Goal: Task Accomplishment & Management: Manage account settings

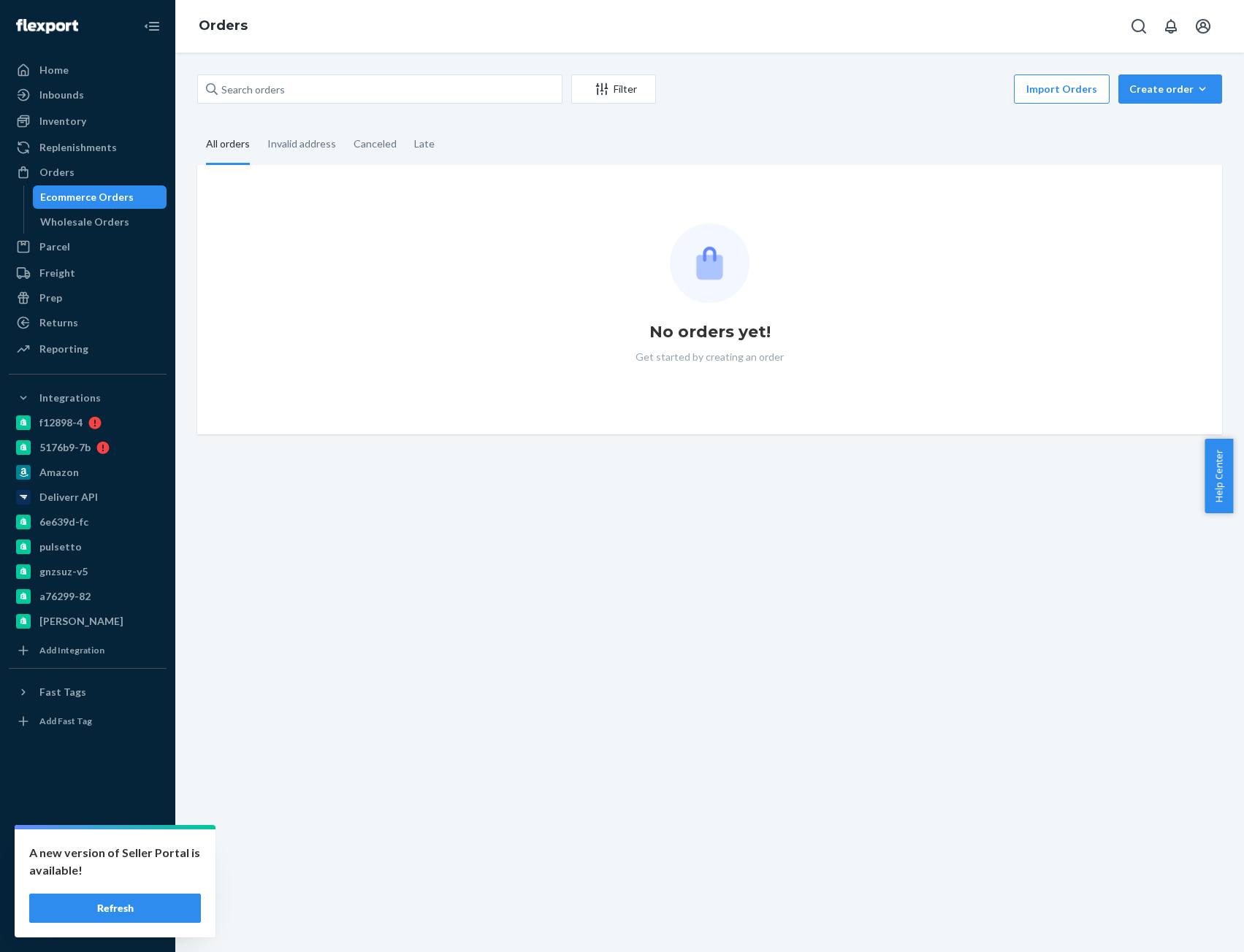
click at [121, 911] on button "Refresh" at bounding box center [115, 908] width 171 height 29
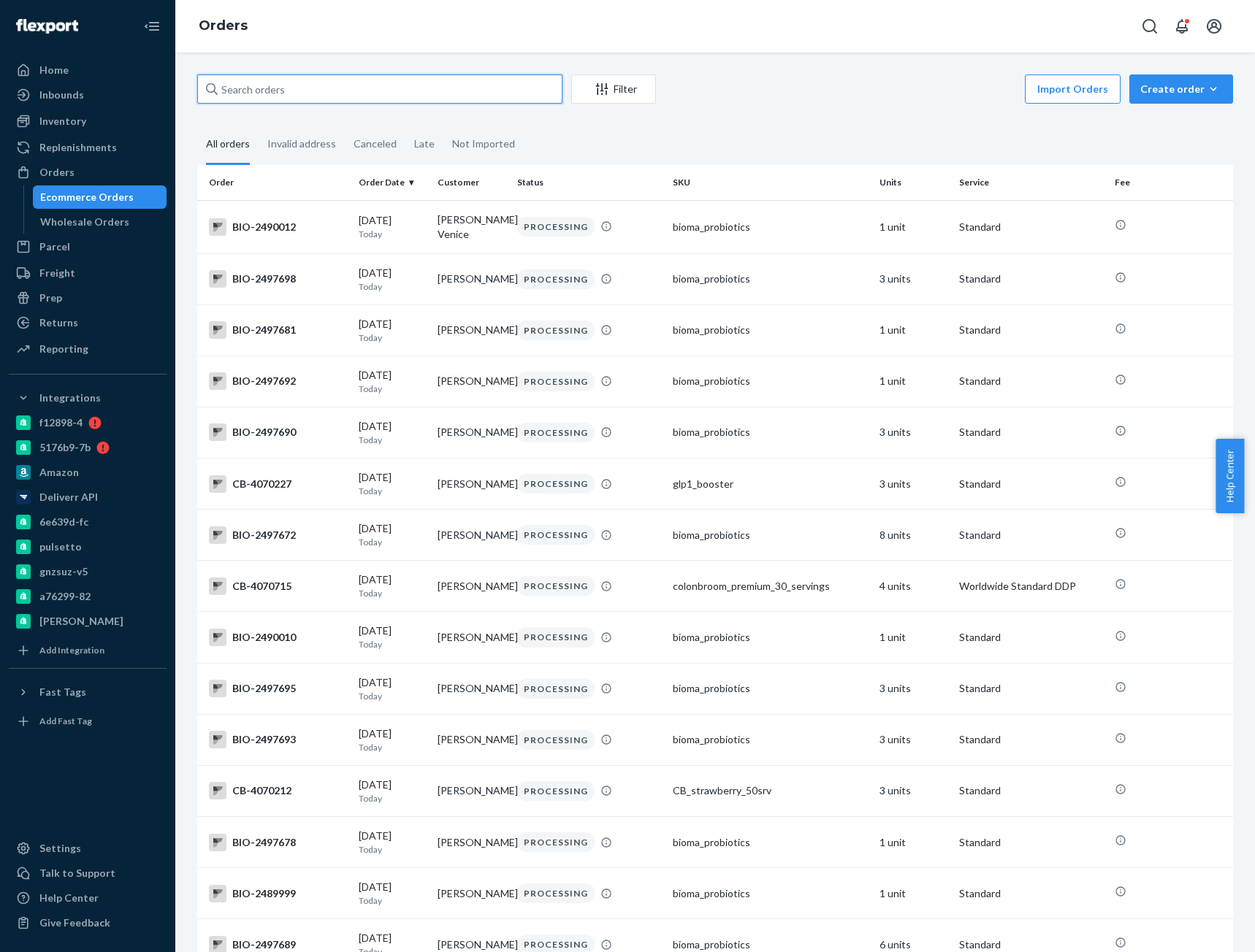
click at [335, 93] on input "text" at bounding box center [380, 89] width 365 height 29
paste input "4049250"
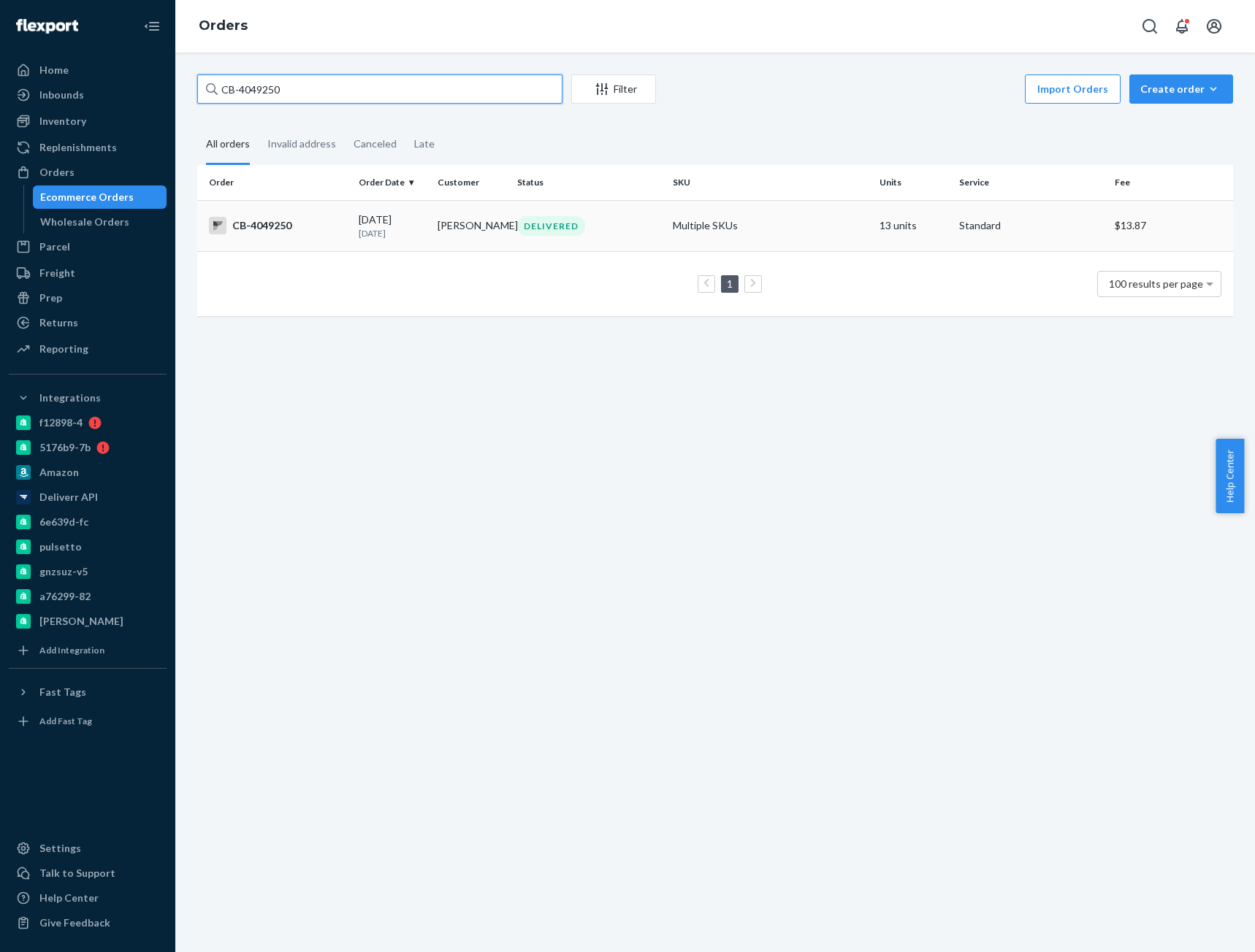
type input "CB-4049250"
click at [318, 234] on div "CB-4049250" at bounding box center [278, 225] width 138 height 17
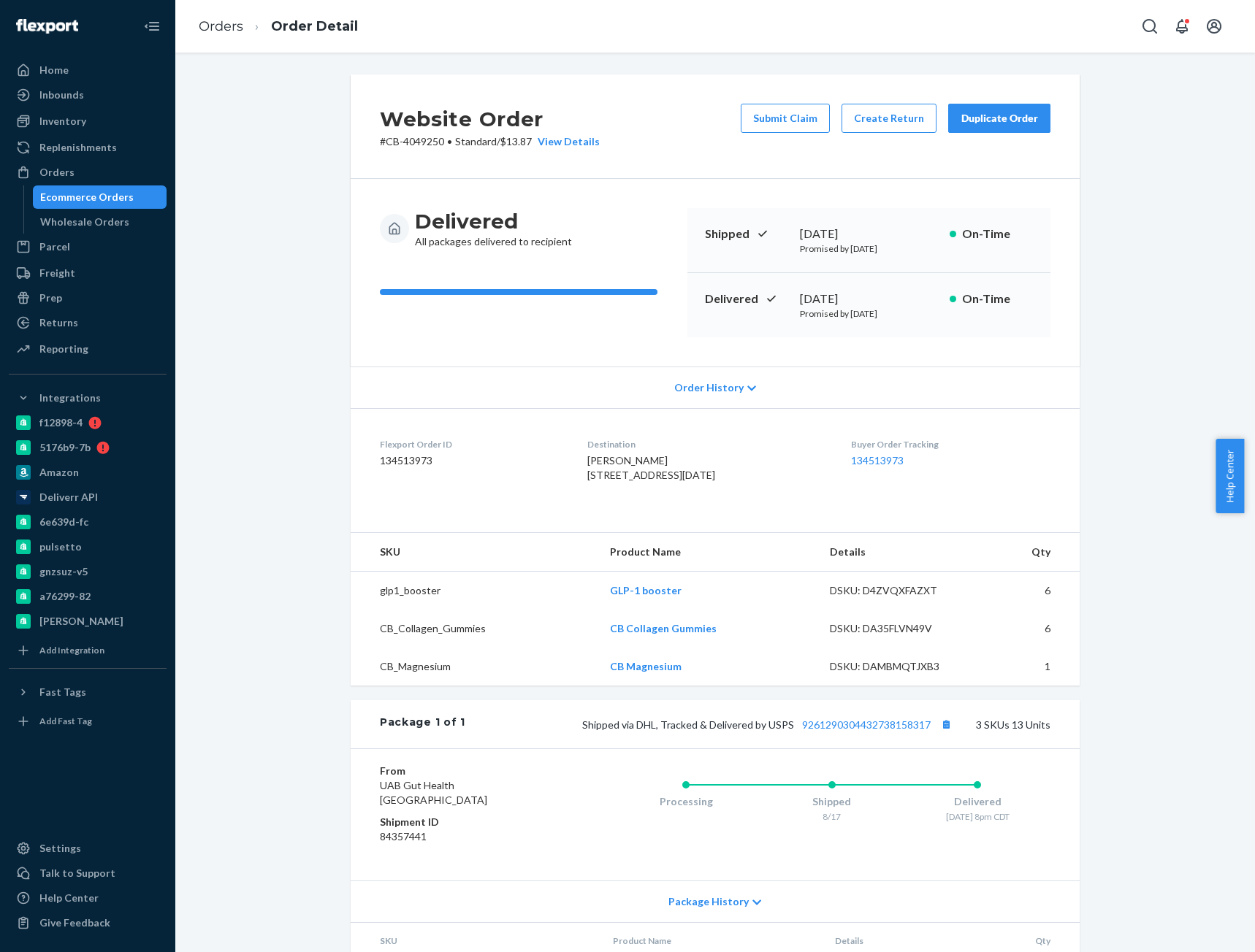
click at [1196, 568] on div "Website Order # CB-4049250 • Standard / $13.87 View Details Submit Claim Create…" at bounding box center [715, 590] width 1058 height 1031
click at [864, 730] on link "9261290304432738158317" at bounding box center [867, 725] width 129 height 13
click at [218, 20] on link "Orders" at bounding box center [221, 26] width 45 height 16
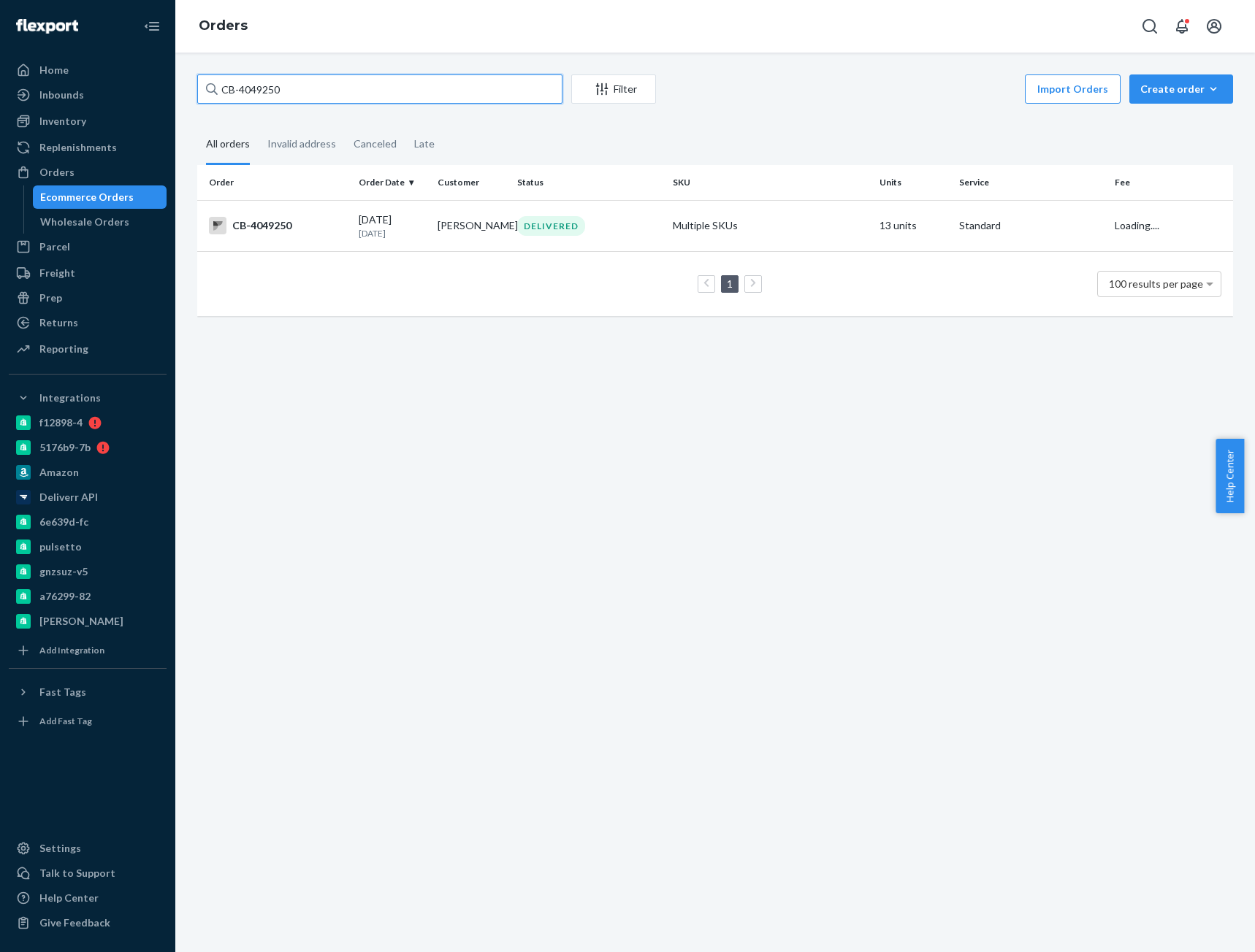
click at [262, 86] on input "CB-4049250" at bounding box center [380, 89] width 365 height 29
paste input "3920369"
type input "CB-3920369"
click at [285, 222] on div "CB-3920369" at bounding box center [278, 225] width 138 height 17
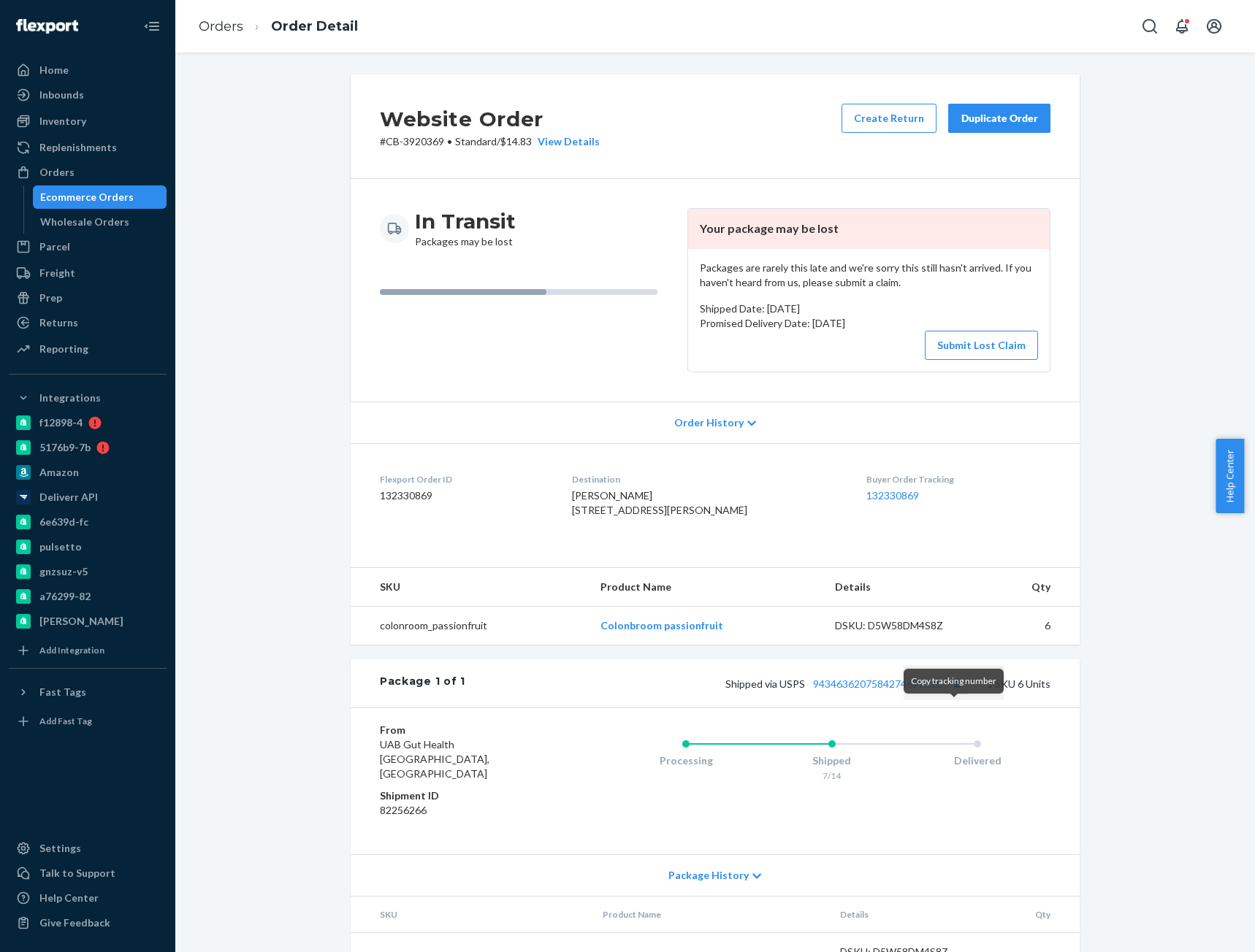
click at [948, 693] on button "Copy tracking number" at bounding box center [957, 683] width 19 height 19
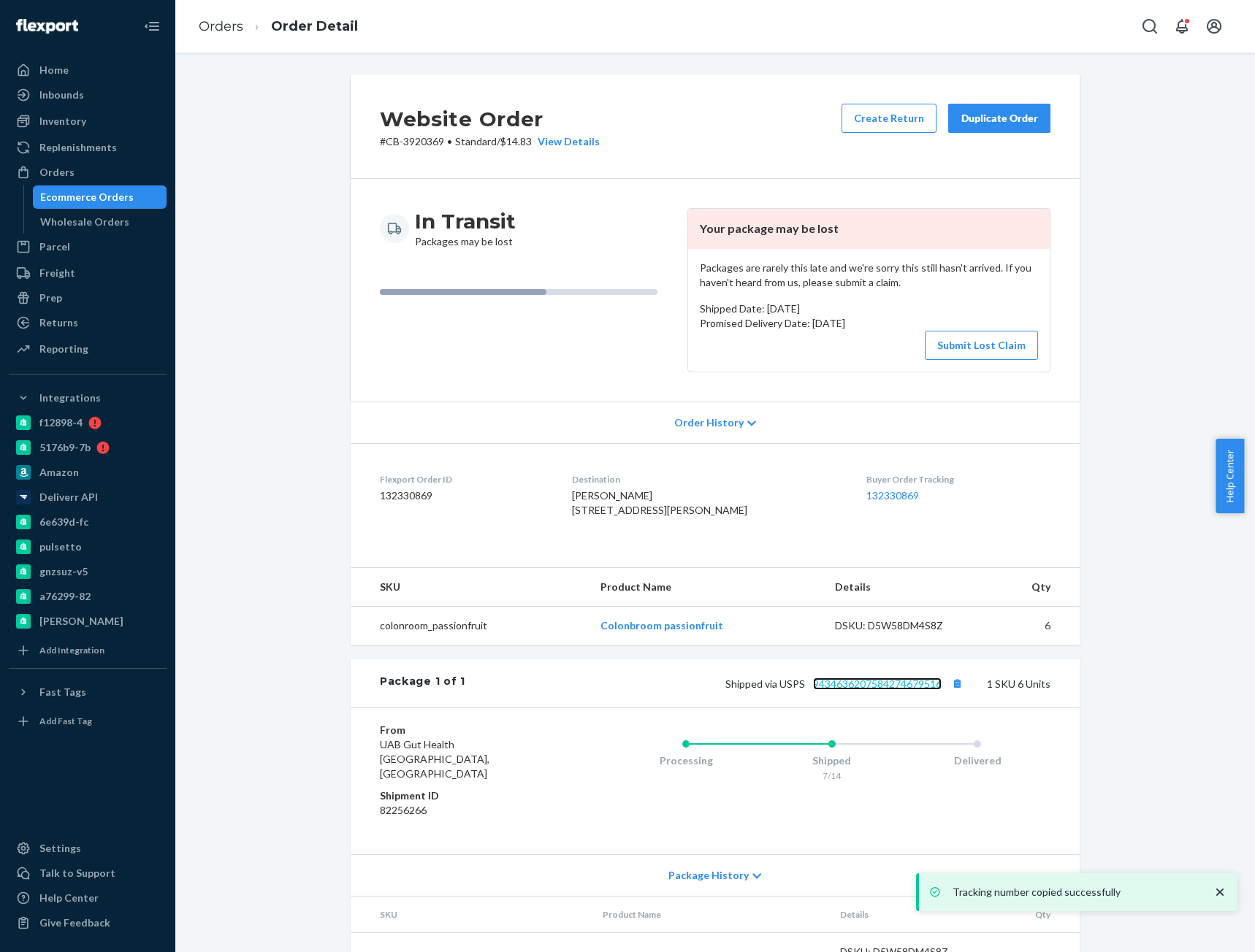
click at [877, 690] on link "9434636207584274679516" at bounding box center [877, 684] width 129 height 13
click at [229, 31] on link "Orders" at bounding box center [221, 26] width 45 height 16
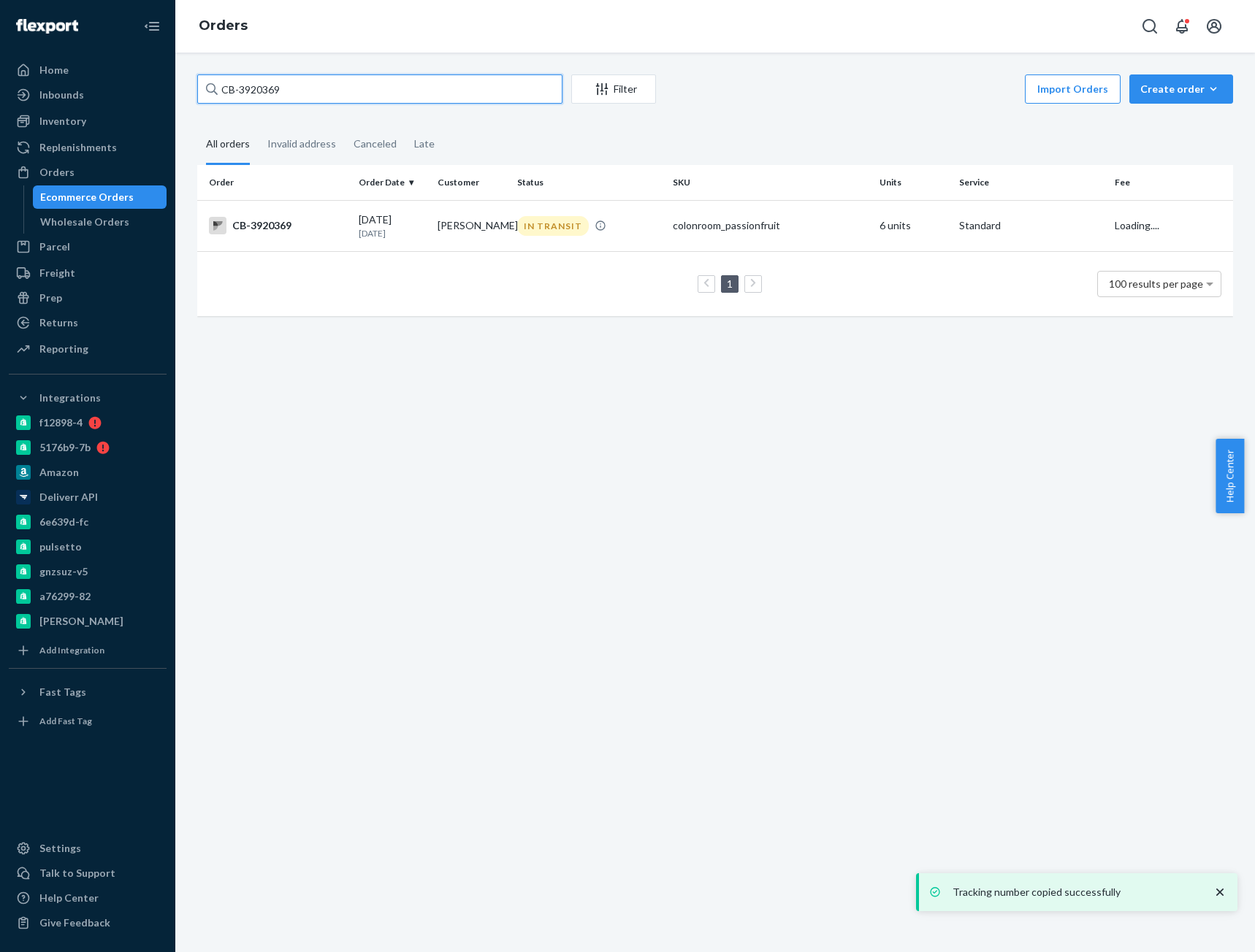
click at [244, 96] on input "CB-3920369" at bounding box center [380, 89] width 365 height 29
paste input "Daniel Coughlin"
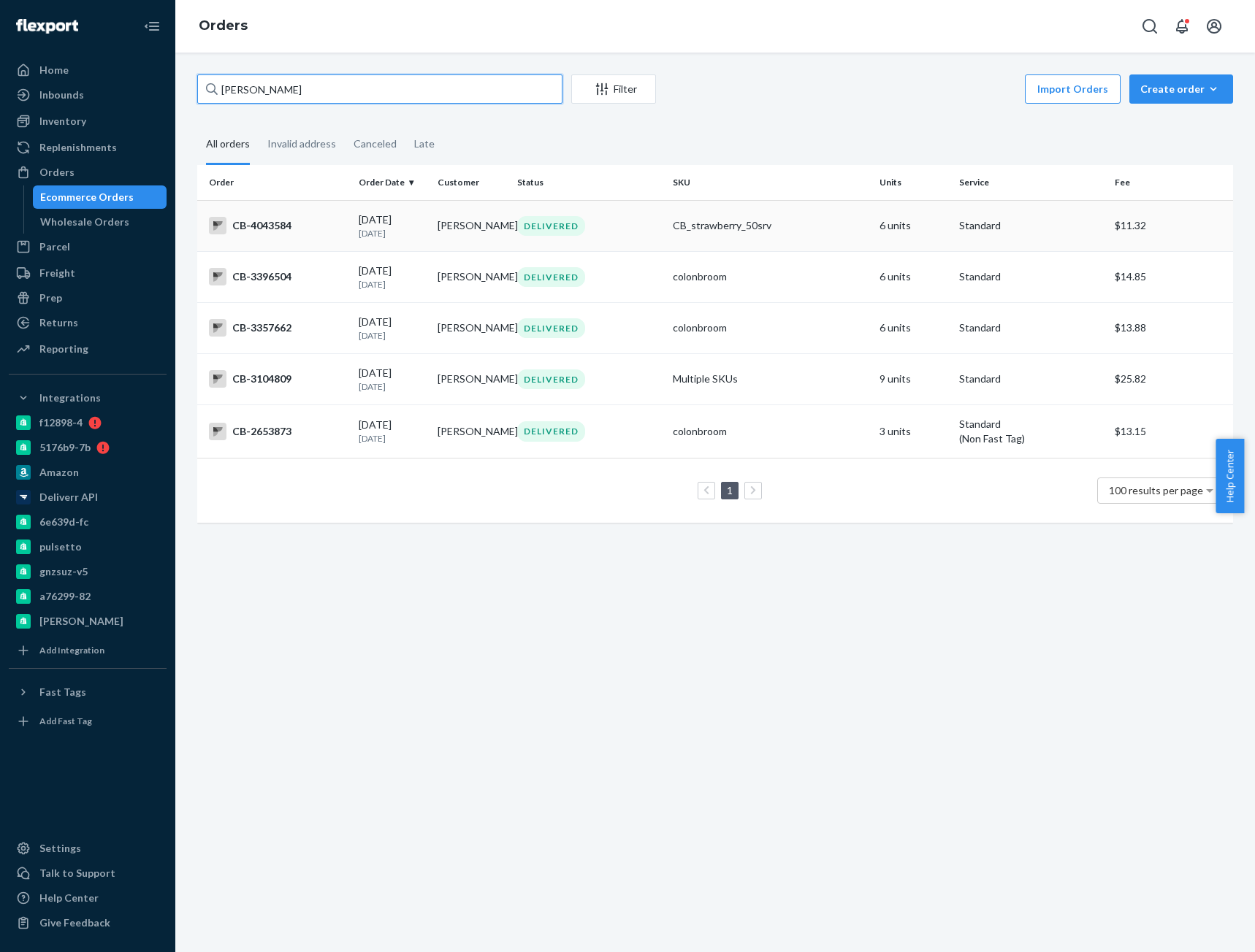
type input "Daniel Coughlin"
click at [339, 236] on td "CB-4043584" at bounding box center [275, 225] width 156 height 51
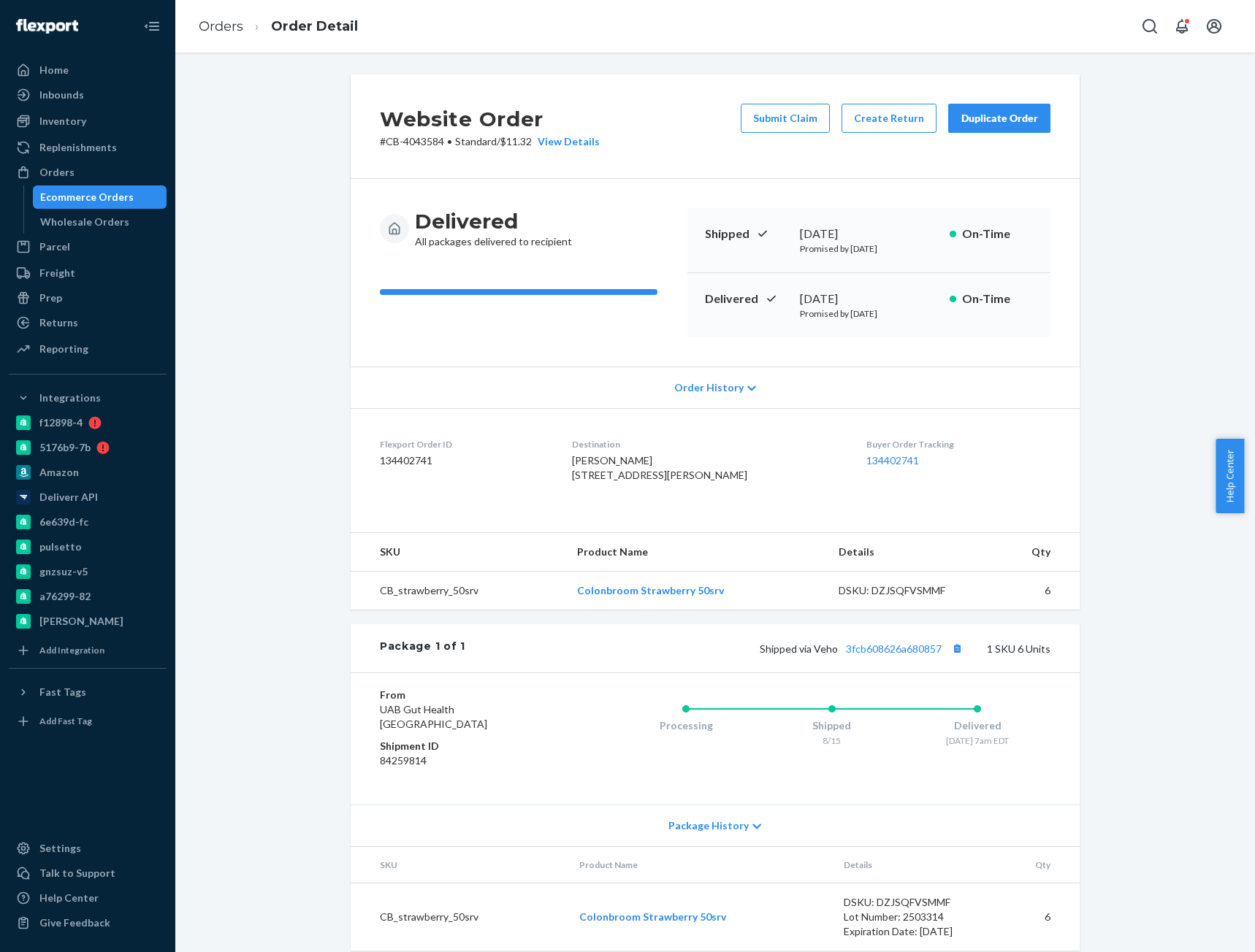
click at [421, 144] on p "# CB-4043584 • Standard / $11.32 View Details" at bounding box center [490, 141] width 220 height 15
copy p "4043584"
click at [218, 27] on link "Orders" at bounding box center [221, 26] width 45 height 16
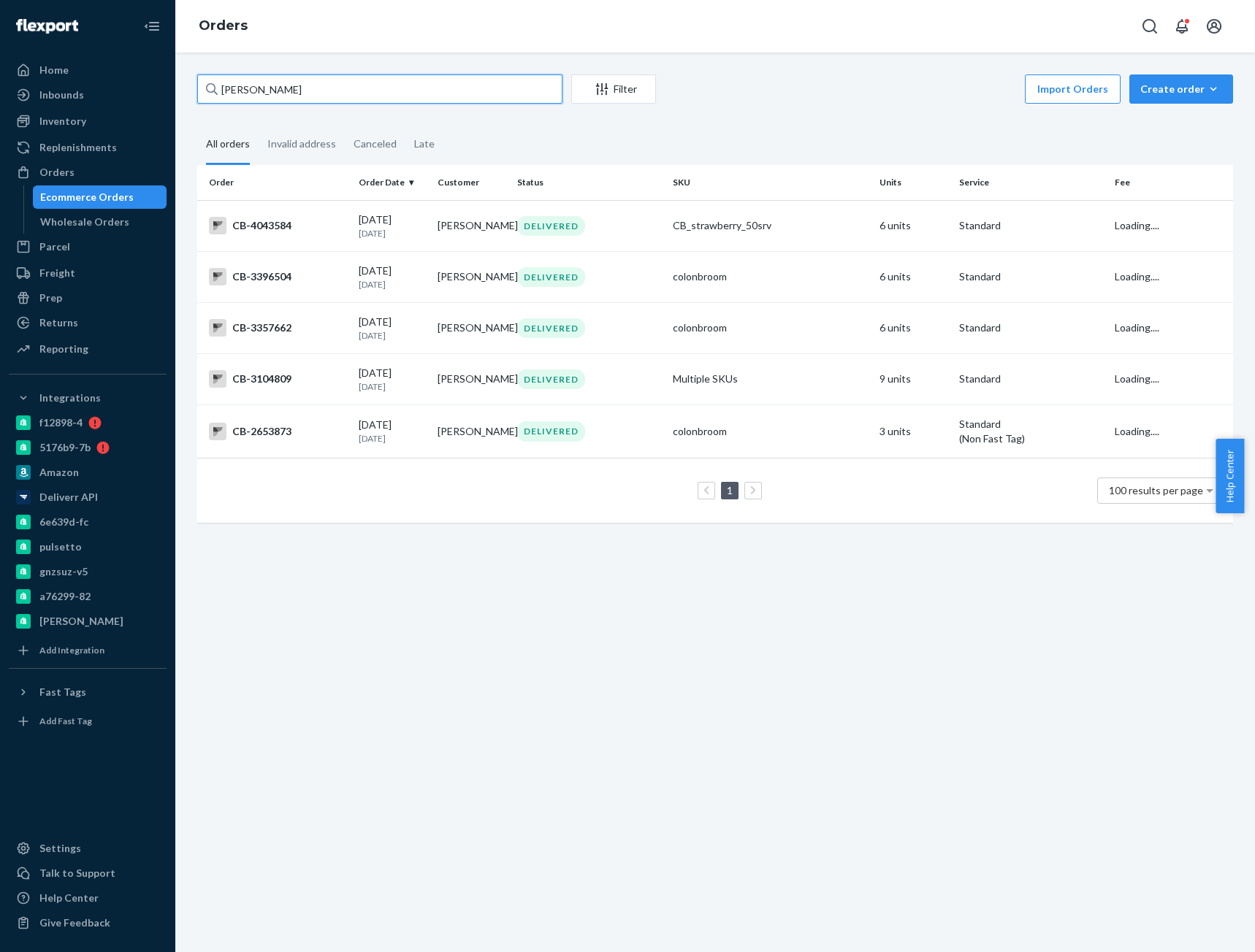
click at [258, 82] on input "Daniel Coughlin" at bounding box center [380, 89] width 365 height 29
click at [258, 83] on input "Daniel Coughlin" at bounding box center [380, 89] width 365 height 29
paste input "4056538"
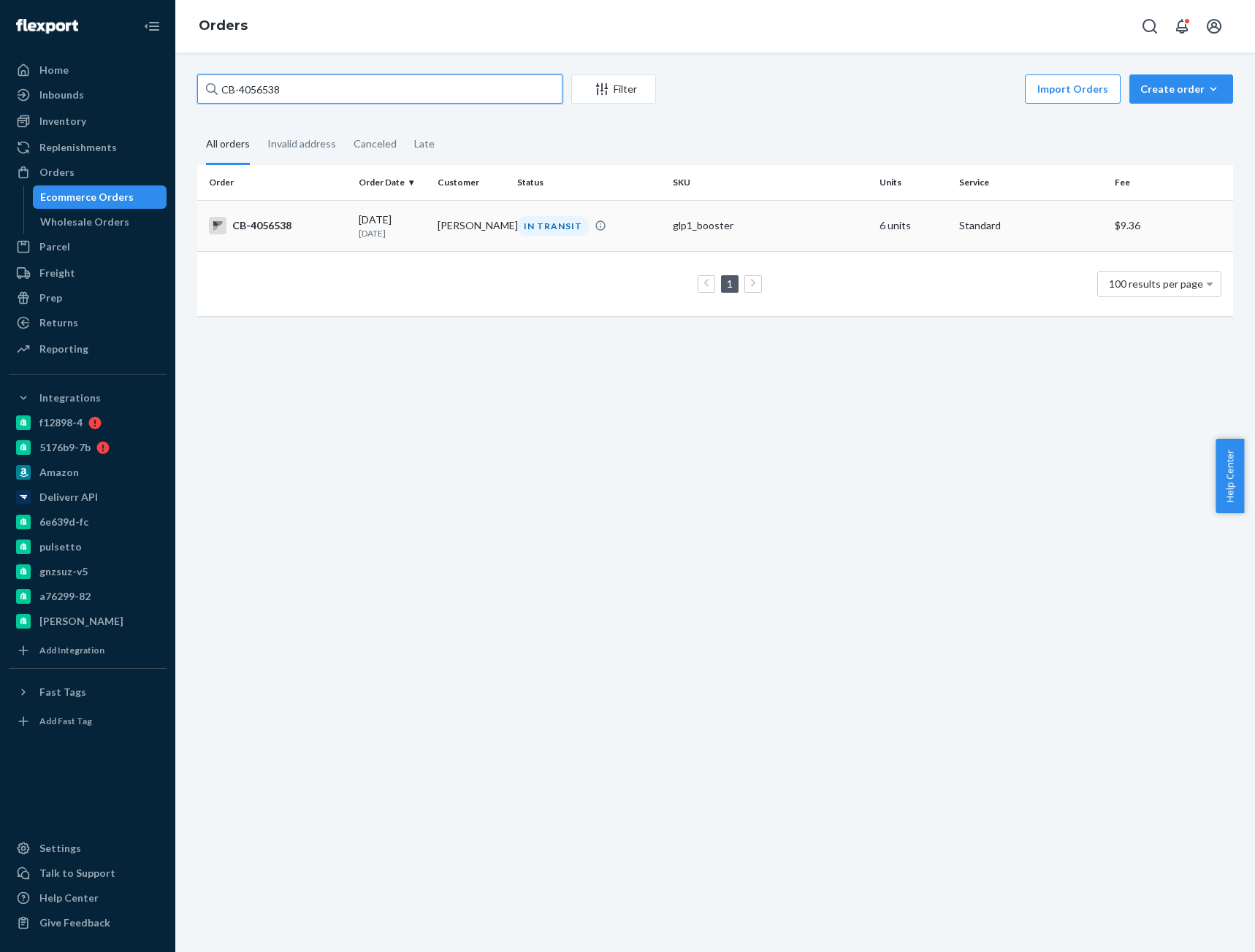
type input "CB-4056538"
click at [321, 234] on div "CB-4056538" at bounding box center [278, 225] width 138 height 17
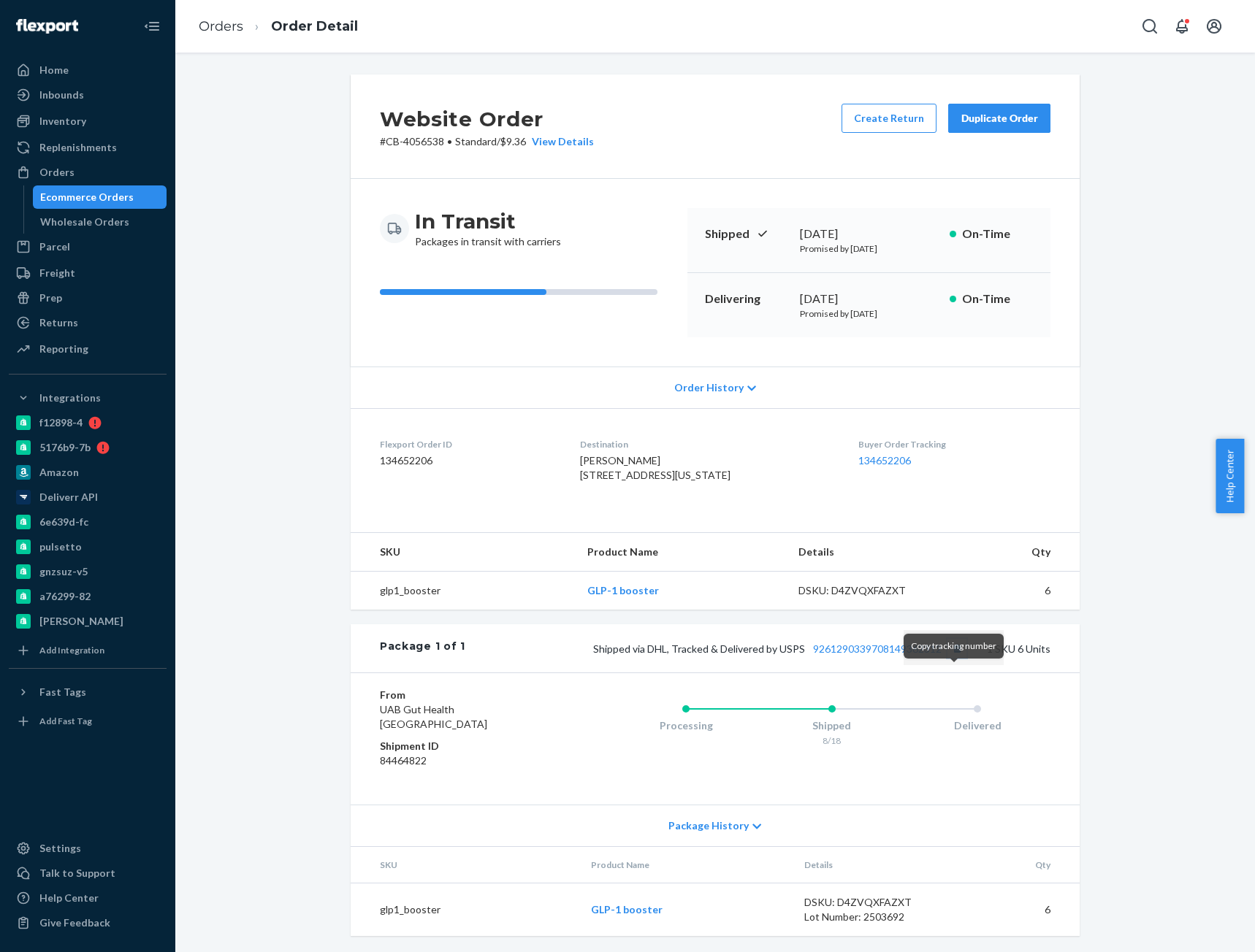
click at [955, 657] on button "Copy tracking number" at bounding box center [957, 648] width 19 height 19
click at [910, 655] on link "9261290339708149362312" at bounding box center [877, 649] width 129 height 13
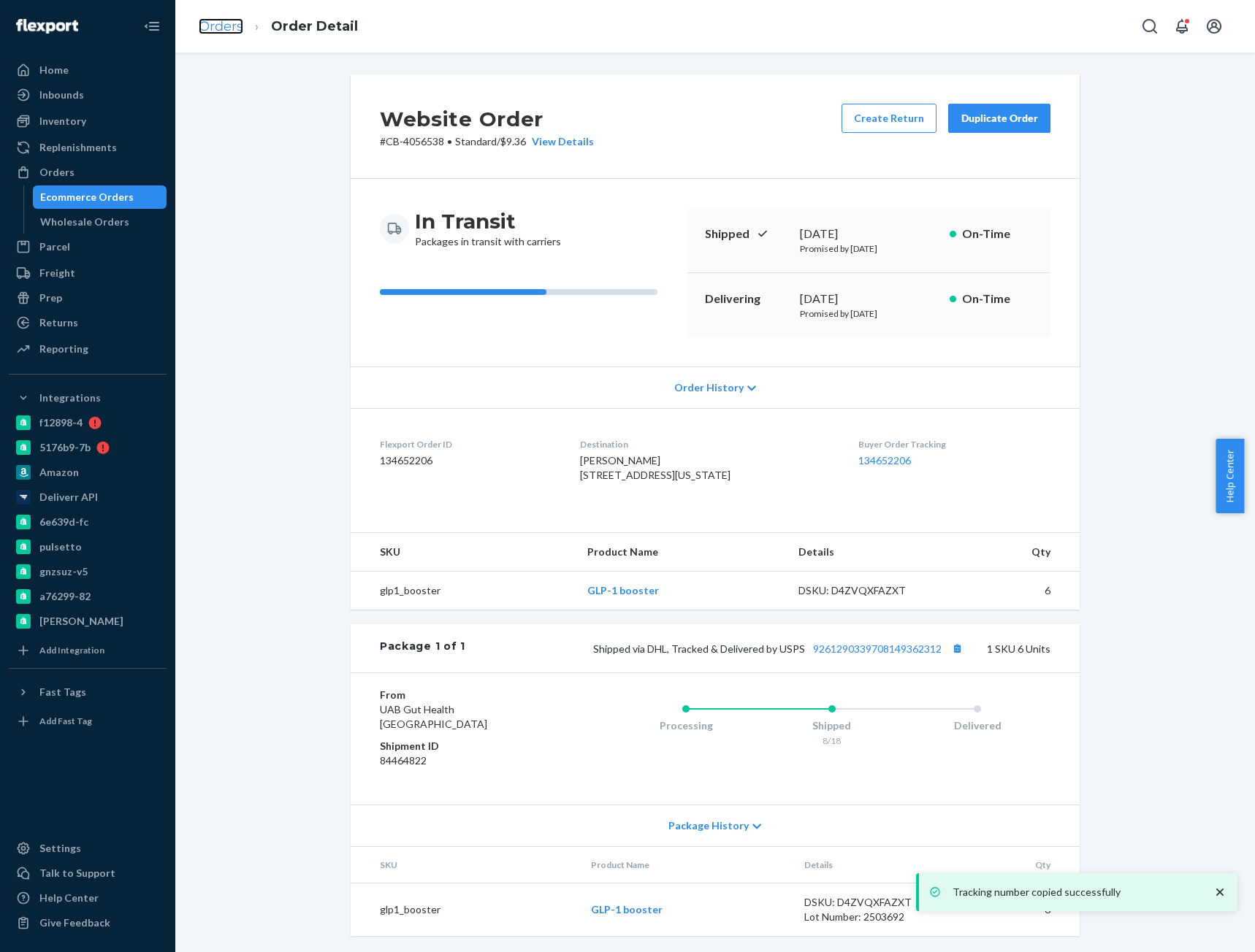
click at [212, 28] on link "Orders" at bounding box center [221, 26] width 45 height 16
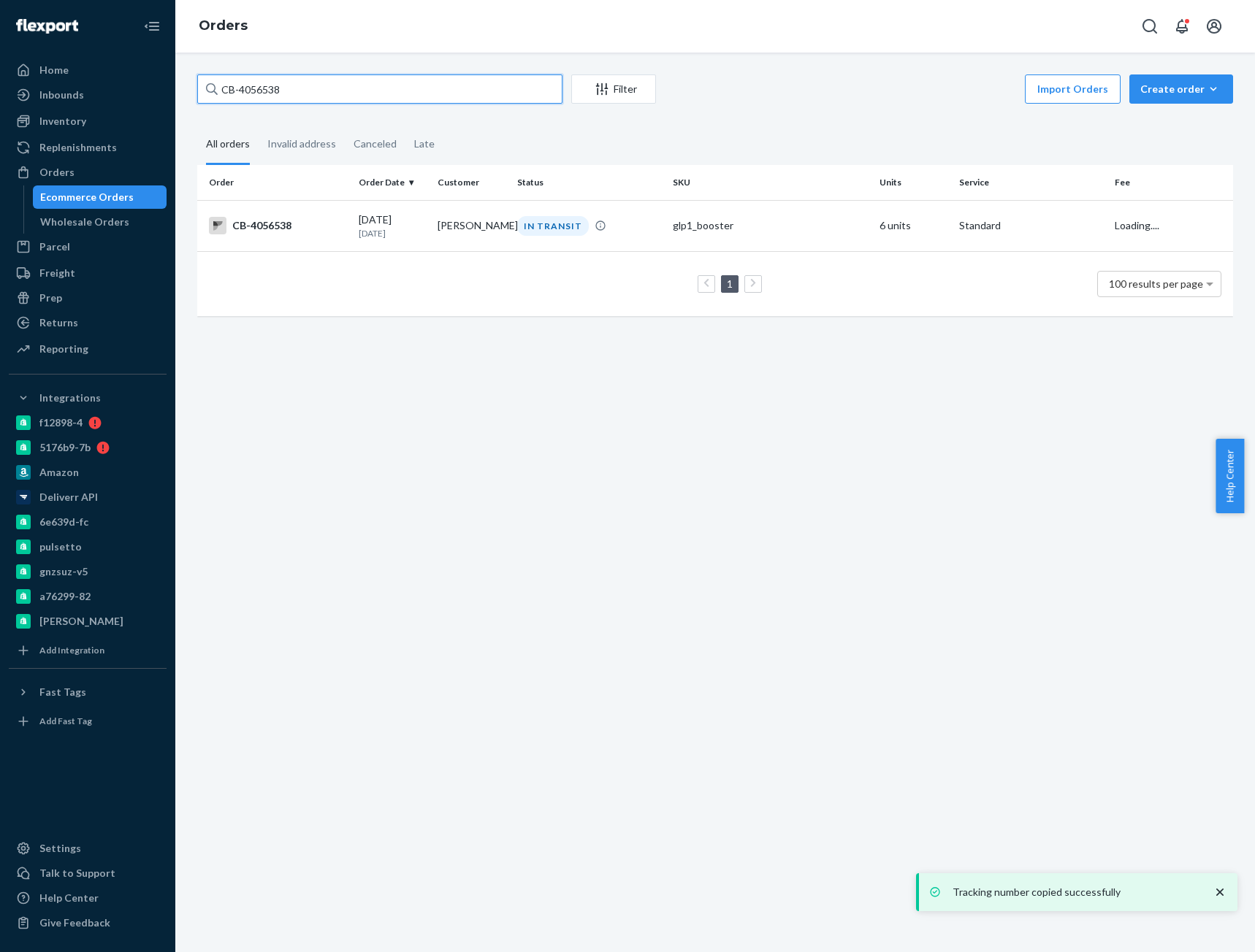
click at [270, 91] on input "CB-4056538" at bounding box center [380, 89] width 365 height 29
paste input "65607"
type input "CB-4065607"
click at [296, 226] on div "CB-4065607" at bounding box center [278, 225] width 138 height 17
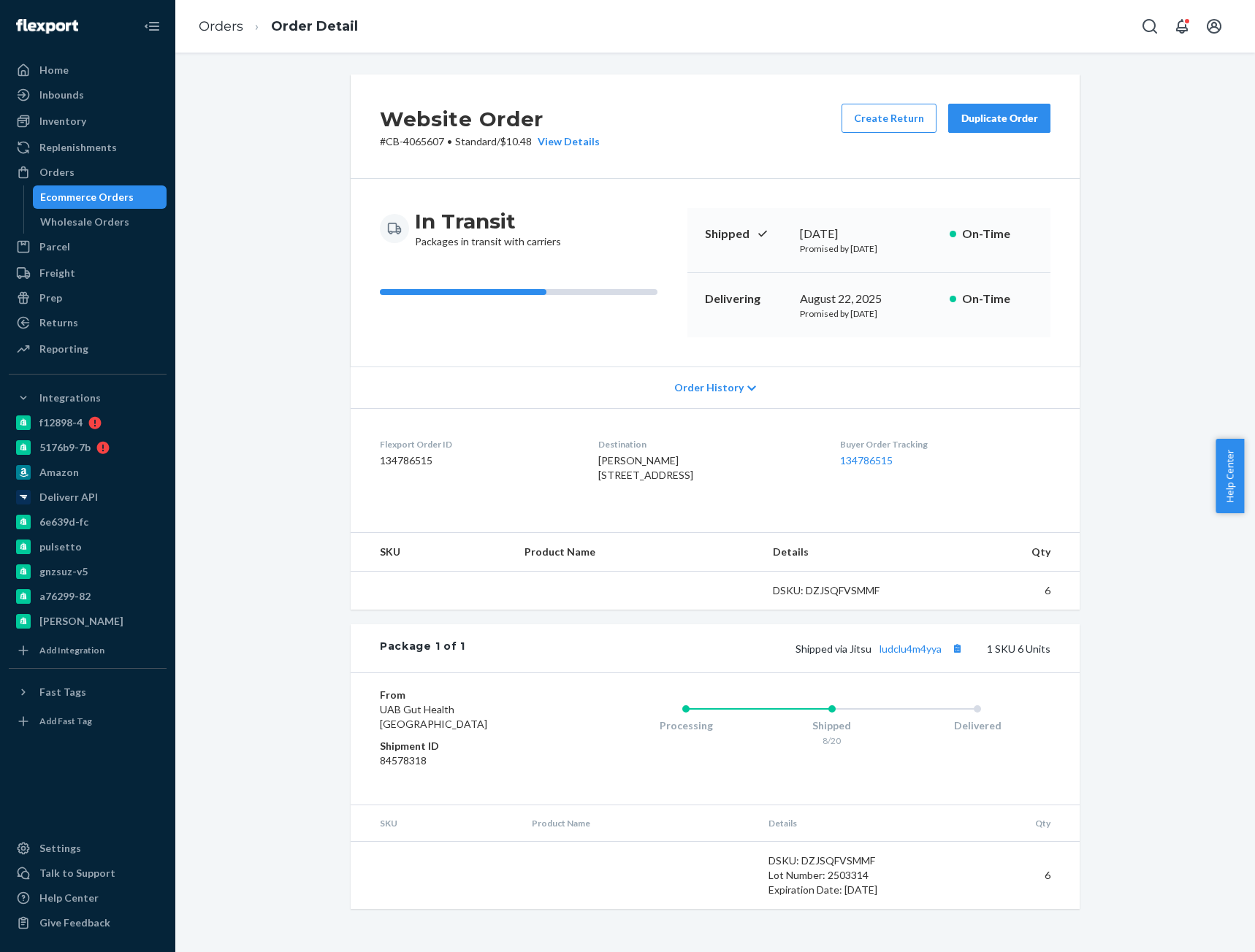
click at [600, 452] on div "Destination Sharif Davis 4411 Avenue K Bsmt Basement Brooklyn, NY 11234-2021 US" at bounding box center [706, 463] width 218 height 50
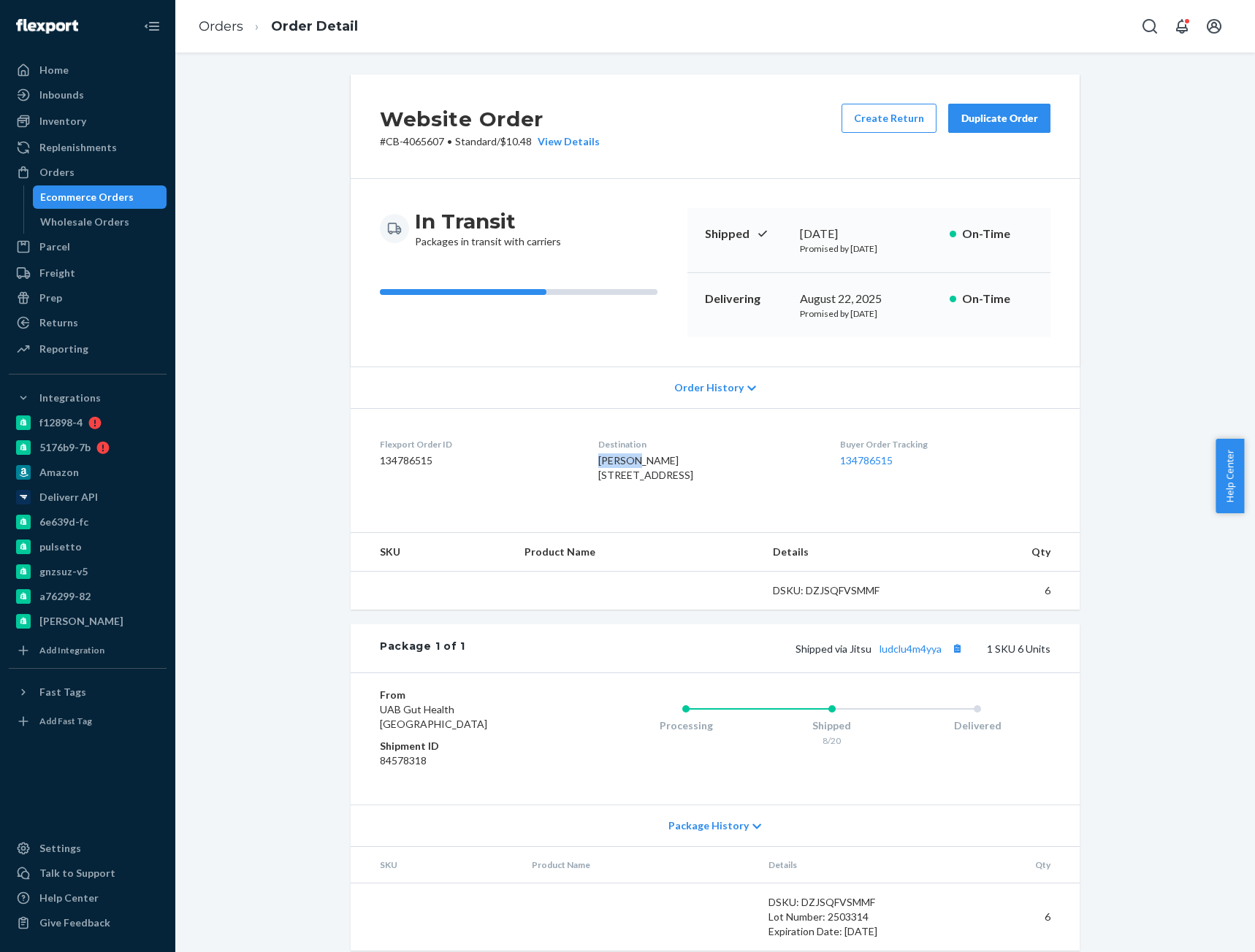
click at [600, 452] on div "Destination Sharif Davis 4411 Avenue K Bsmt Basement Brooklyn, NY 11234-2021 US" at bounding box center [706, 463] width 218 height 50
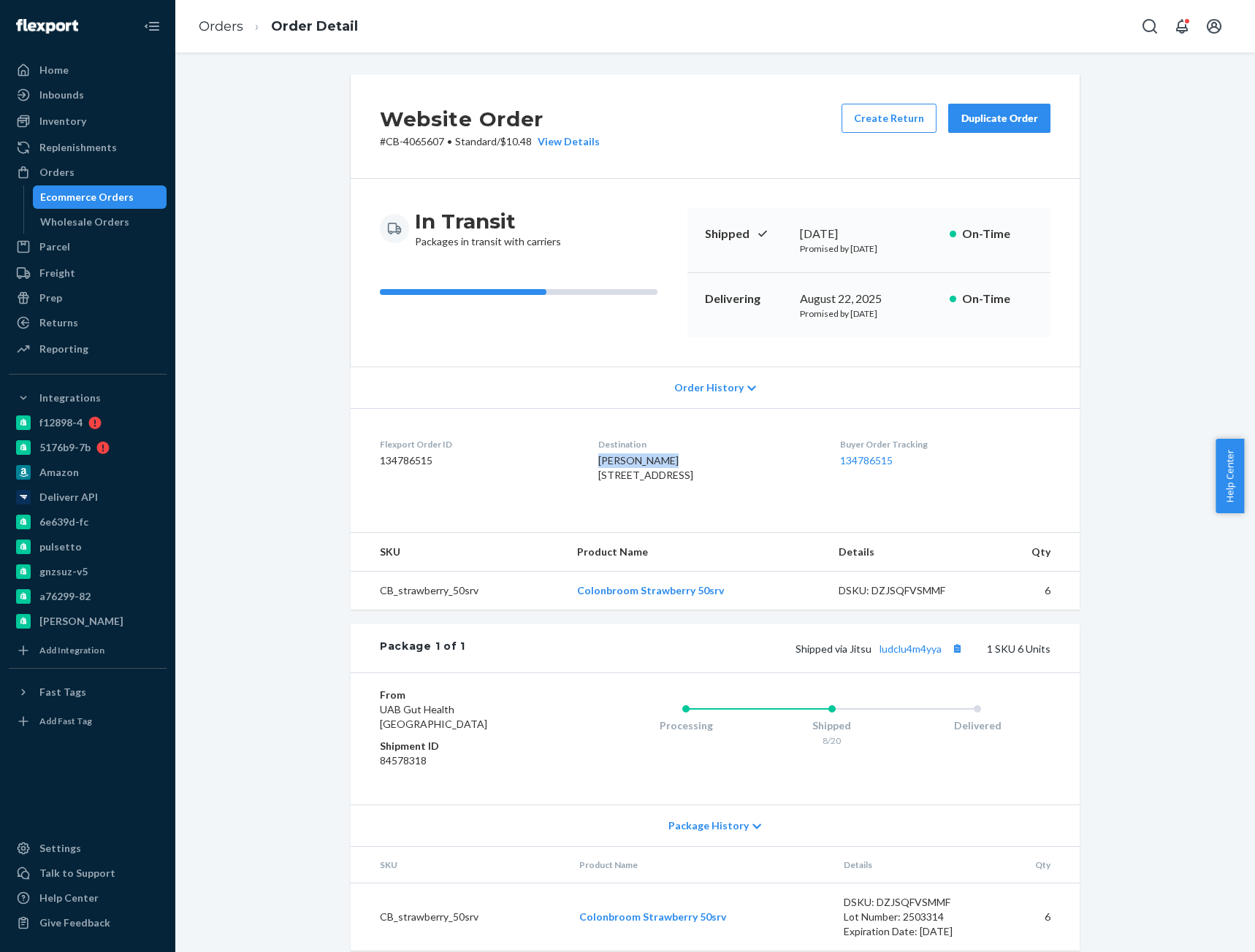
click at [600, 452] on div "Destination Sharif Davis 4411 Avenue K Bsmt Basement Brooklyn, NY 11234-2021 US" at bounding box center [706, 463] width 218 height 50
copy span "Sharif Davis"
click at [286, 259] on div "Website Order # CB-4065607 • Standard / $10.48 View Details Create Return Dupli…" at bounding box center [715, 522] width 1058 height 894
drag, startPoint x: 952, startPoint y: 689, endPoint x: 925, endPoint y: 690, distance: 27.0
click at [952, 657] on button "Copy tracking number" at bounding box center [957, 648] width 19 height 19
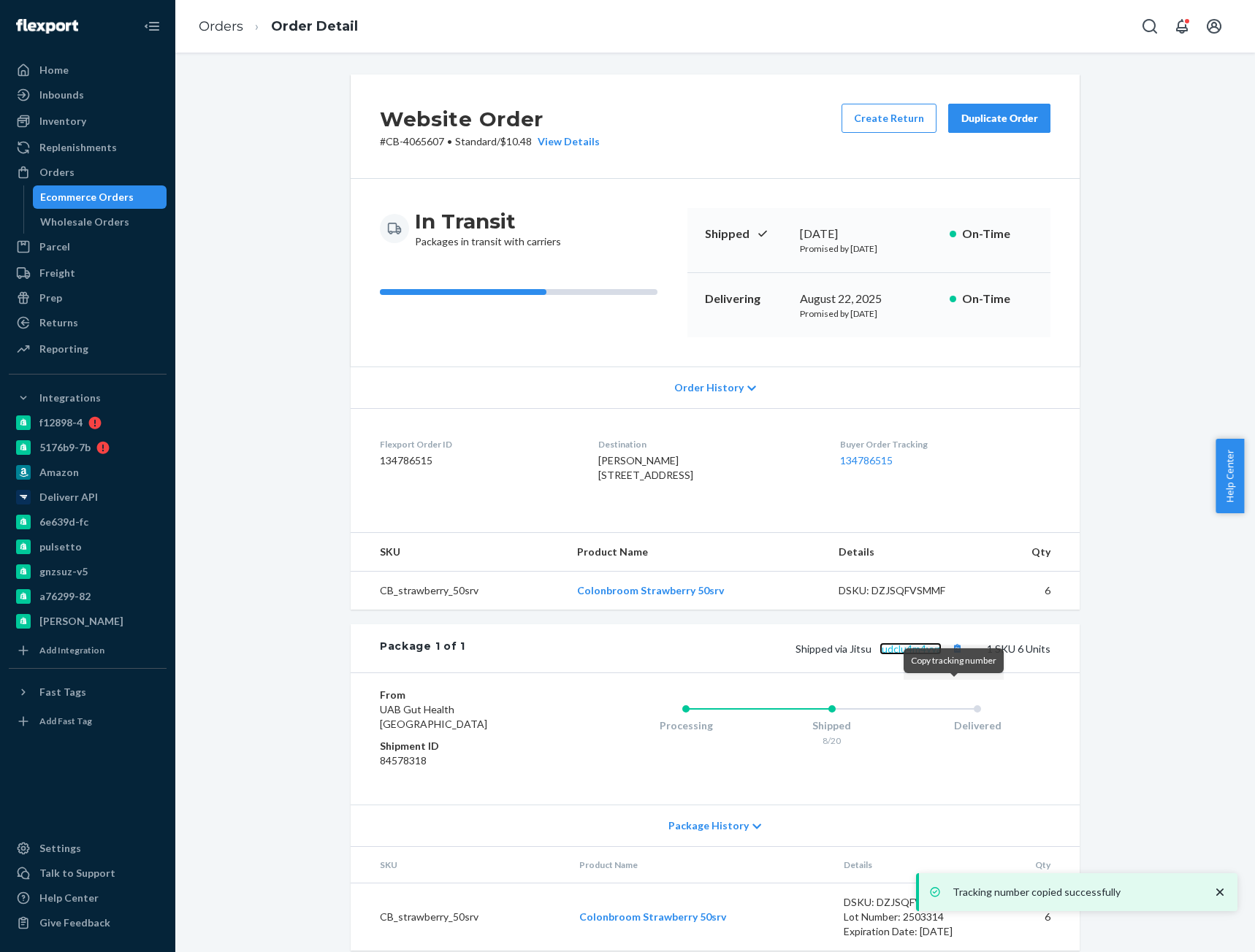
click at [919, 655] on link "ludclu4m4yya" at bounding box center [910, 649] width 62 height 13
click at [409, 141] on p "# CB-4065607 • Standard / $10.48 View Details" at bounding box center [490, 141] width 220 height 15
copy p "4065607"
click at [598, 461] on span "Sharif Davis 4411 Avenue K Bsmt Basement Brooklyn, NY 11234-2021 US" at bounding box center [645, 467] width 95 height 27
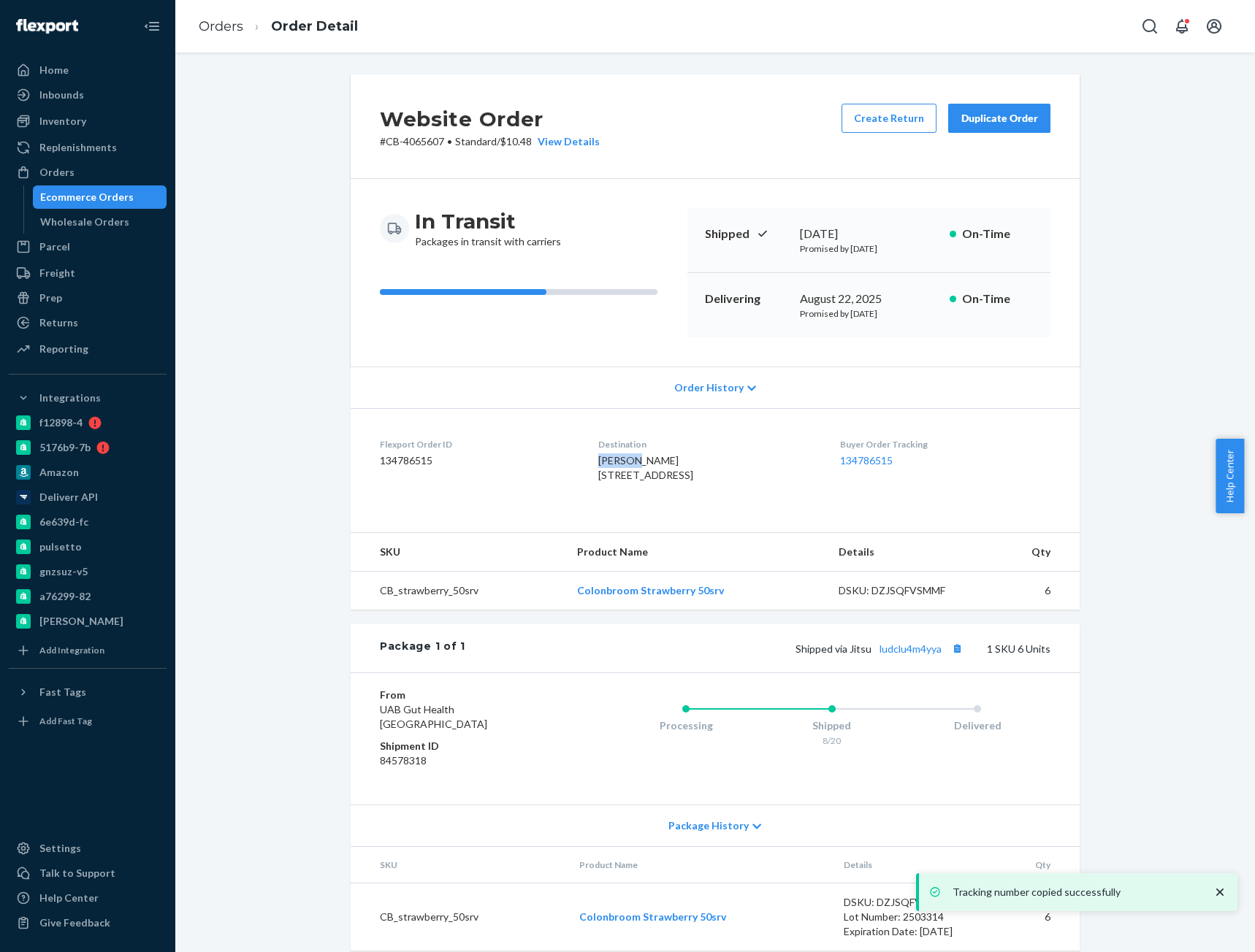
click at [598, 461] on span "Sharif Davis 4411 Avenue K Bsmt Basement Brooklyn, NY 11234-2021 US" at bounding box center [645, 467] width 95 height 27
copy span "Sharif"
click at [215, 30] on link "Orders" at bounding box center [221, 26] width 45 height 16
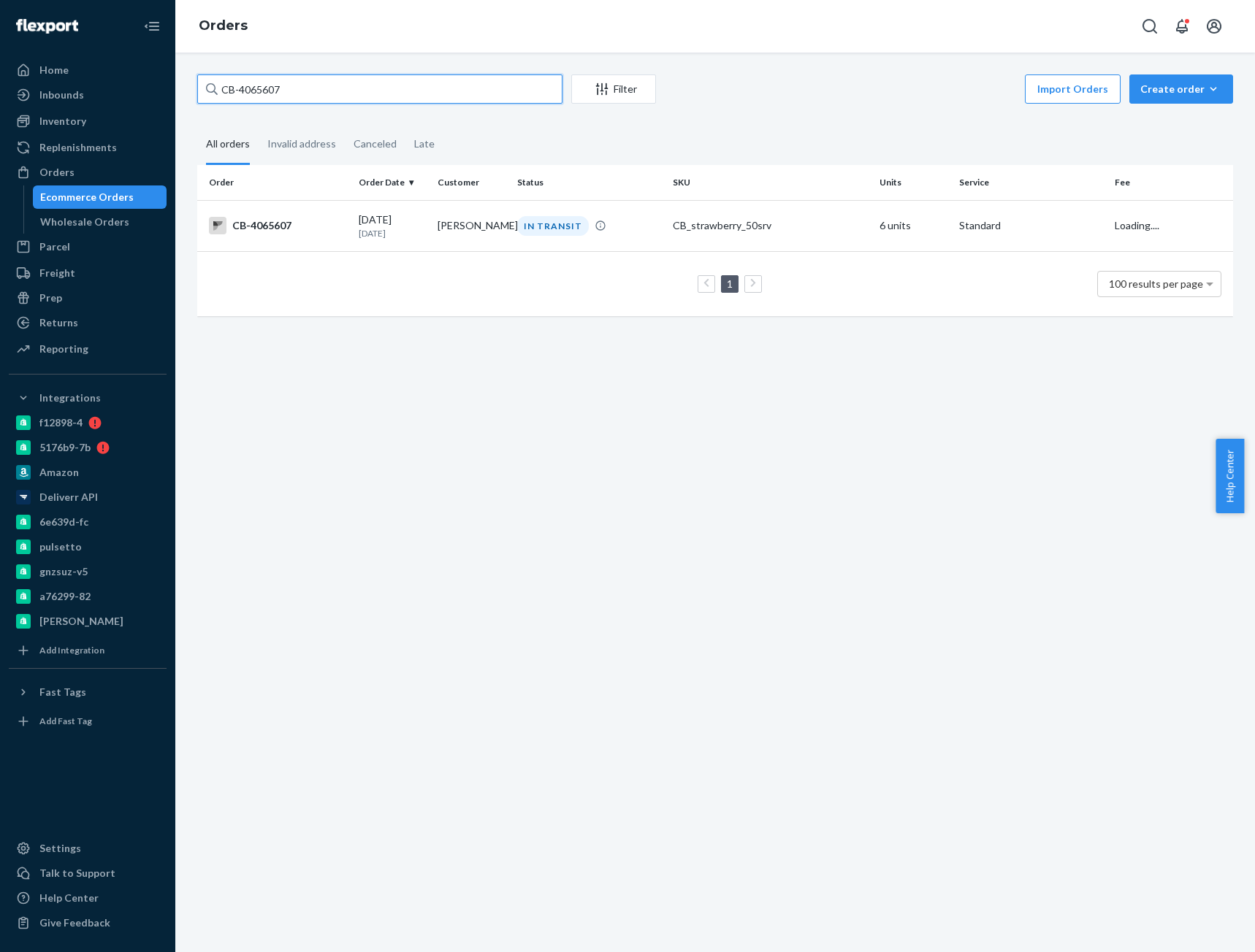
click at [259, 90] on input "CB-4065607" at bounding box center [380, 89] width 365 height 29
paste input "1204"
type input "CB-4061204"
click at [275, 216] on td "CB-4061204" at bounding box center [275, 225] width 156 height 51
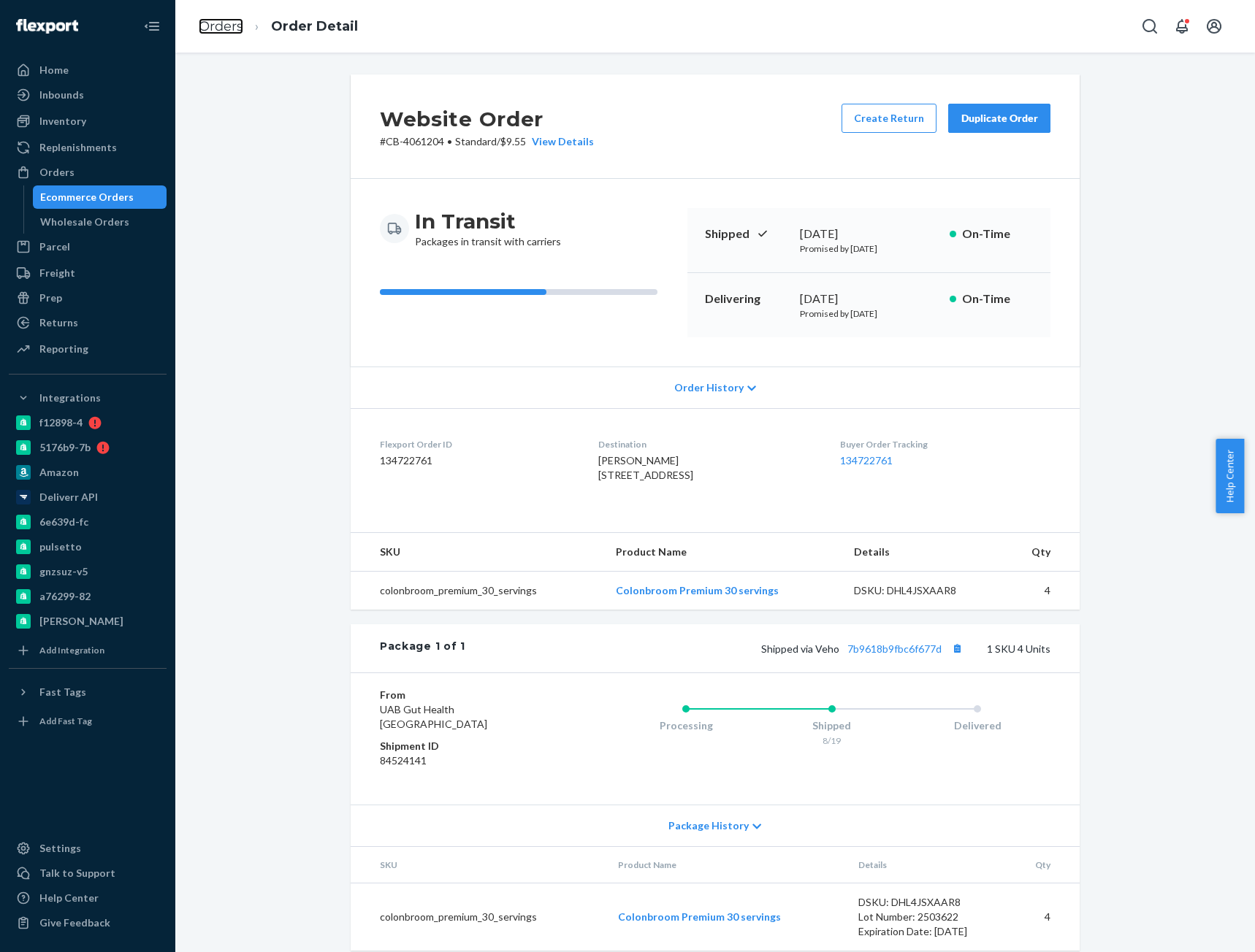
click at [202, 26] on link "Orders" at bounding box center [221, 26] width 45 height 16
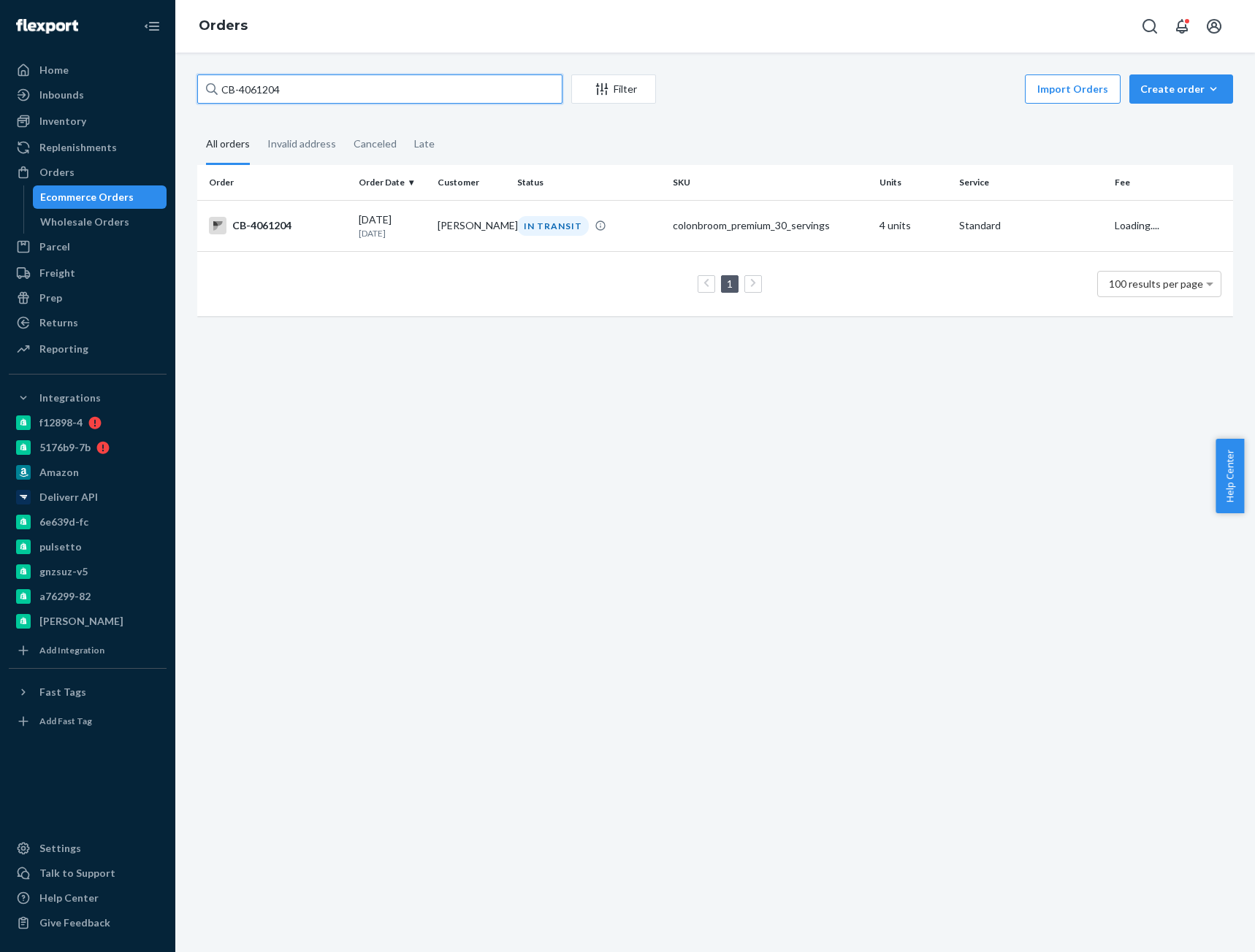
click at [259, 87] on input "CB-4061204" at bounding box center [380, 89] width 365 height 29
paste input "3819847"
type input "CB-3819847"
click at [269, 232] on div "CB-3819847" at bounding box center [278, 225] width 138 height 17
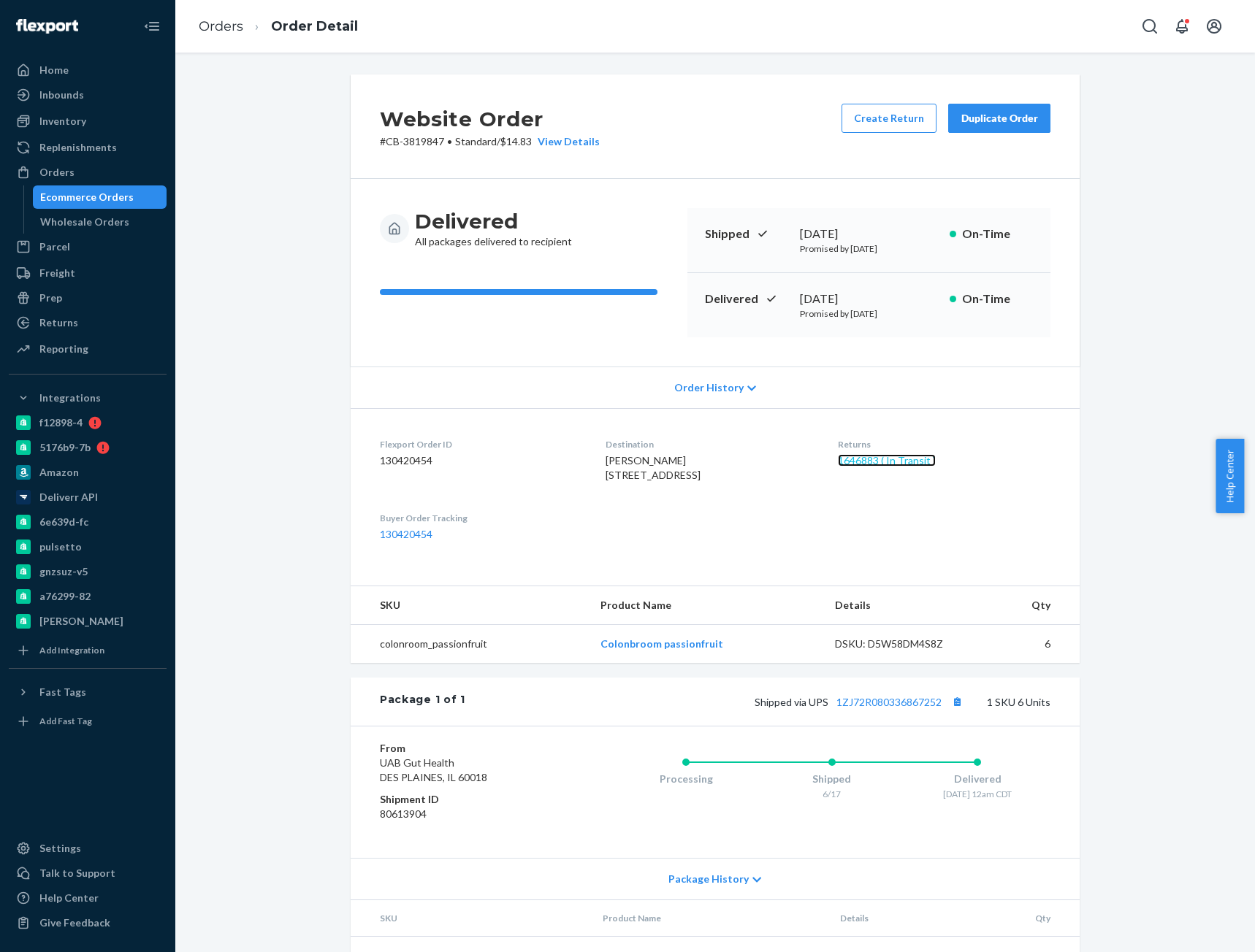
click at [876, 461] on link "1646883 ( In Transit )" at bounding box center [886, 460] width 98 height 13
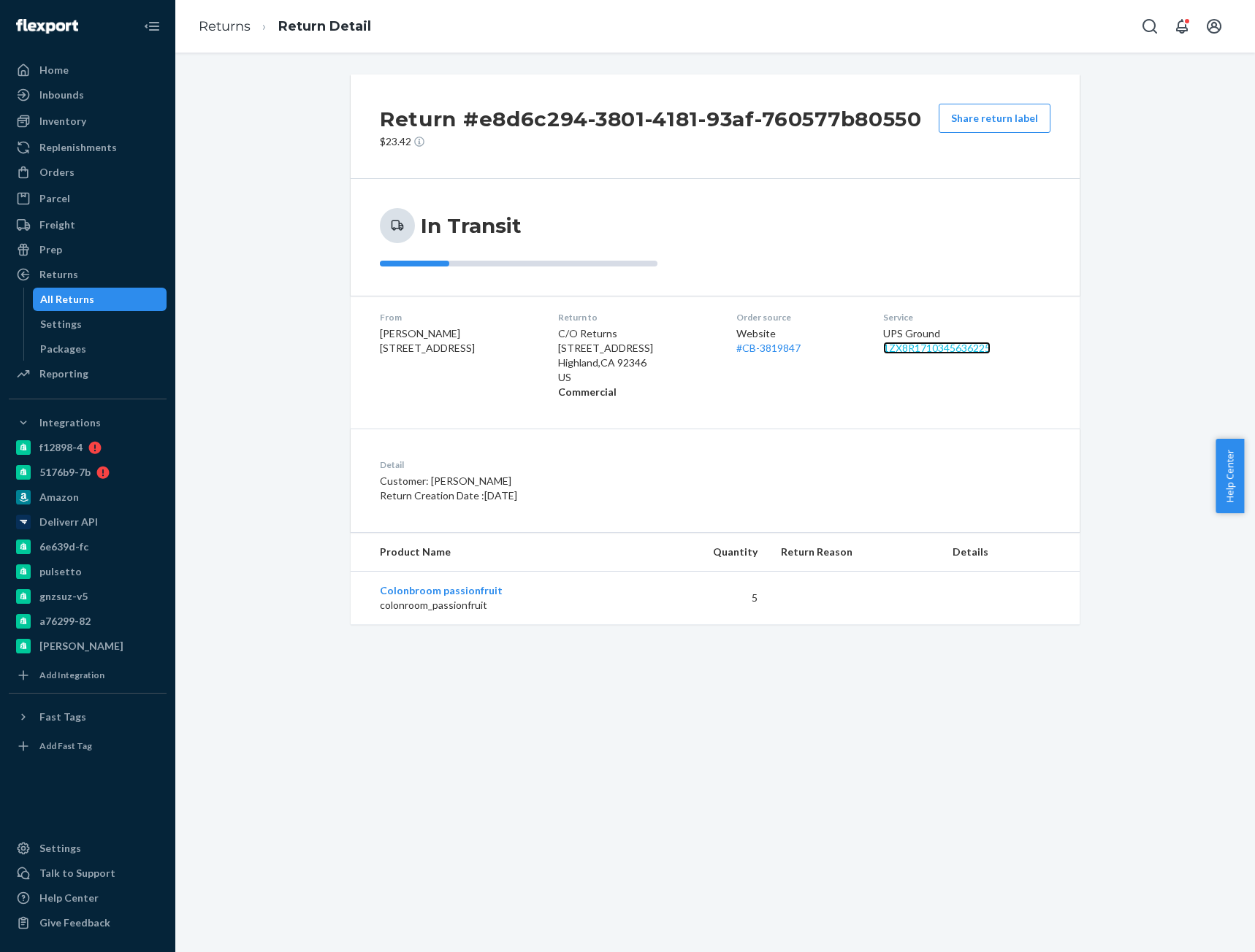
click at [967, 347] on link "1ZX8R1710345636225" at bounding box center [937, 348] width 108 height 13
click at [63, 174] on div "Orders" at bounding box center [57, 172] width 35 height 15
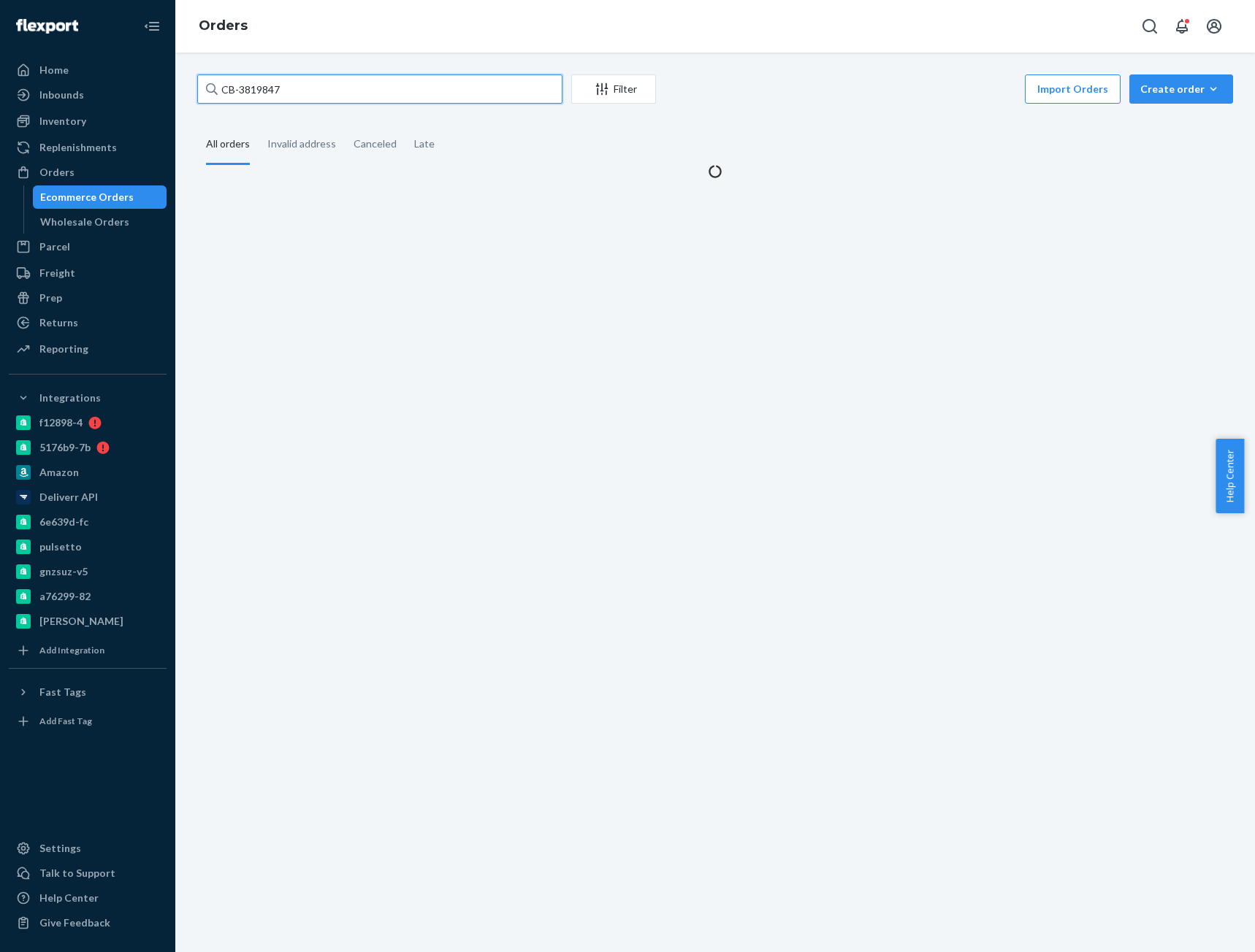
click at [274, 86] on input "CB-3819847" at bounding box center [380, 89] width 365 height 29
click at [273, 87] on input "CB-3819847" at bounding box center [380, 89] width 365 height 29
paste input "Levi Springer"
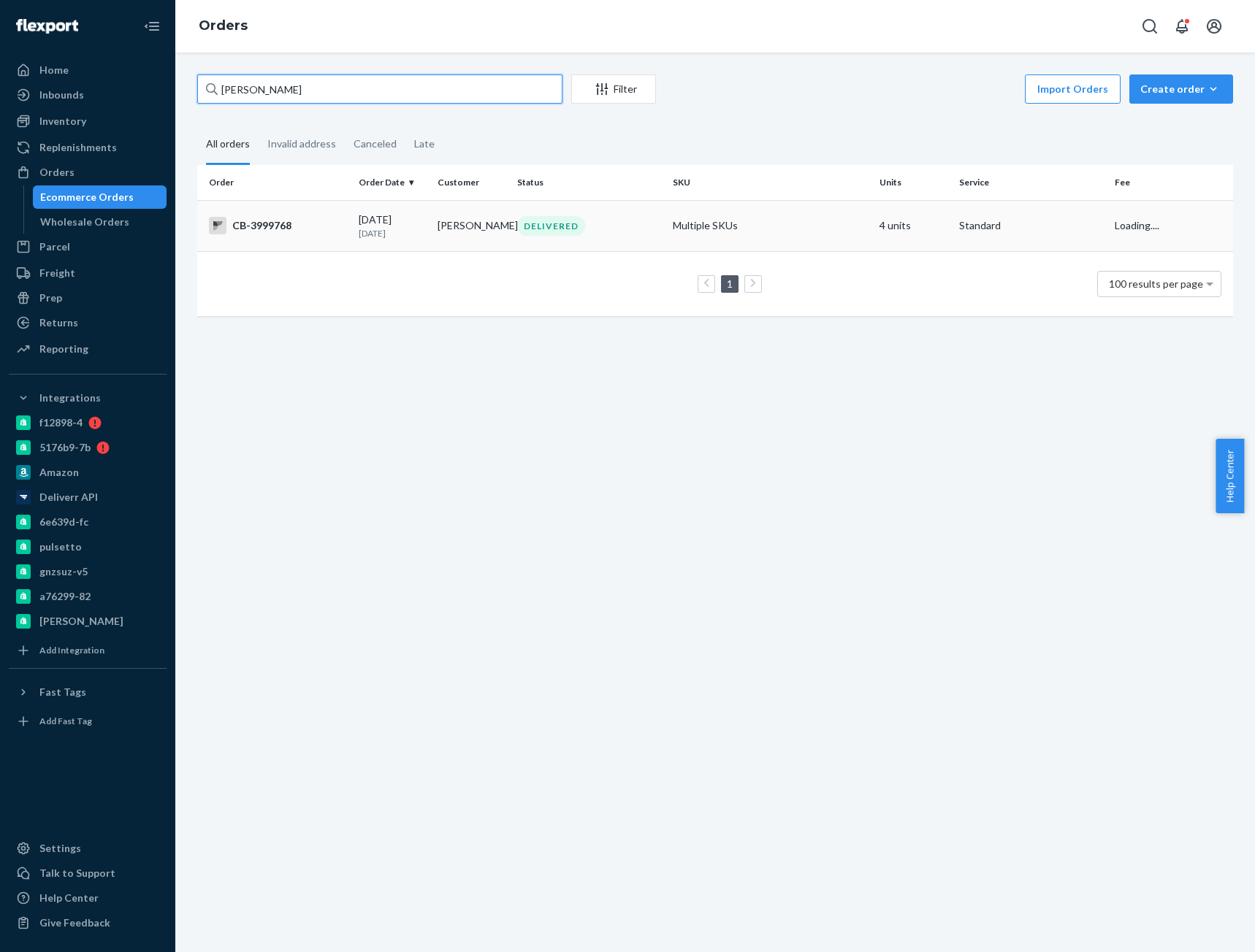
type input "Levi Springer"
click at [310, 228] on div "CB-3999768" at bounding box center [278, 225] width 138 height 17
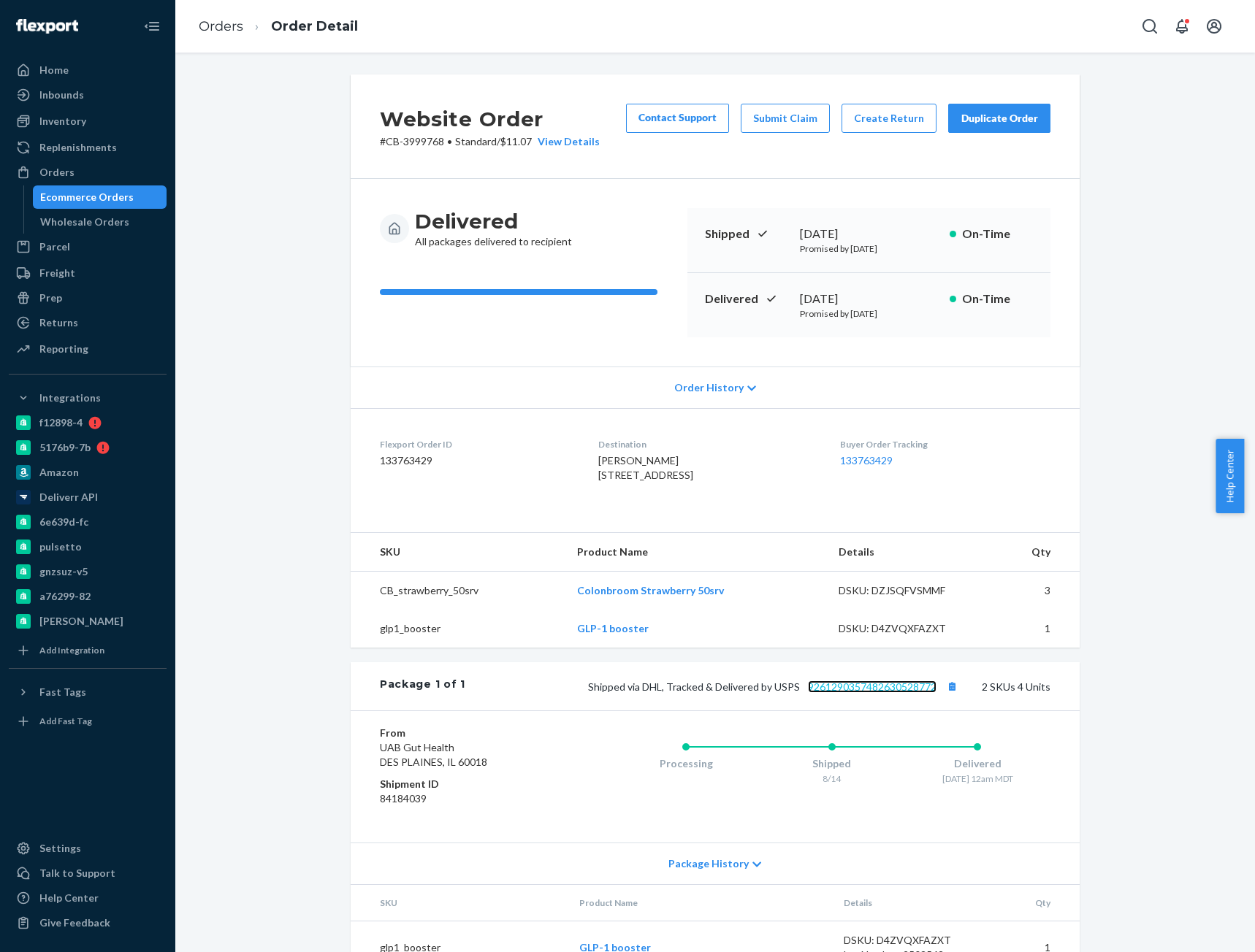
click at [900, 693] on link "9261290357482630528772" at bounding box center [872, 687] width 129 height 13
click at [220, 36] on li "Orders" at bounding box center [221, 27] width 45 height 19
click at [220, 24] on link "Orders" at bounding box center [221, 26] width 45 height 16
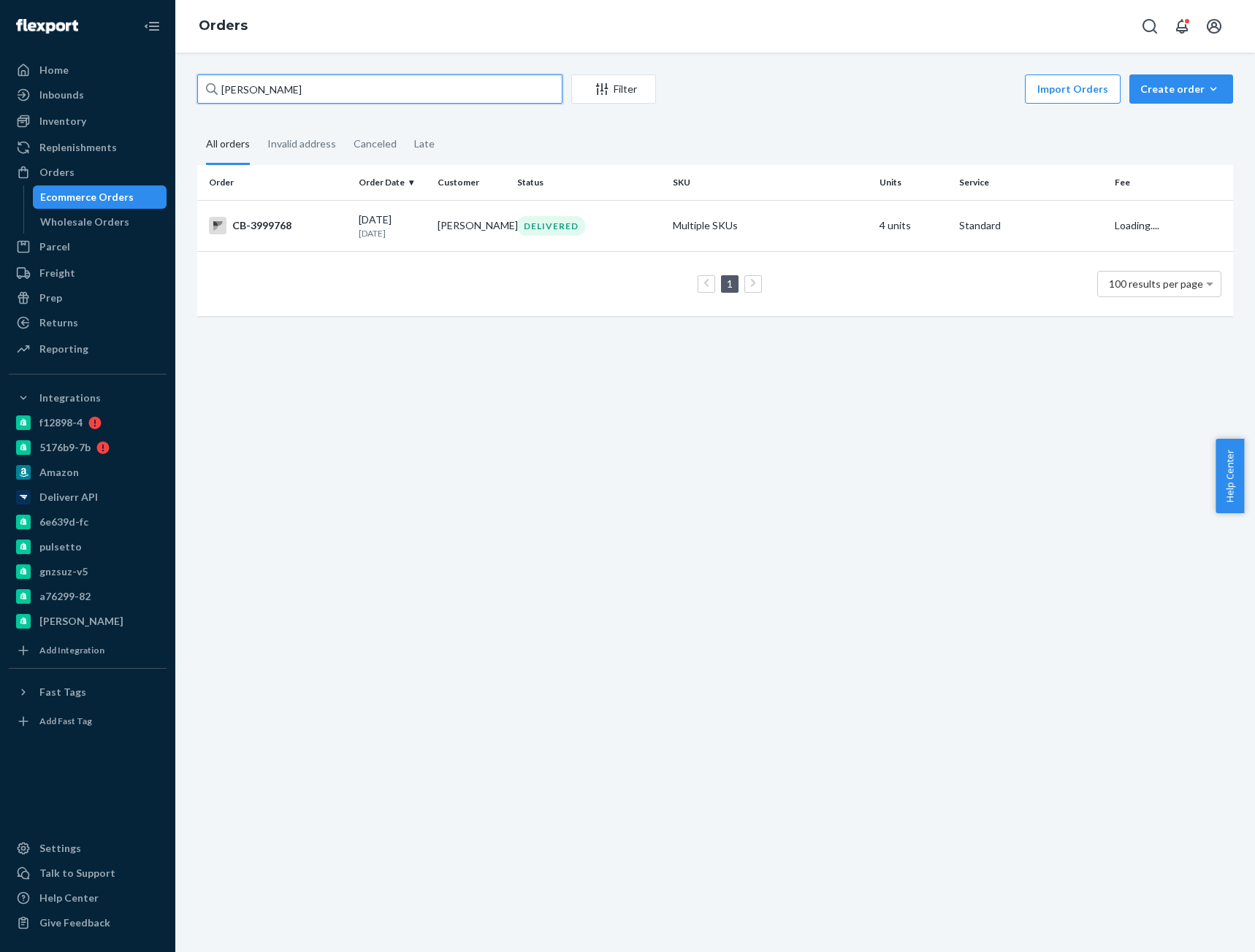
click at [234, 87] on input "Levi Springer" at bounding box center [380, 89] width 365 height 29
click at [248, 92] on input "Levi Springer" at bounding box center [380, 89] width 365 height 29
paste input "4031151"
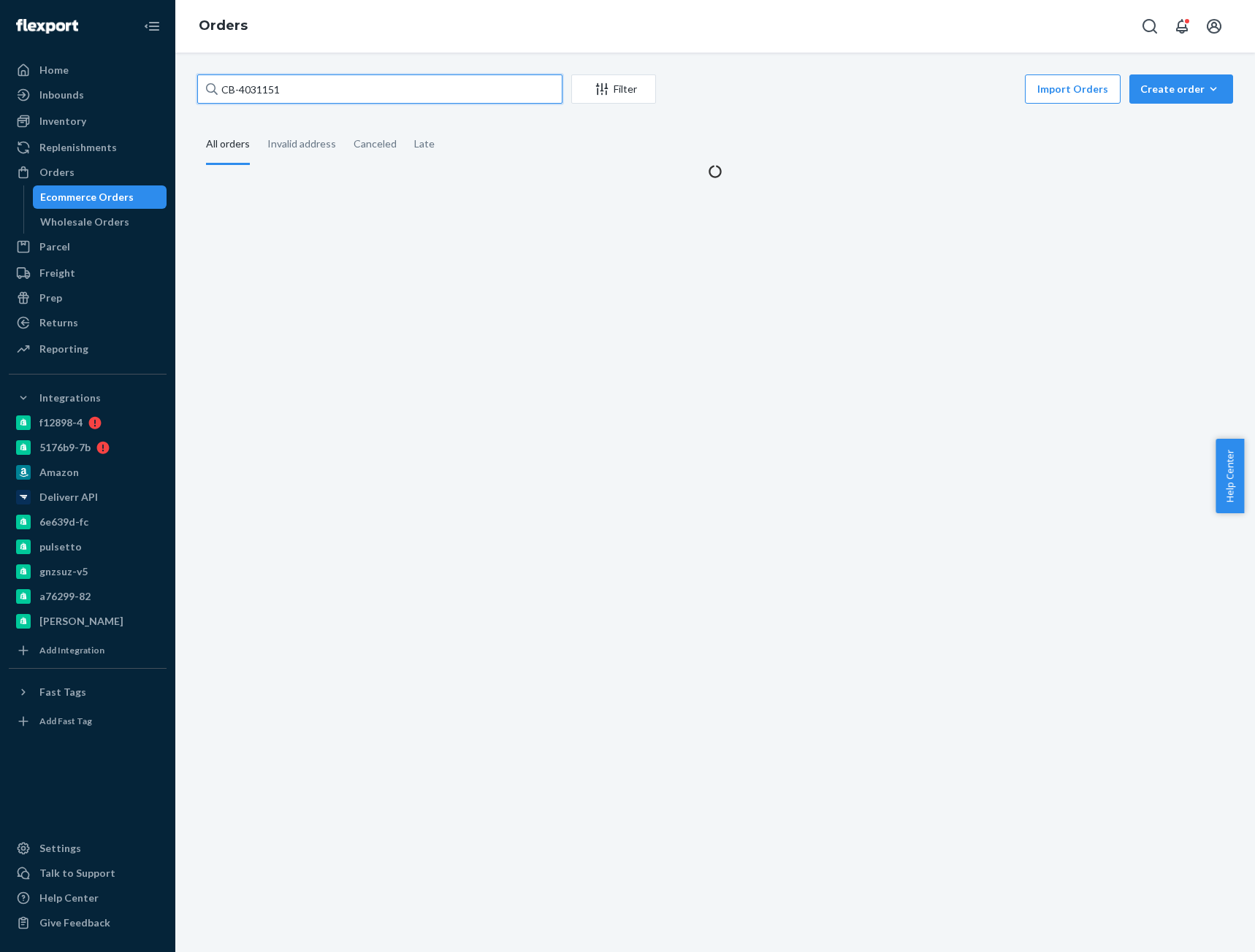
type input "CB-4031151"
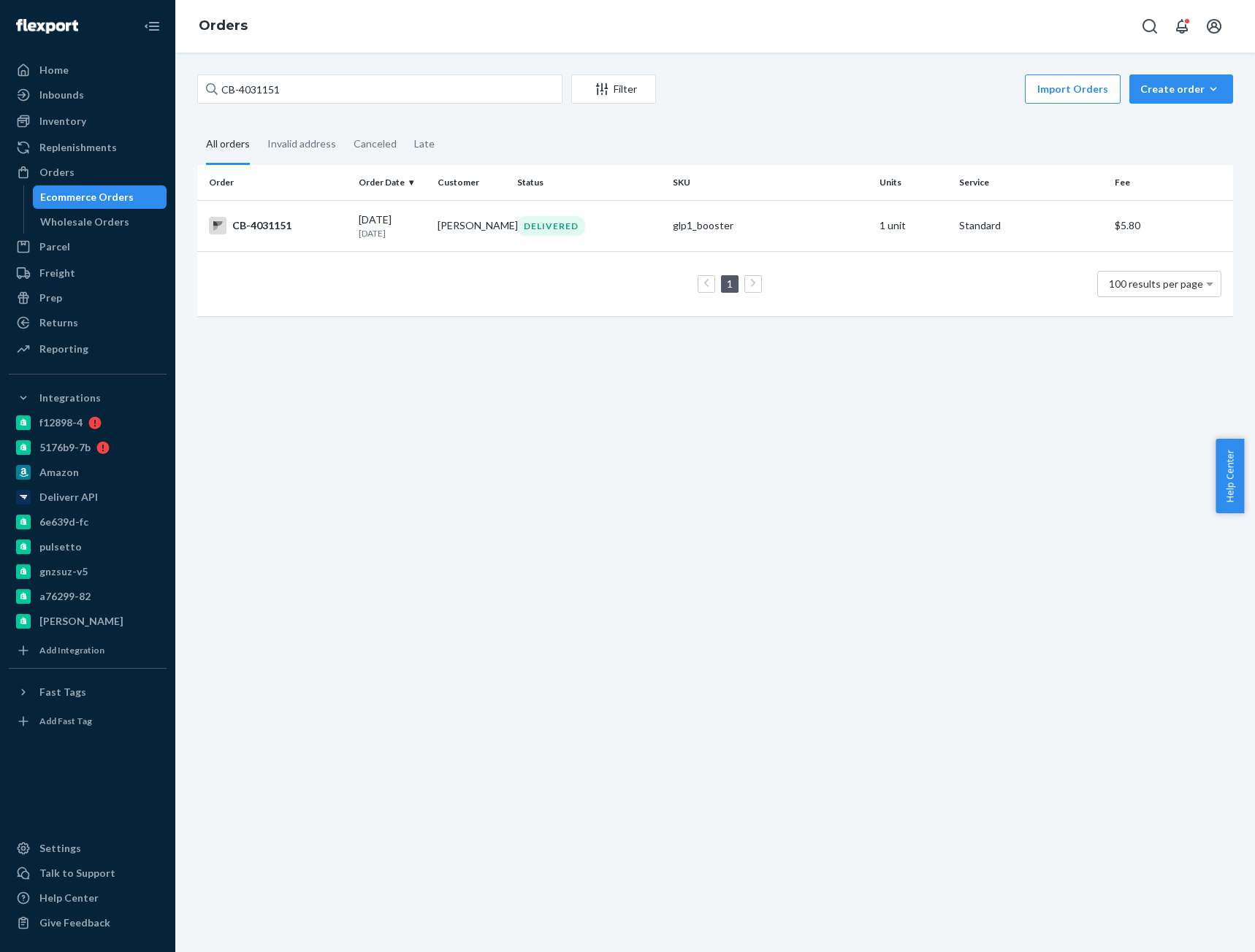
drag, startPoint x: 300, startPoint y: 227, endPoint x: 391, endPoint y: 170, distance: 107.4
click at [301, 226] on div "CB-4031151" at bounding box center [278, 225] width 138 height 17
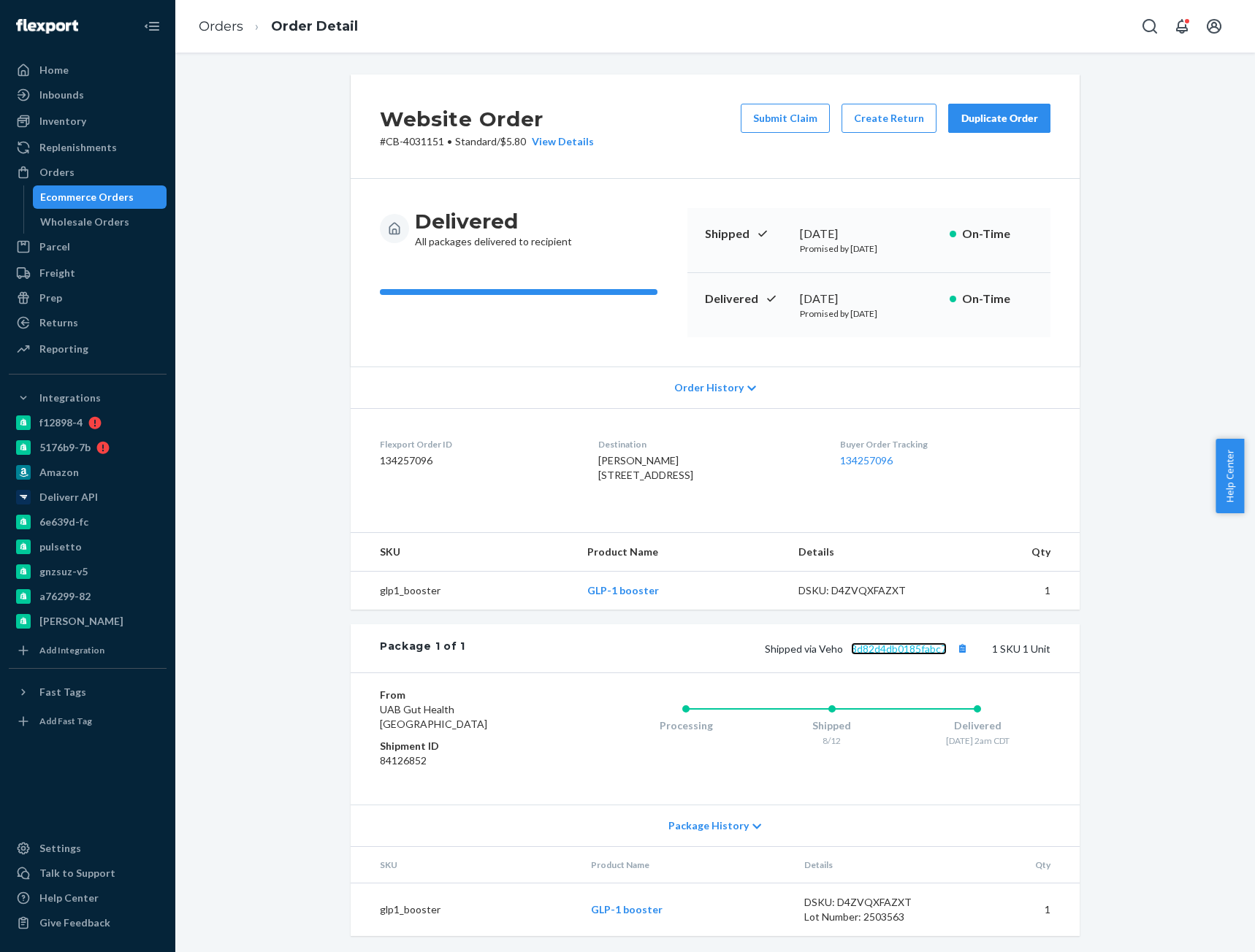
click at [905, 655] on link "3d82d4db0185fabc7" at bounding box center [899, 649] width 96 height 13
click at [978, 124] on div "Duplicate Order" at bounding box center [999, 118] width 78 height 15
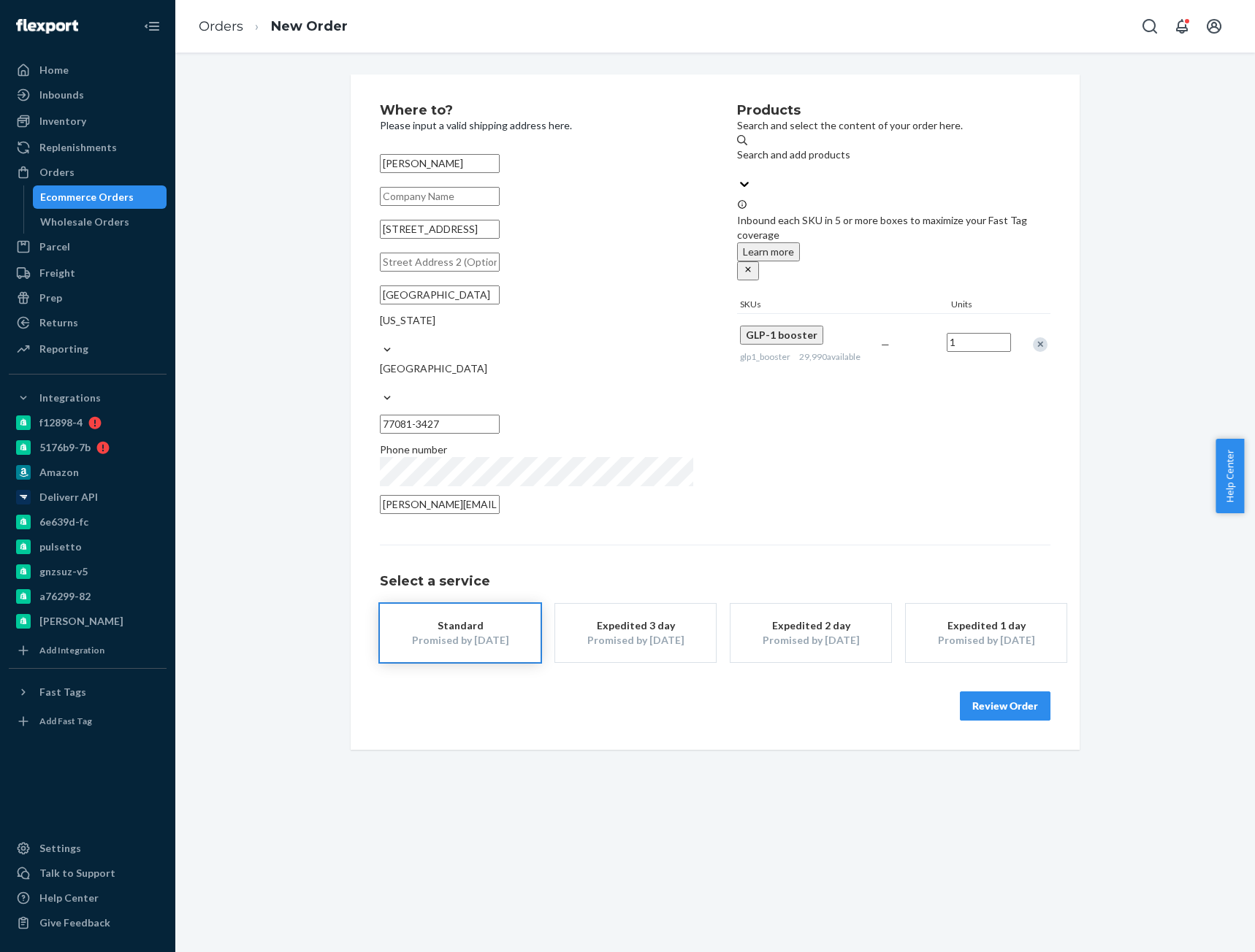
click at [1005, 691] on button "Review Order" at bounding box center [1004, 705] width 90 height 29
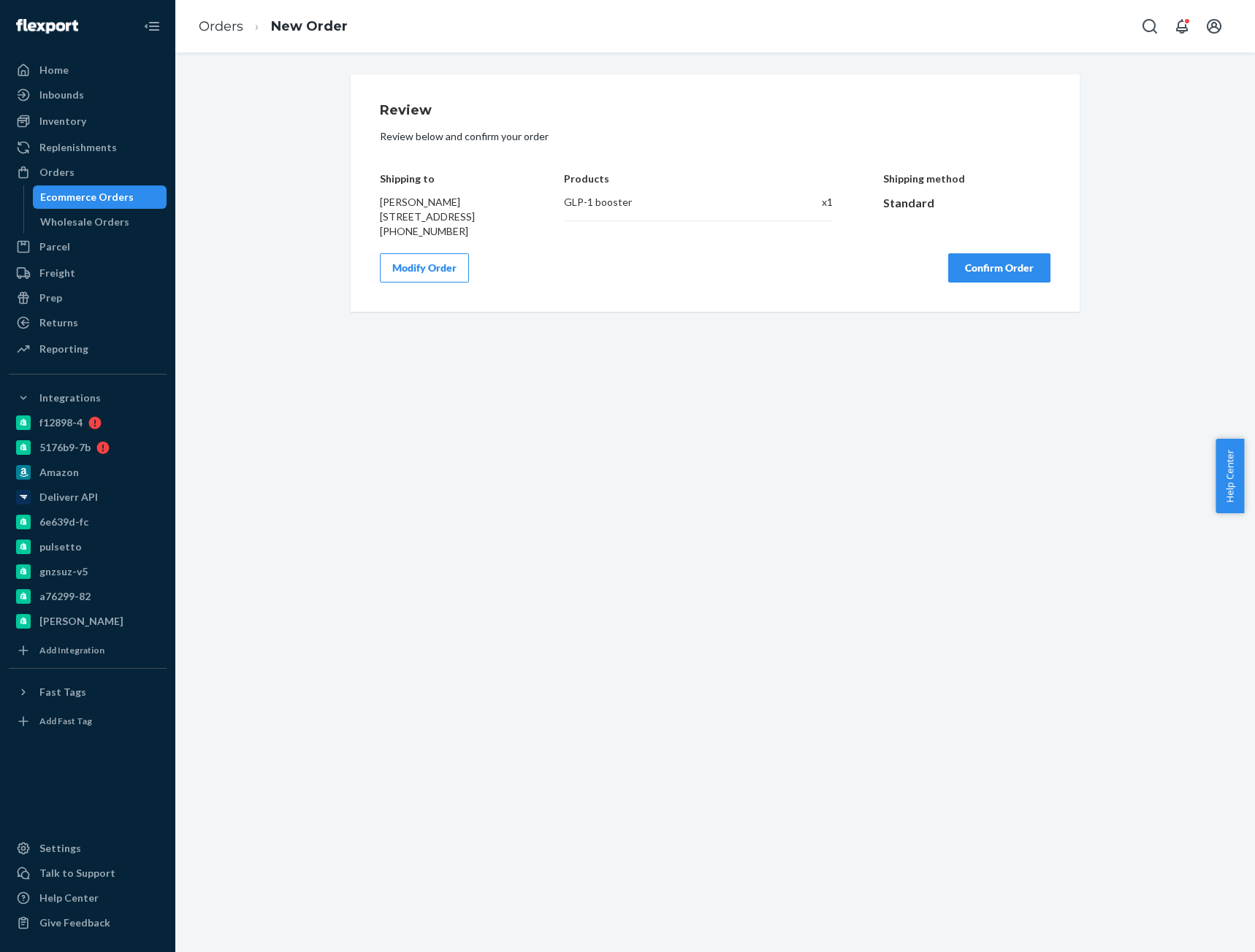
click at [1004, 281] on button "Confirm Order" at bounding box center [999, 268] width 102 height 29
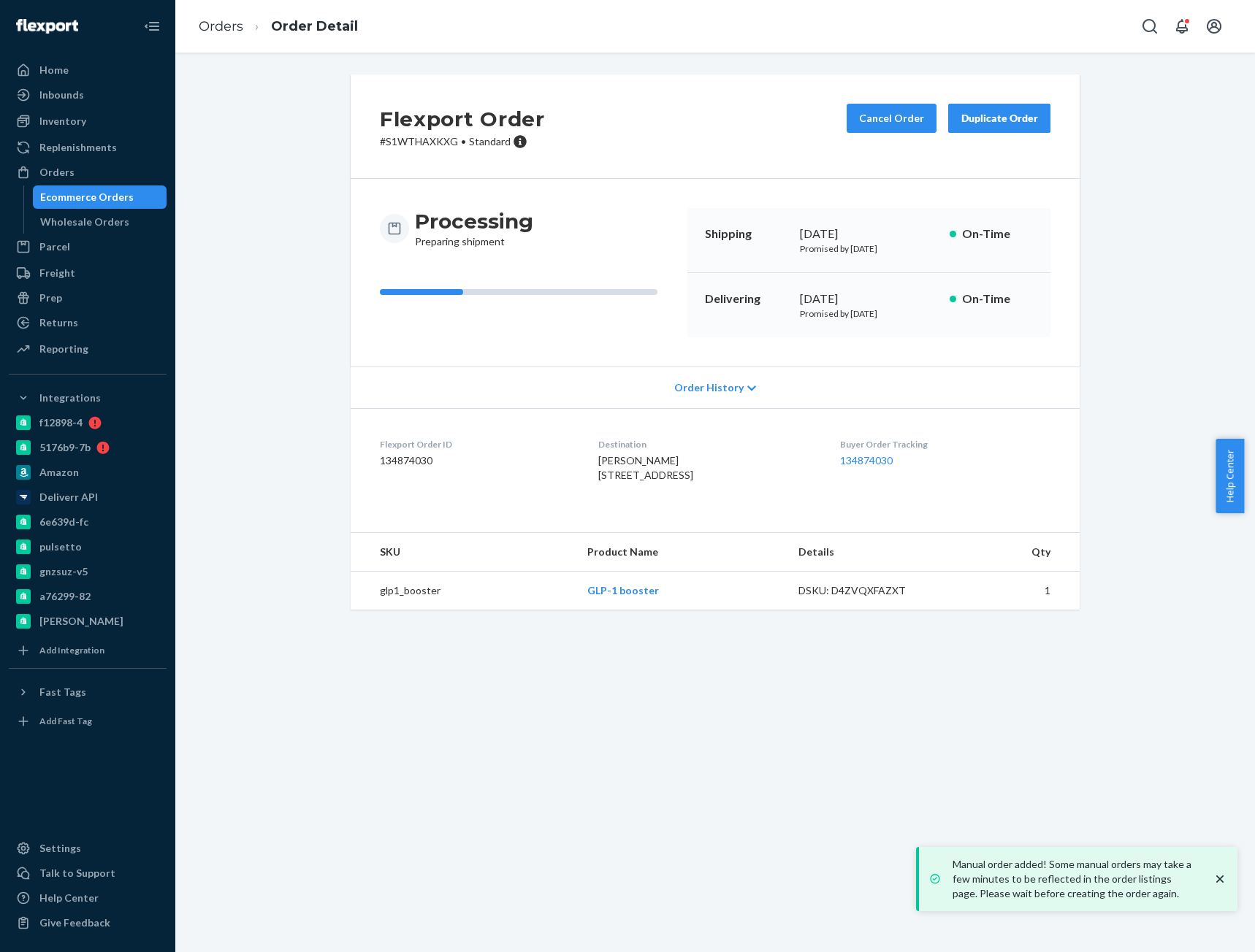
click at [383, 144] on p "# S1WTHAXKXG • Standard" at bounding box center [462, 141] width 165 height 15
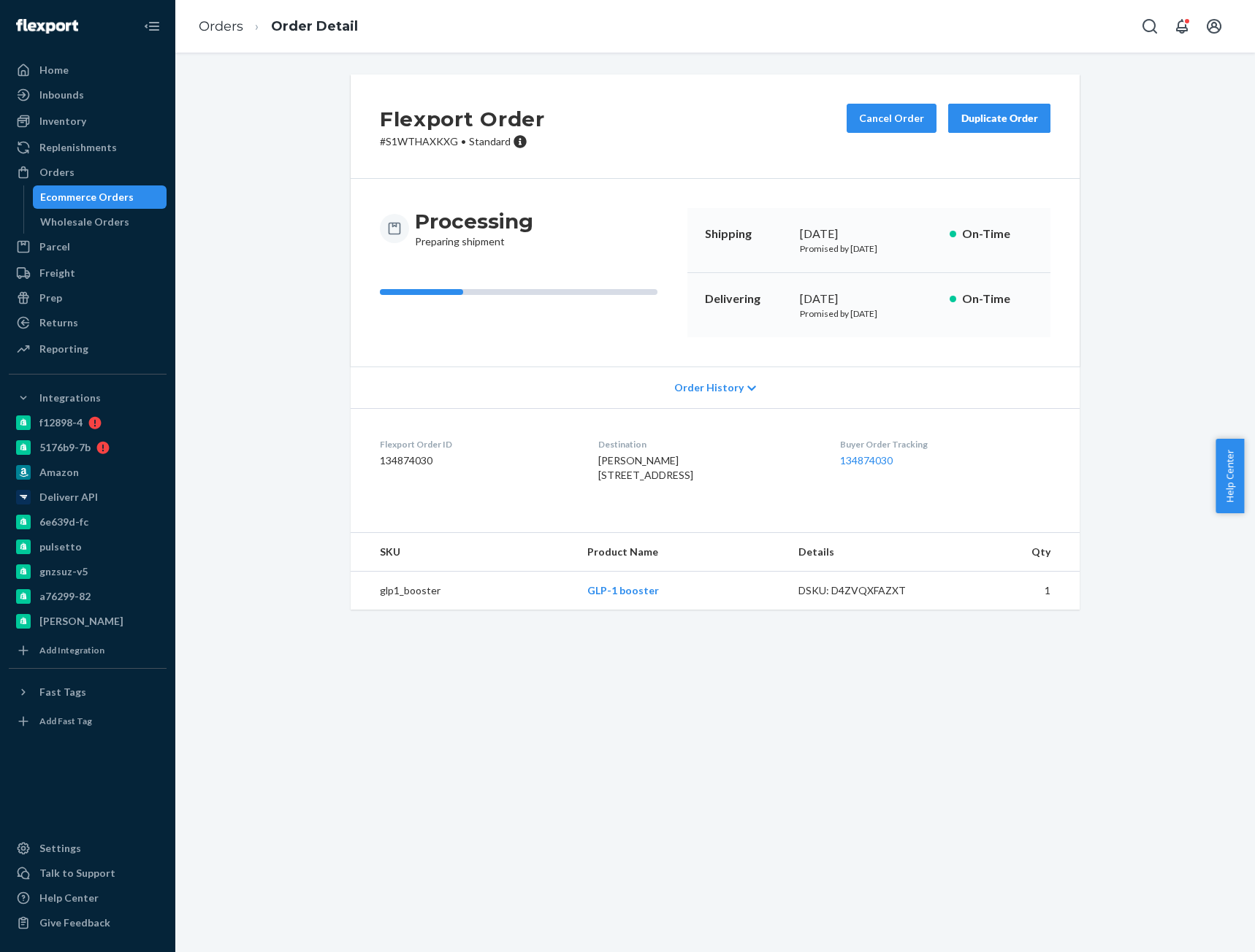
click at [426, 142] on p "# S1WTHAXKXG • Standard" at bounding box center [462, 141] width 165 height 15
click at [426, 143] on p "# S1WTHAXKXG • Standard" at bounding box center [462, 141] width 165 height 15
copy p "S1WTHAXKXG"
click at [222, 31] on link "Orders" at bounding box center [221, 26] width 45 height 16
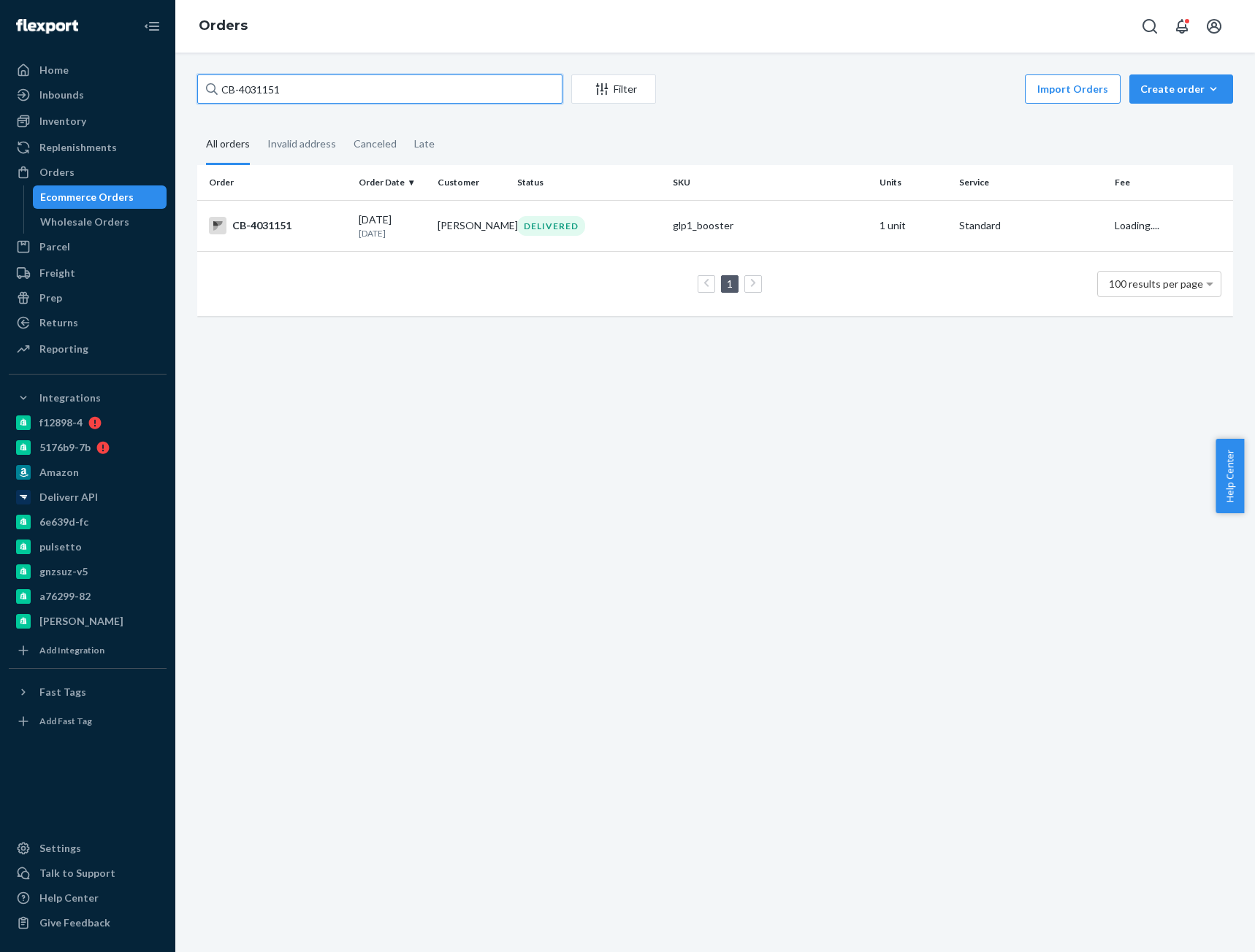
click at [270, 85] on input "CB-4031151" at bounding box center [380, 89] width 365 height 29
paste input "4266"
type input "CB-4034266"
click at [285, 229] on div "CB-4034266" at bounding box center [278, 227] width 138 height 17
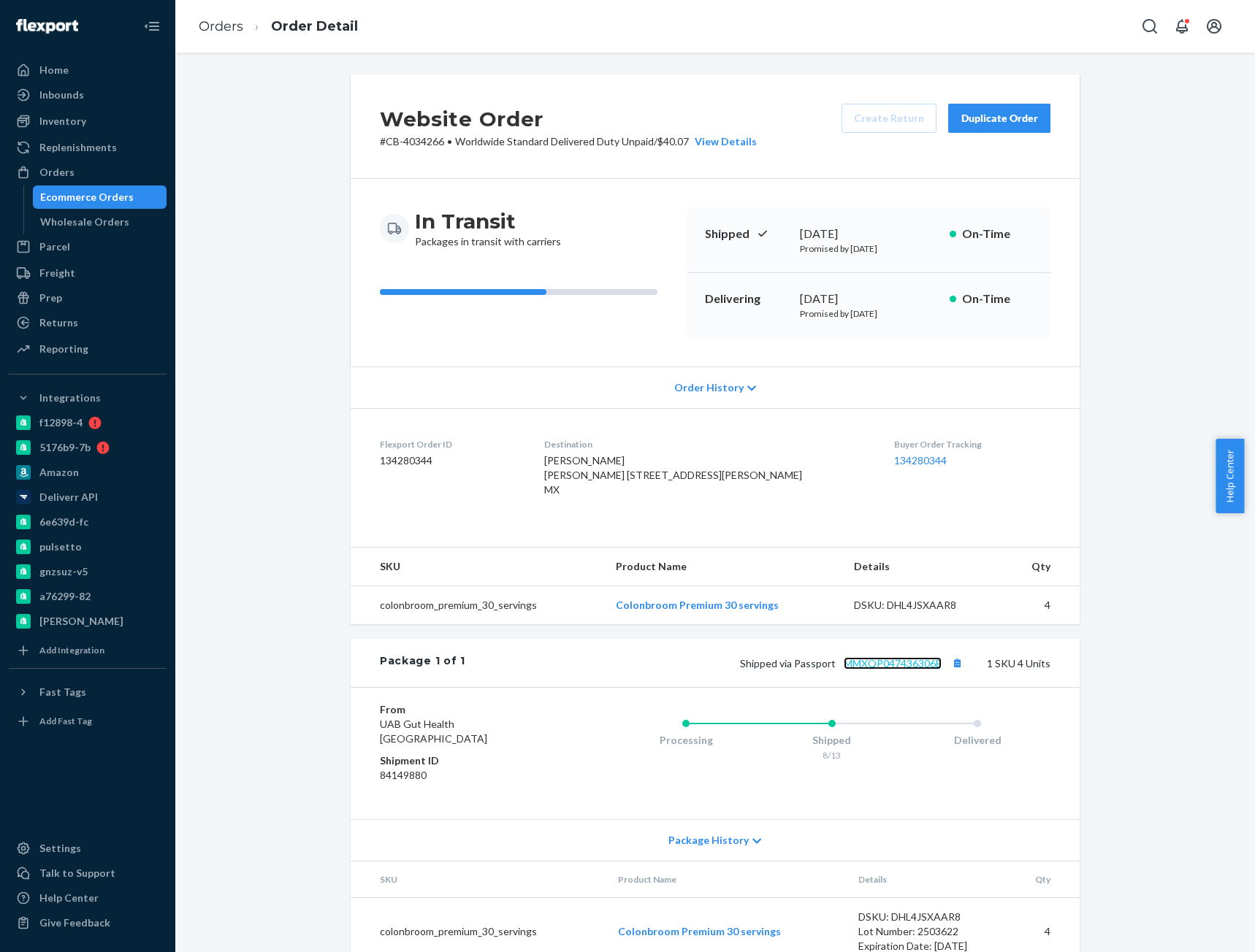
click at [882, 669] on link "MMXQP047436306E" at bounding box center [893, 664] width 98 height 13
click at [218, 26] on link "Orders" at bounding box center [221, 26] width 45 height 16
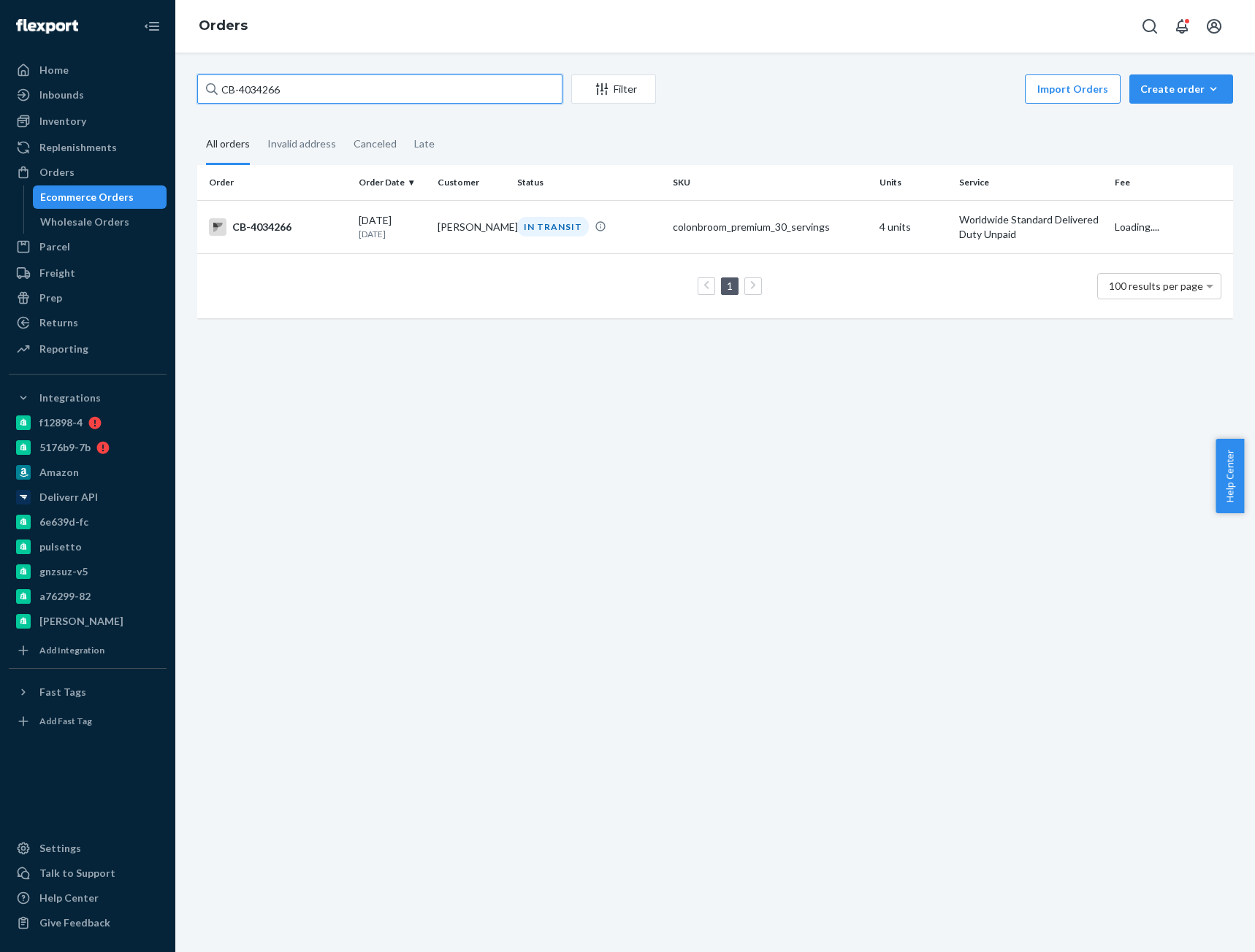
click at [260, 80] on input "CB-4034266" at bounding box center [380, 89] width 365 height 29
paste input "57484"
type input "CB-4057484"
click at [292, 230] on div "CB-4057484" at bounding box center [278, 227] width 138 height 17
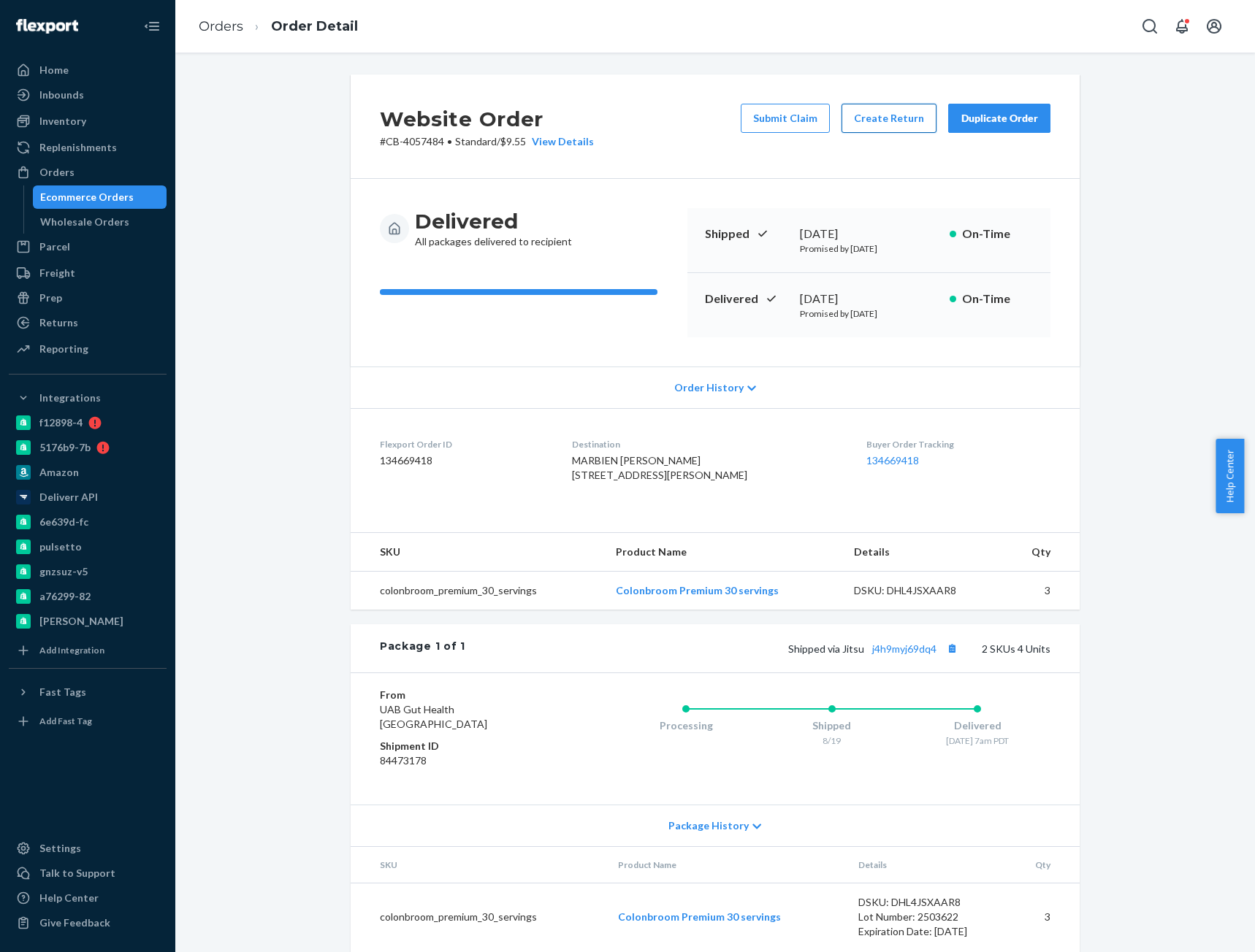
click at [894, 123] on button "Create Return" at bounding box center [889, 118] width 95 height 29
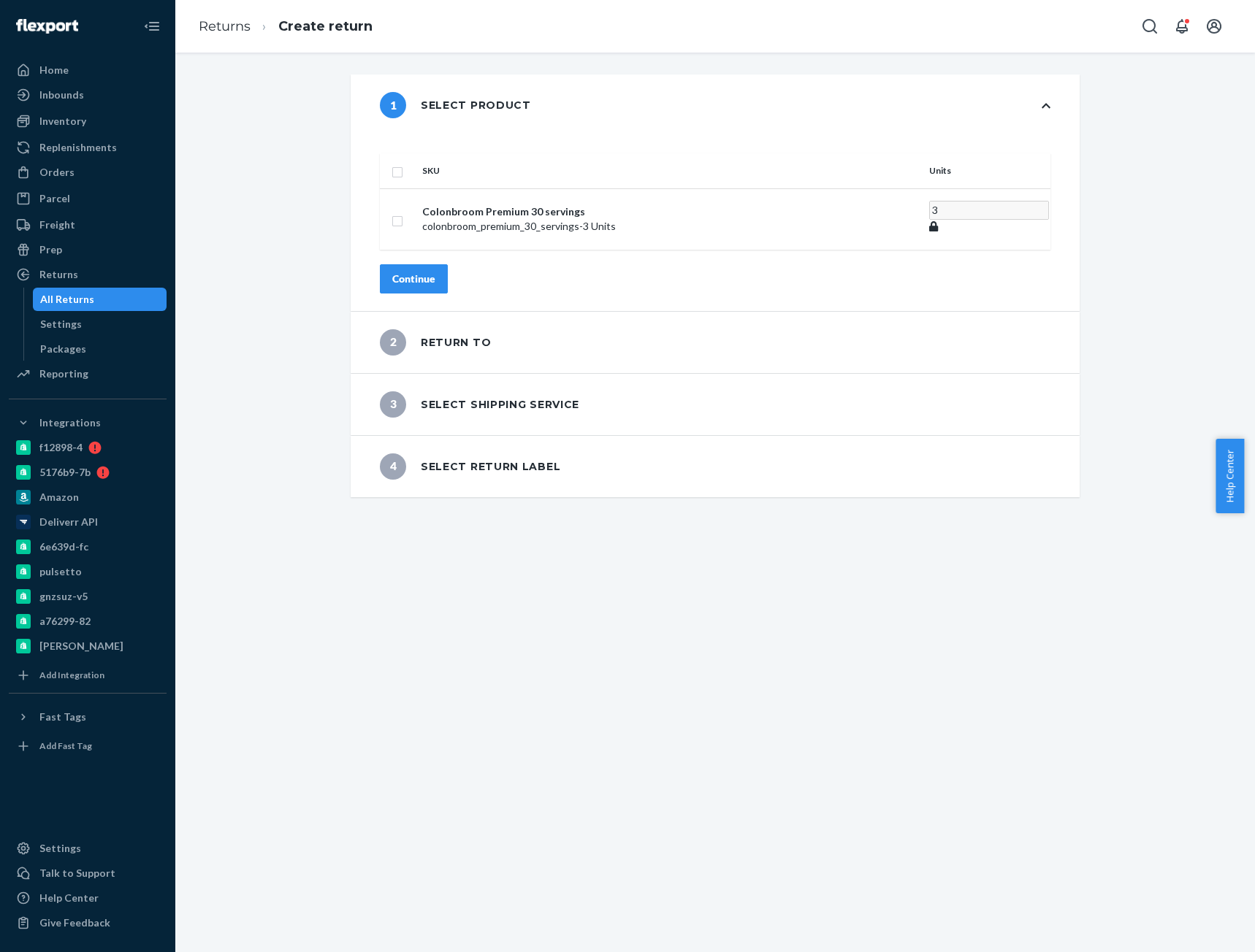
click at [403, 163] on input "checkbox" at bounding box center [397, 170] width 12 height 16
checkbox input "true"
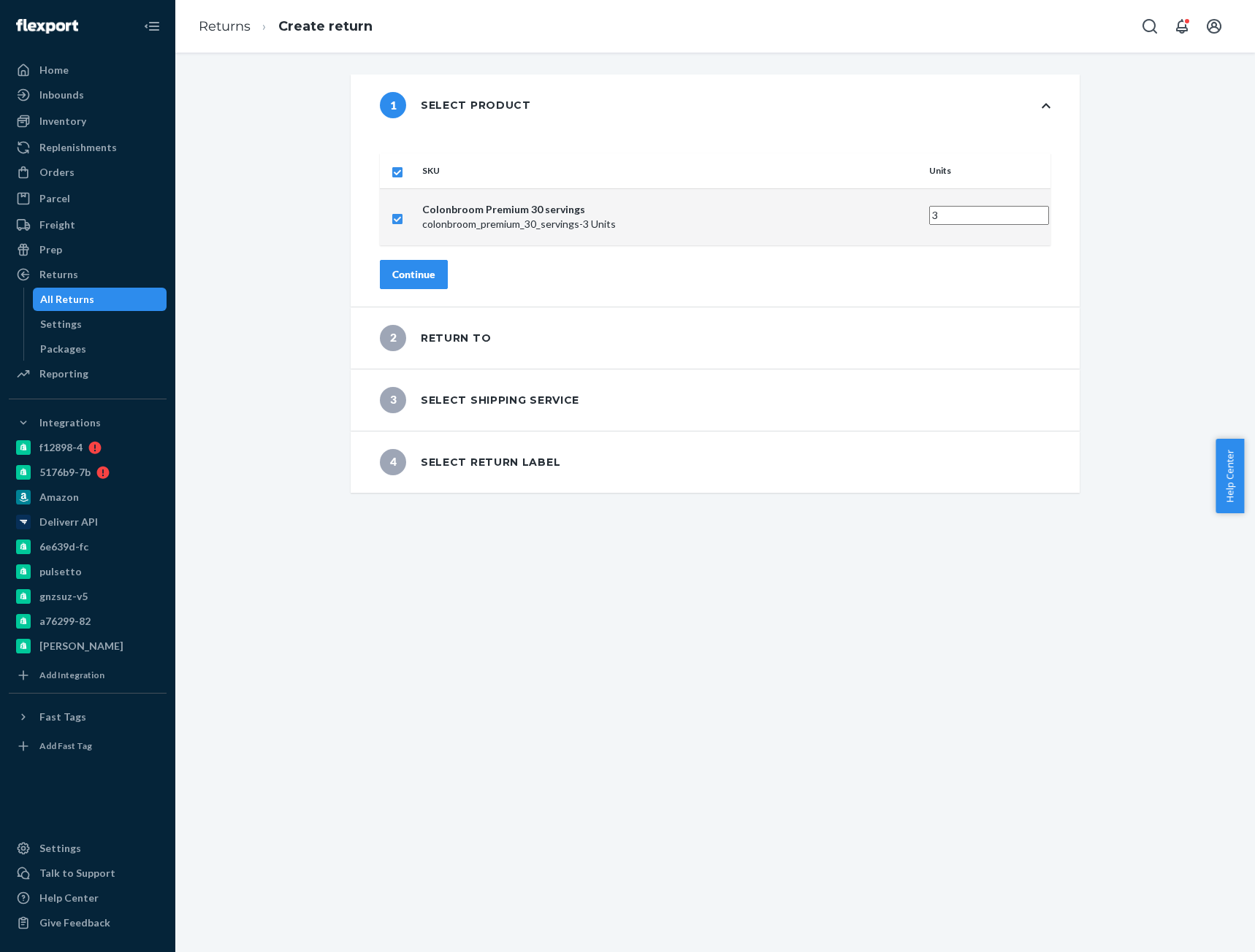
click at [435, 267] on div "Continue" at bounding box center [413, 274] width 43 height 15
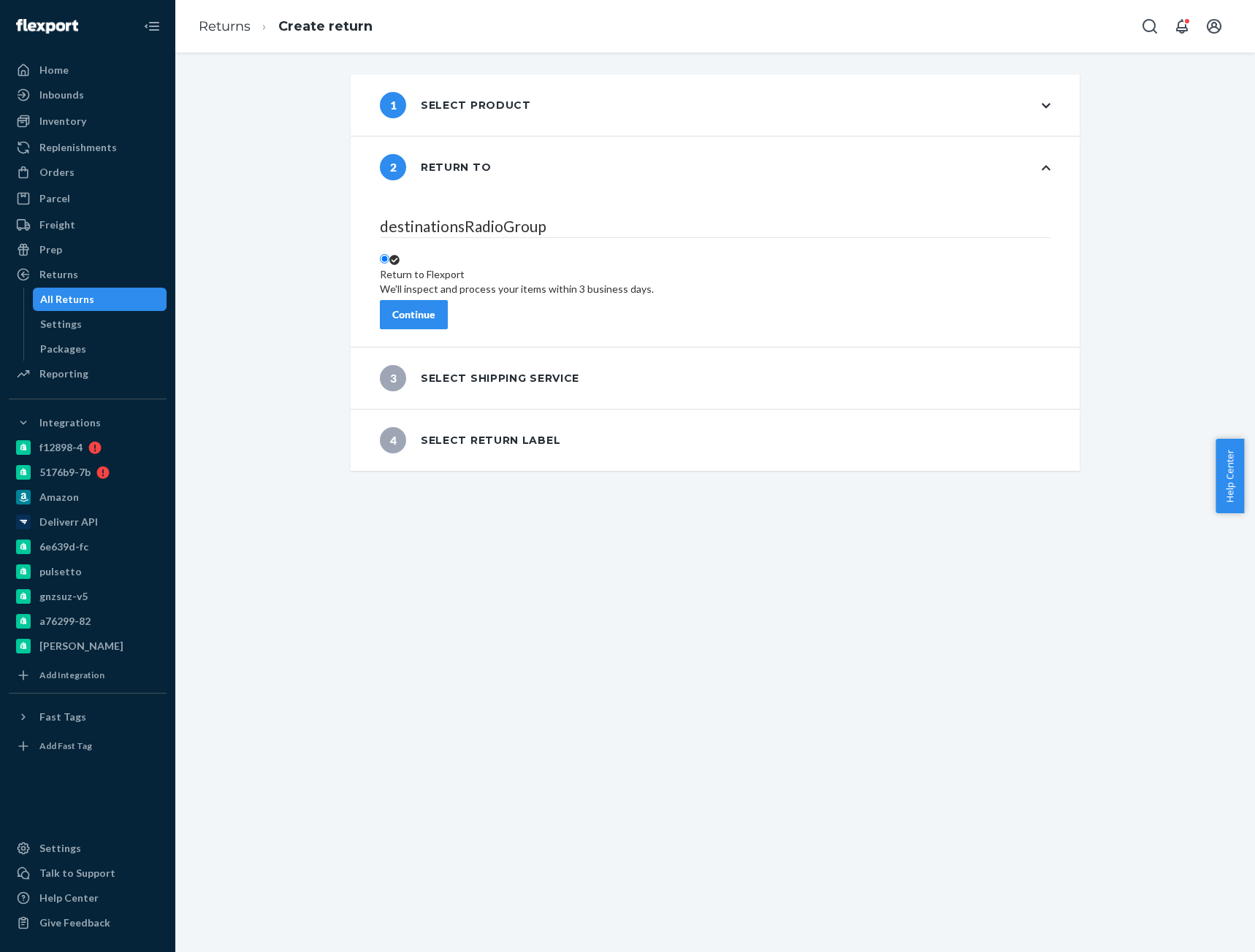
click at [435, 312] on div "Continue" at bounding box center [413, 314] width 43 height 15
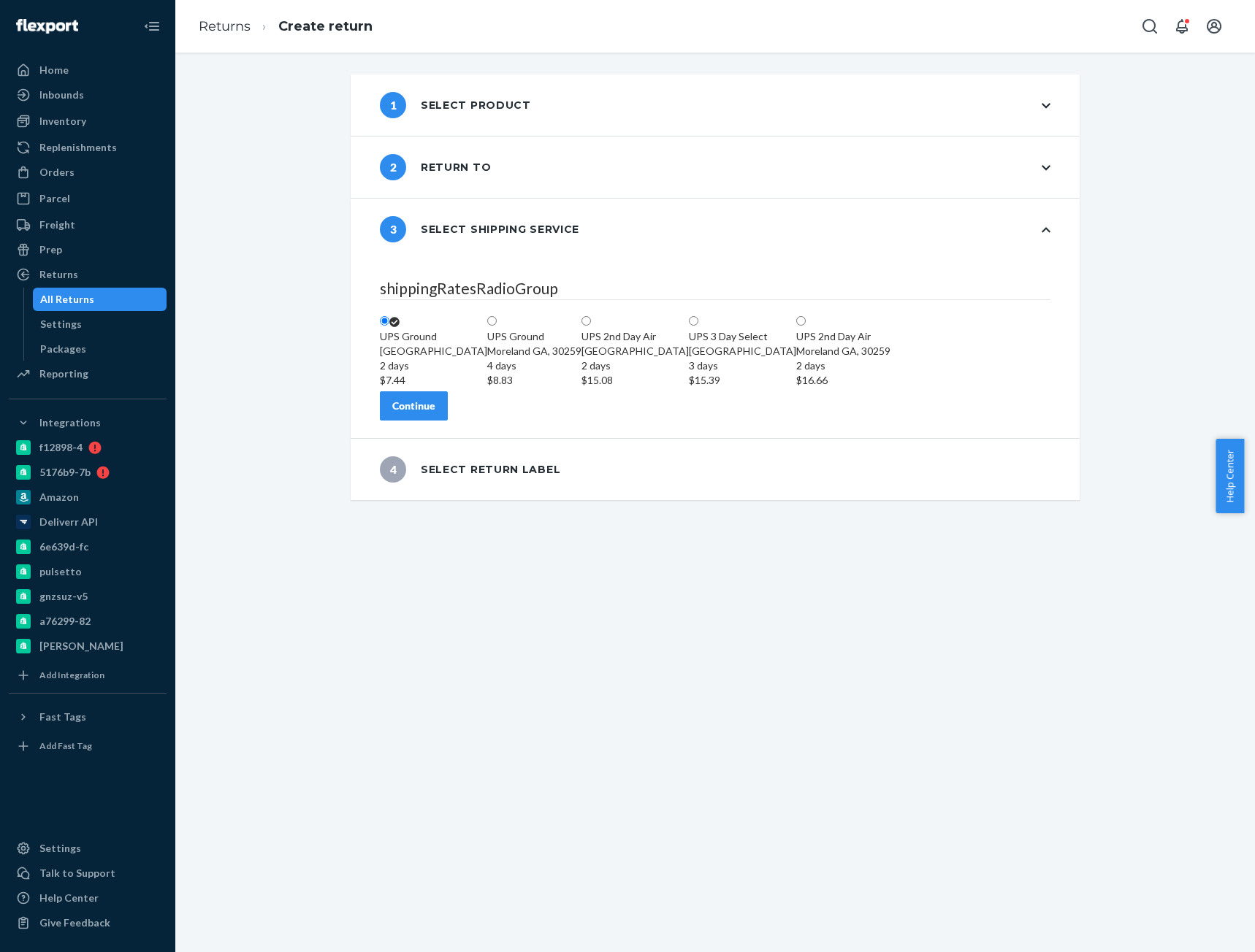
click at [448, 420] on button "Continue" at bounding box center [413, 405] width 68 height 29
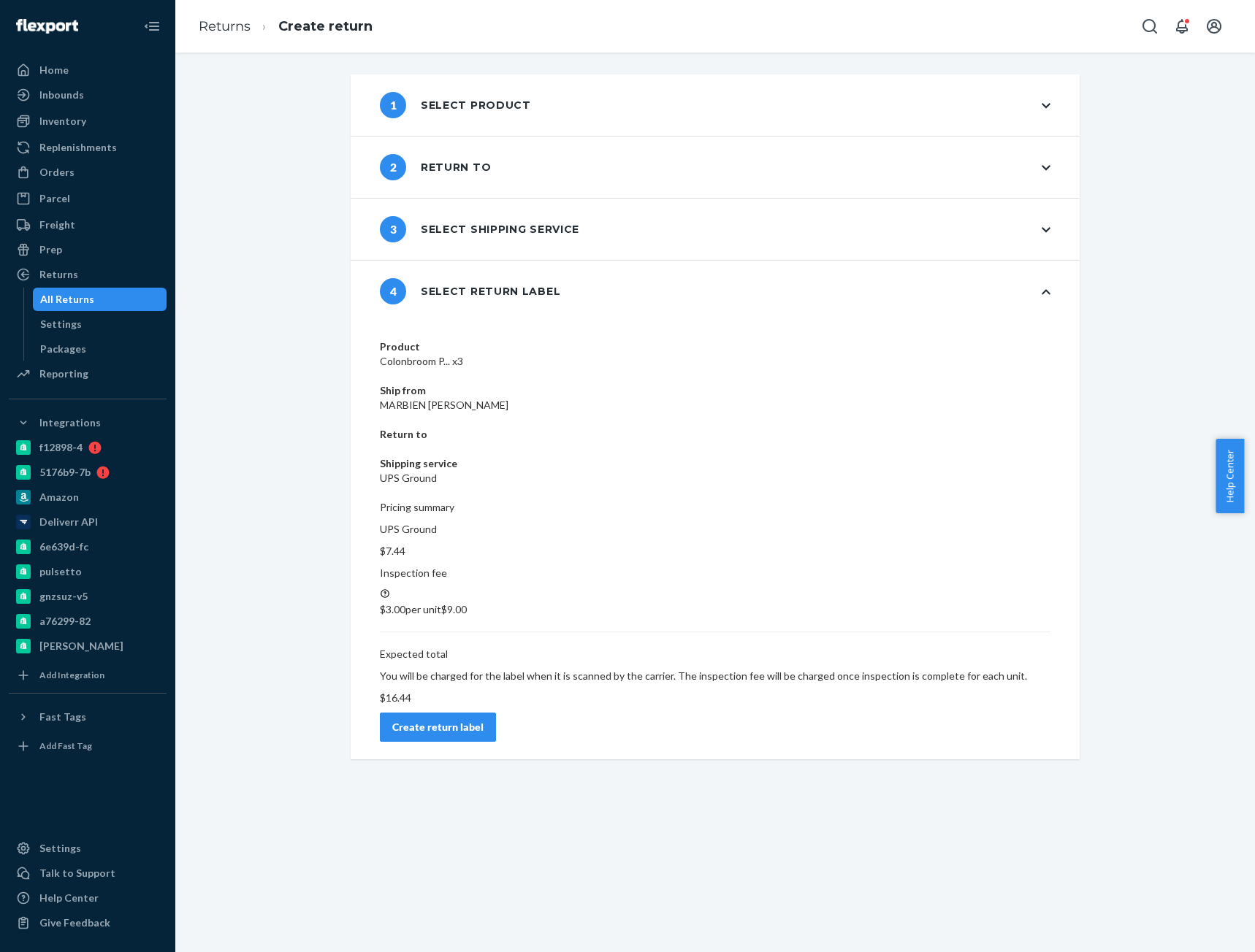
click at [483, 719] on div "Create return label" at bounding box center [438, 727] width 91 height 15
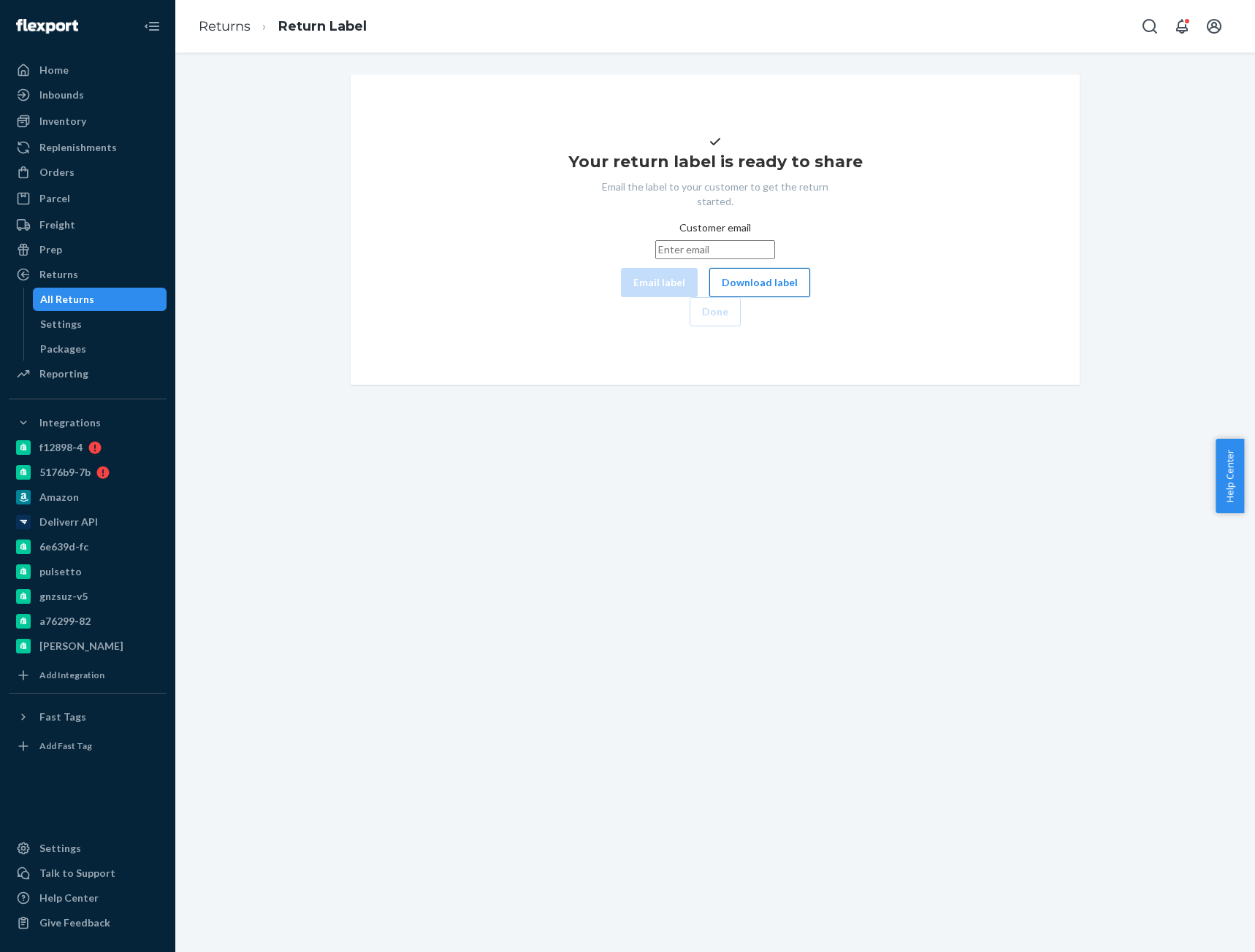
click at [710, 297] on button "Download label" at bounding box center [760, 282] width 101 height 29
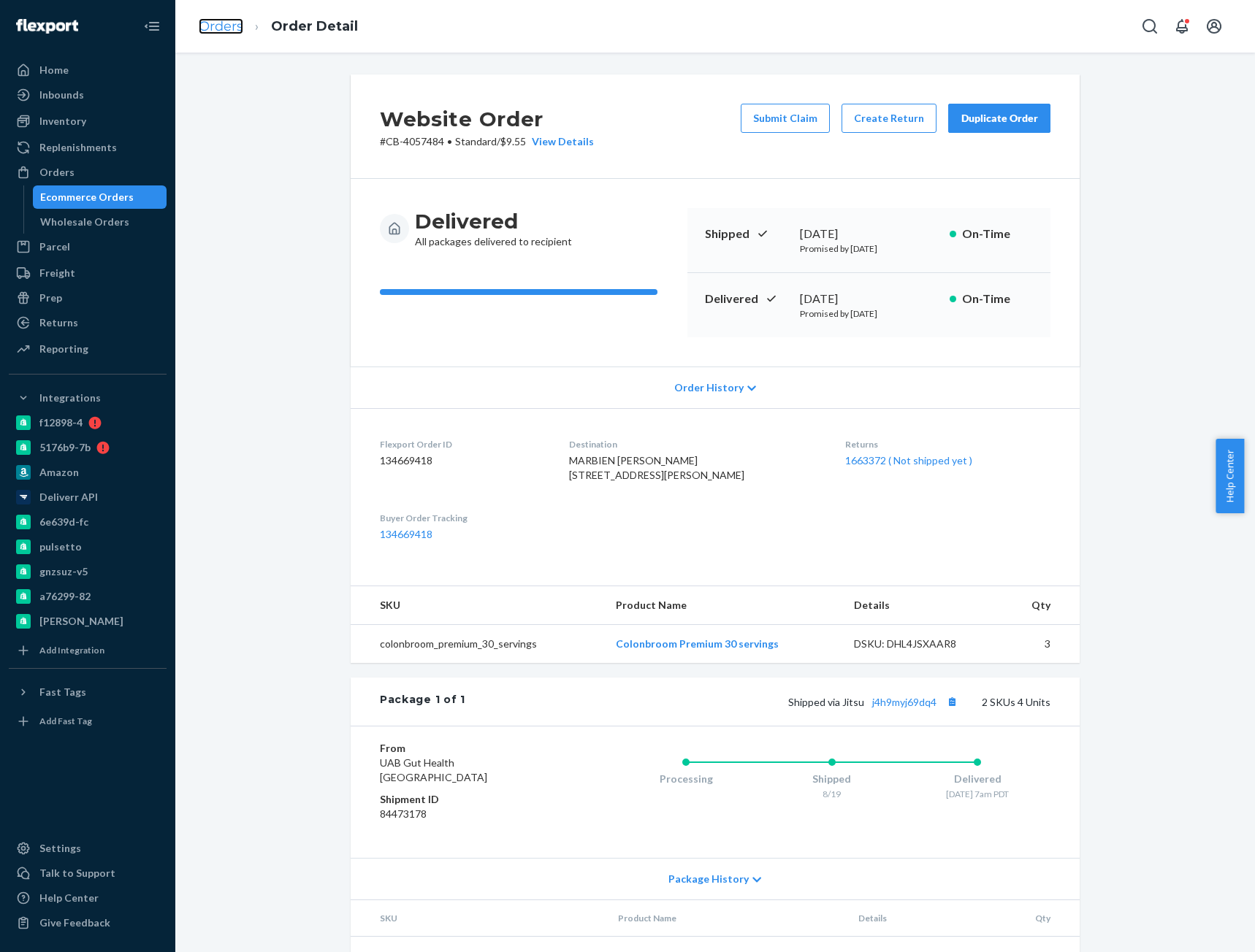
click at [229, 26] on link "Orders" at bounding box center [221, 26] width 45 height 16
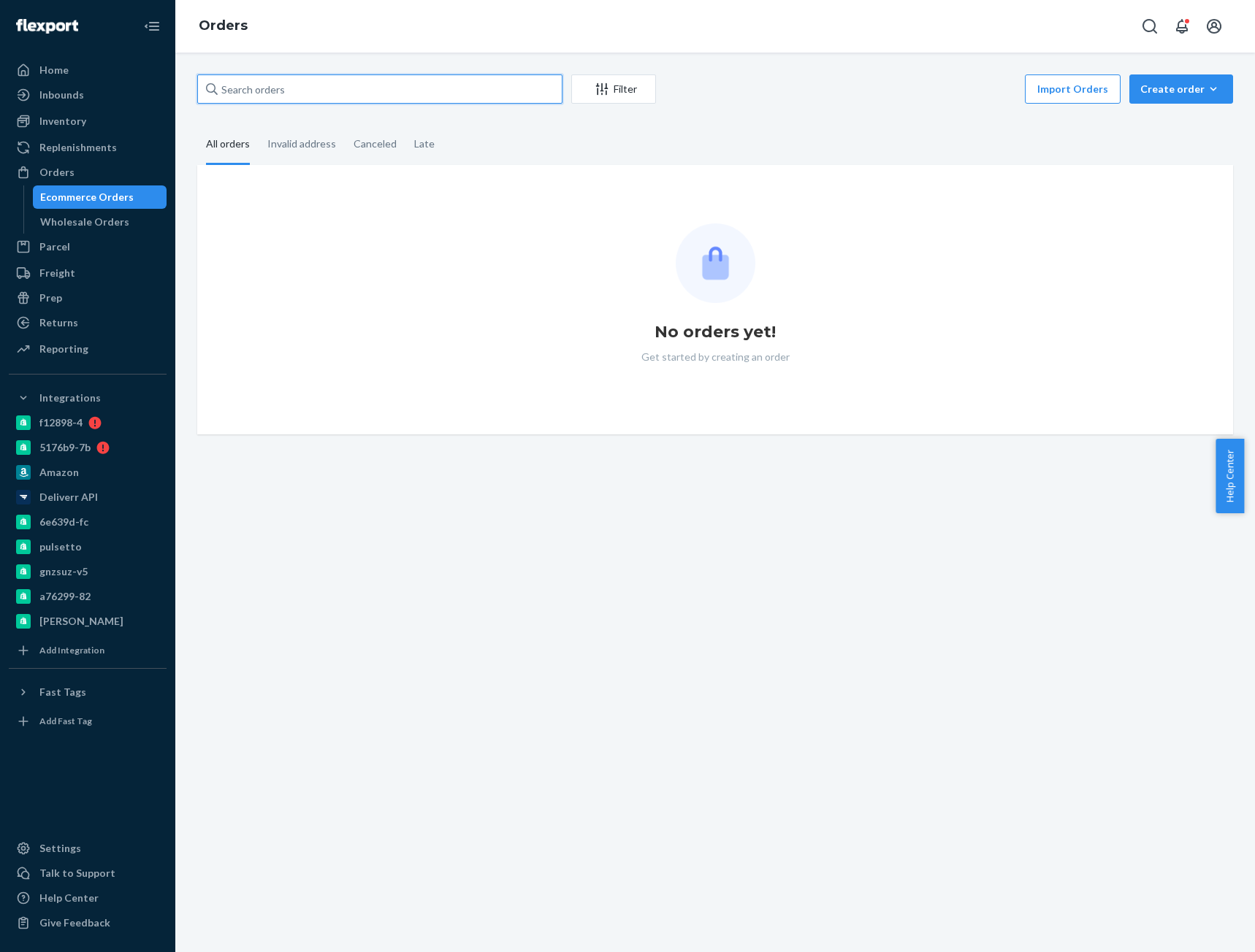
click at [272, 97] on input "text" at bounding box center [380, 89] width 365 height 29
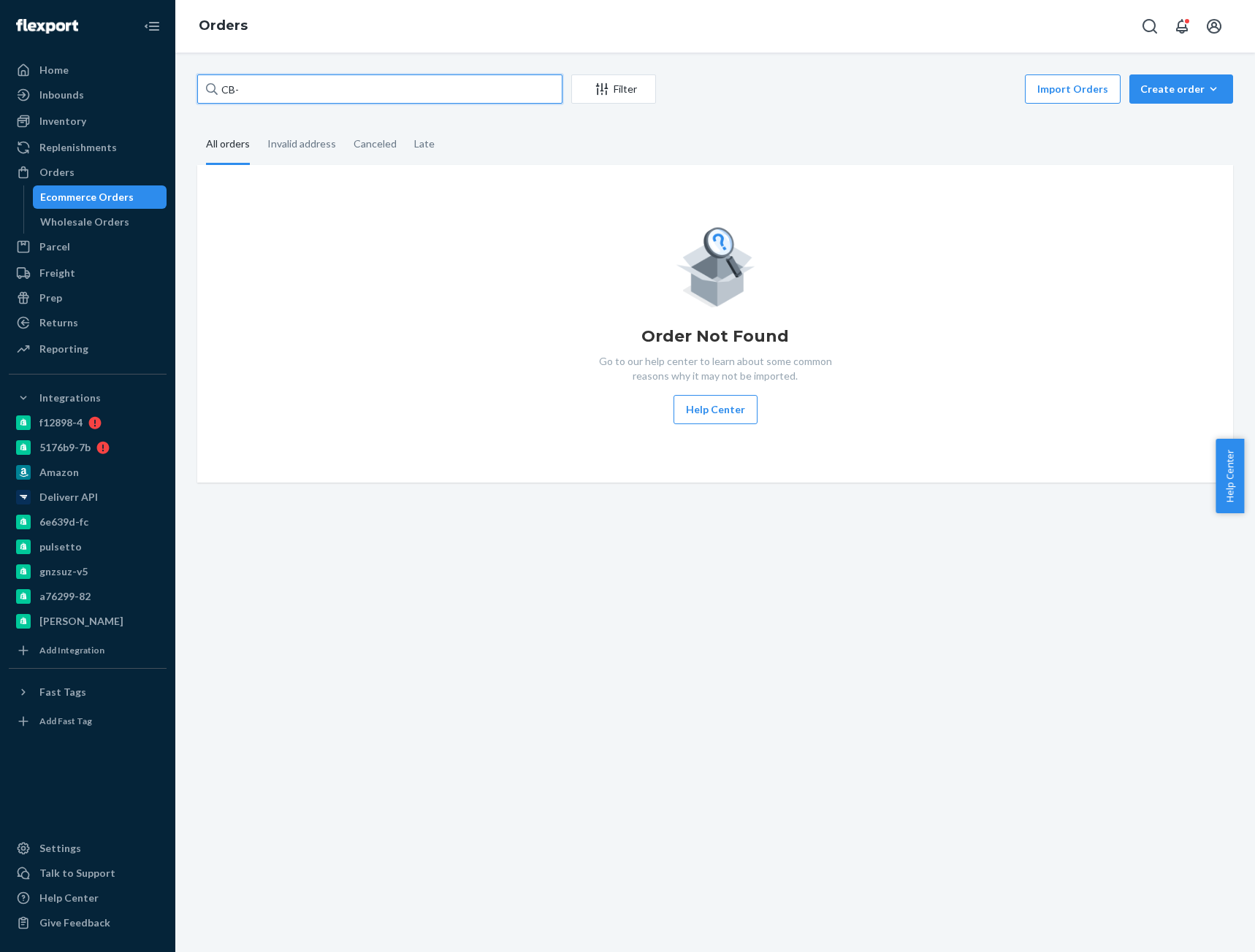
paste input "4017894"
type input "CB-4017894"
click at [285, 93] on input "CB-4017894" at bounding box center [380, 89] width 365 height 29
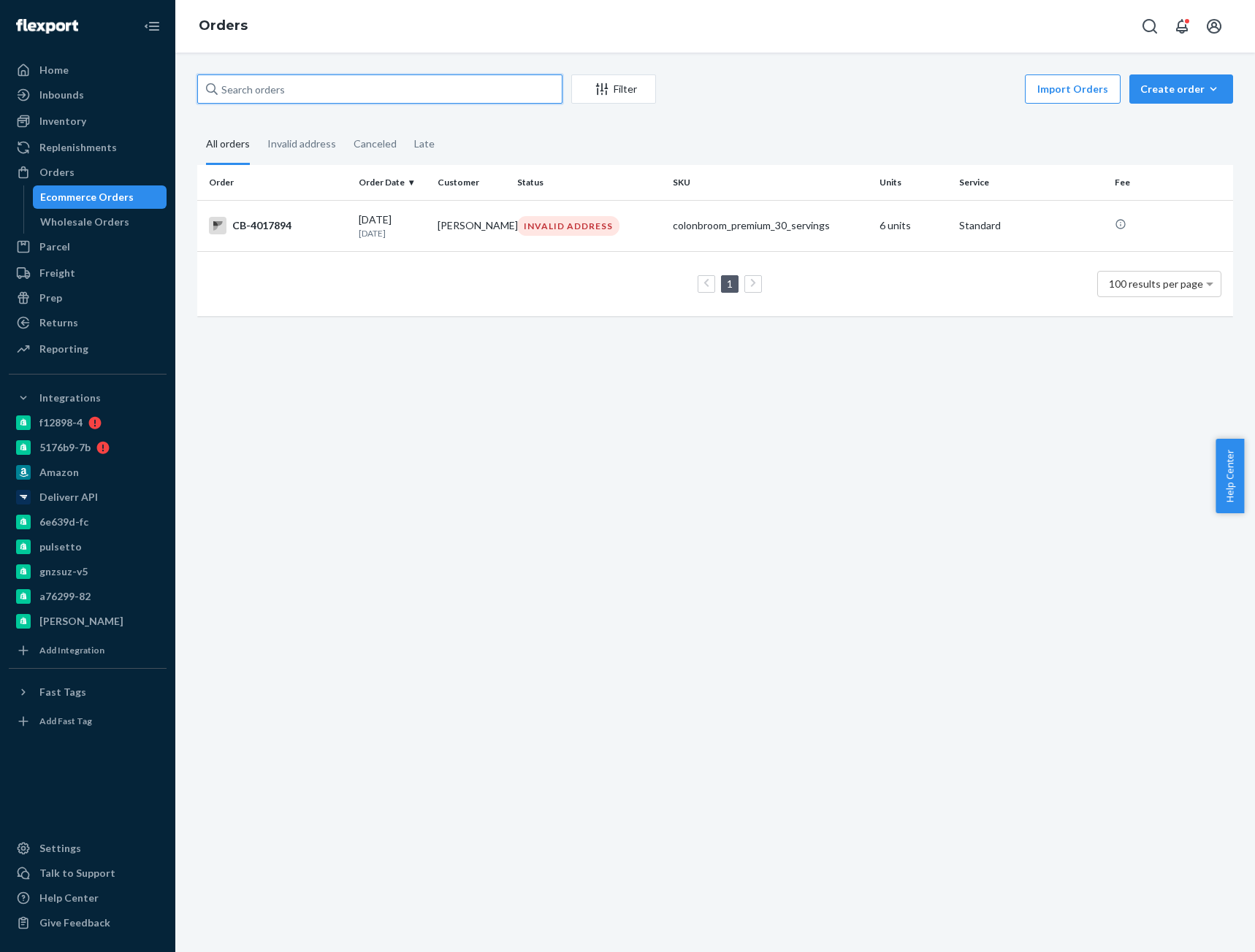
paste input "CB-4017894"
type input "CB-4017894"
click at [329, 224] on div "CB-4017894" at bounding box center [278, 225] width 138 height 17
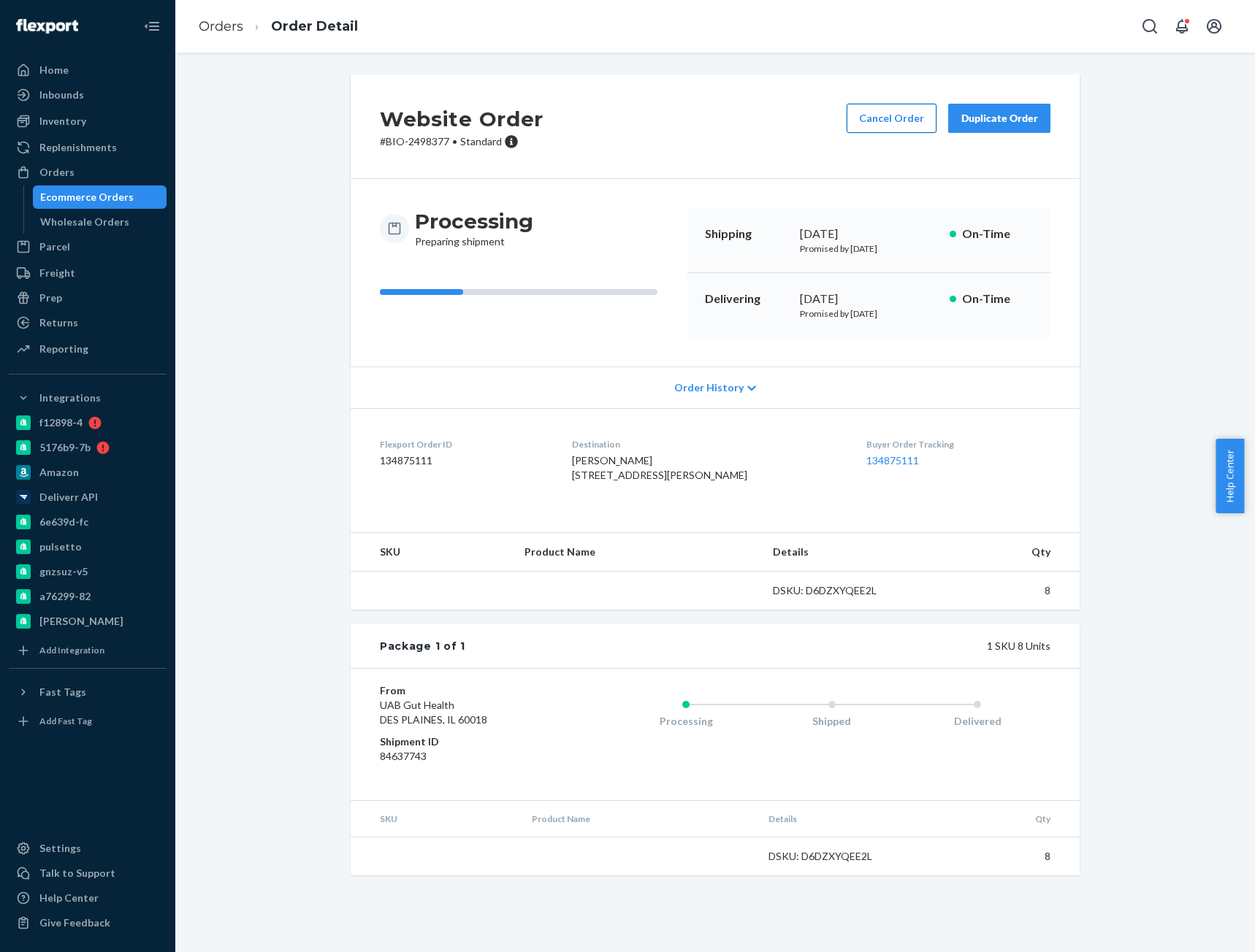
click at [874, 108] on button "Cancel Order" at bounding box center [891, 118] width 90 height 29
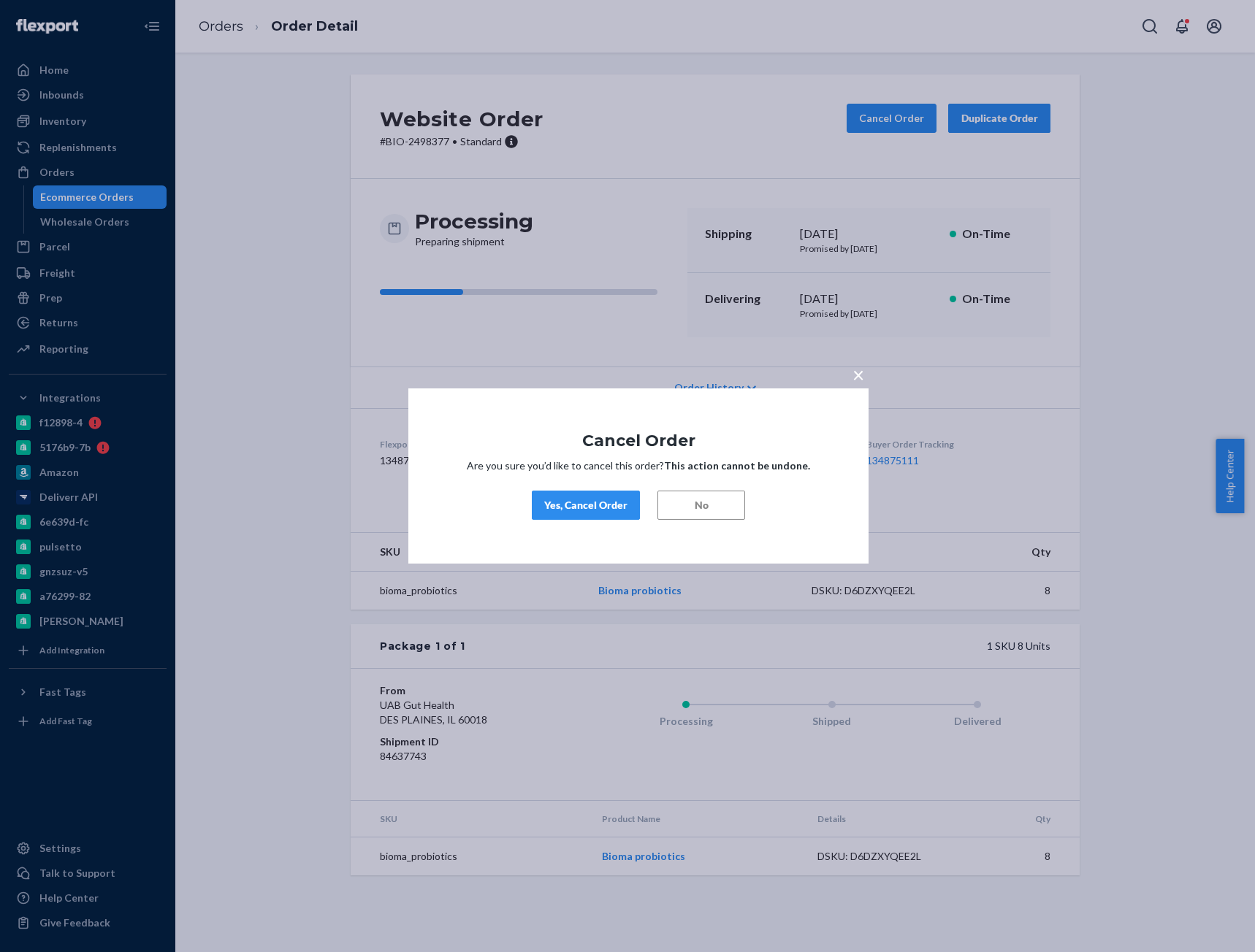
click at [589, 509] on div "Yes, Cancel Order" at bounding box center [585, 505] width 83 height 15
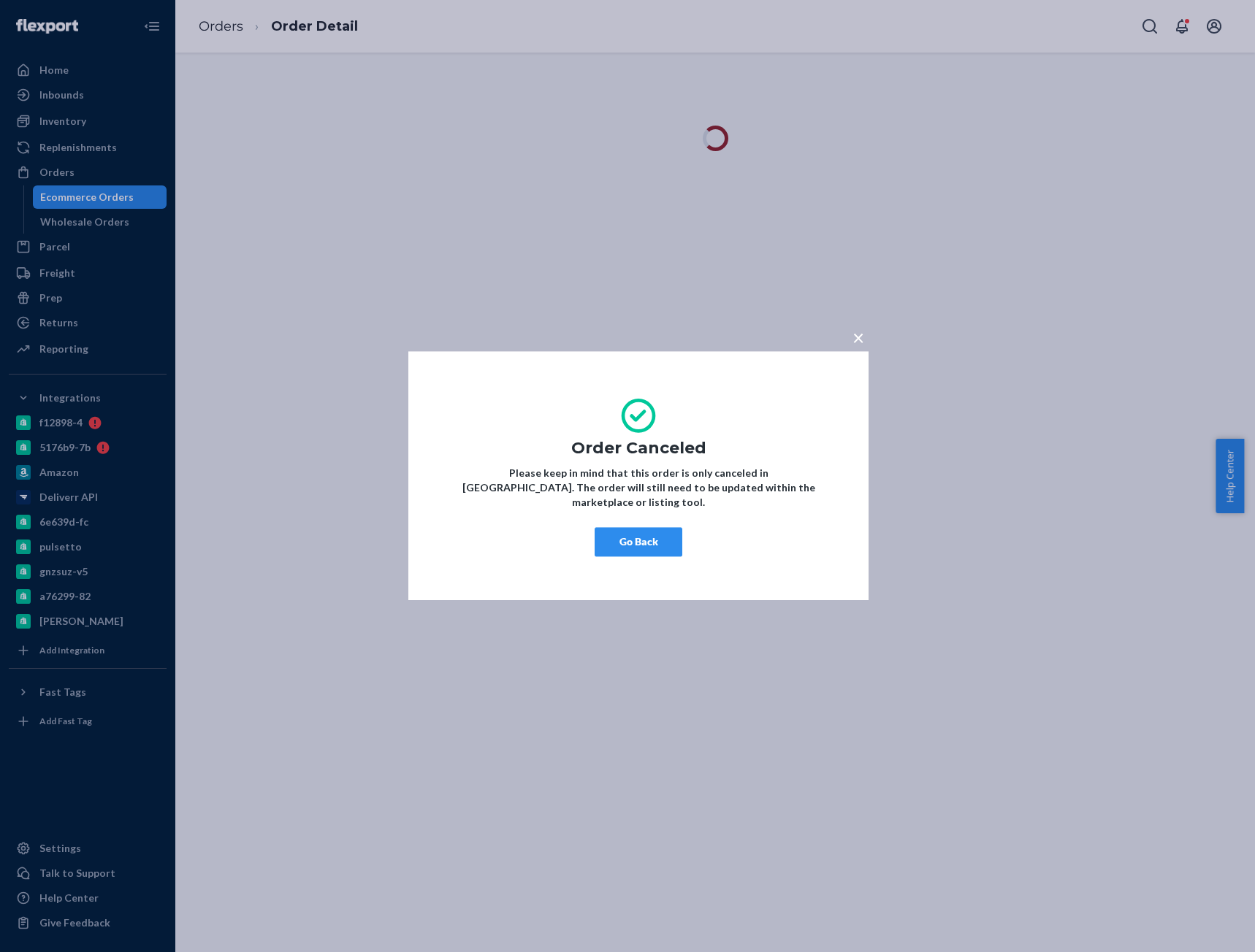
click at [637, 533] on button "Go Back" at bounding box center [639, 542] width 88 height 29
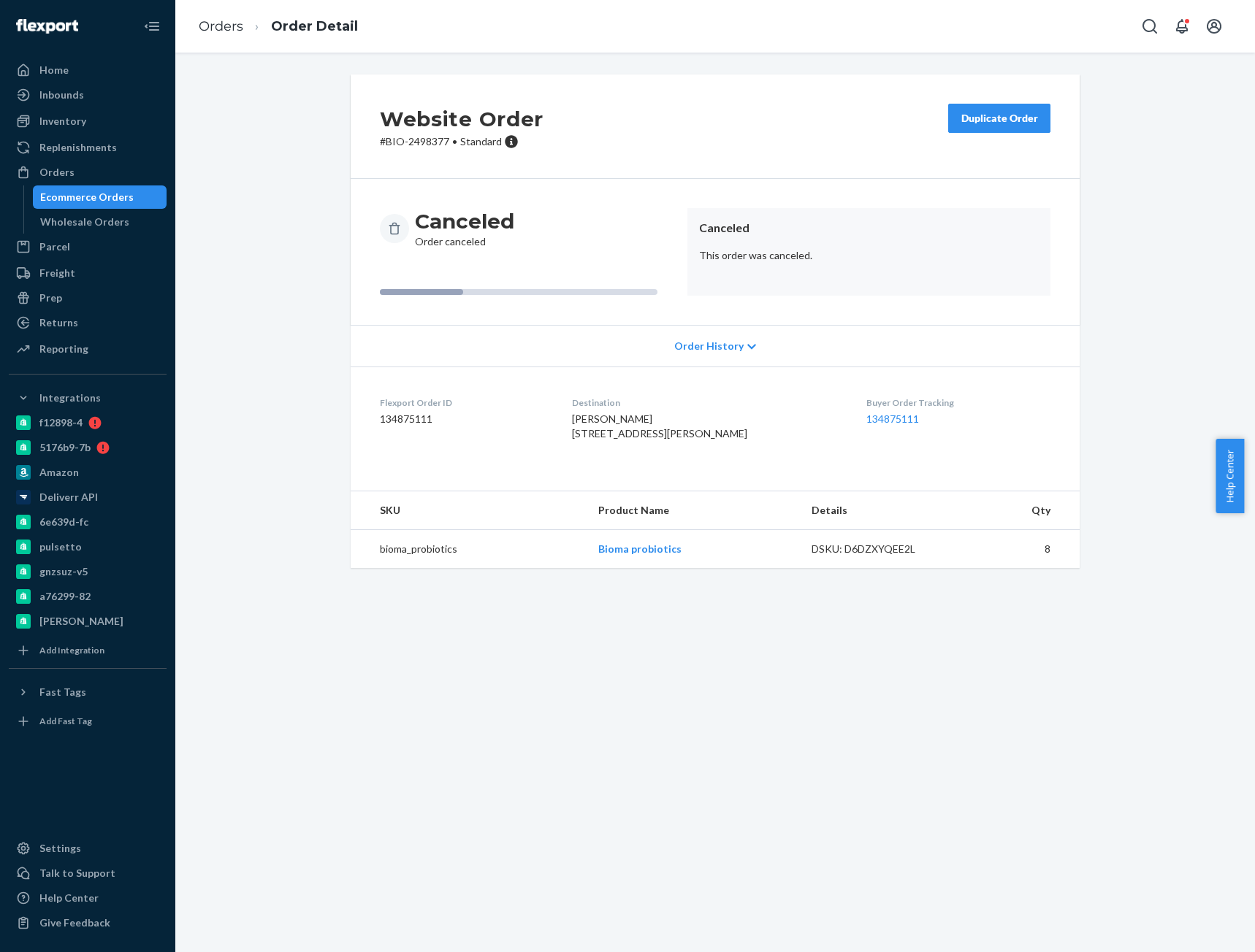
click at [424, 146] on p "# BIO-2498377 • Standard" at bounding box center [461, 141] width 163 height 15
drag, startPoint x: 381, startPoint y: 142, endPoint x: 440, endPoint y: 145, distance: 59.1
click at [440, 145] on p "# BIO-2498377 • Standard" at bounding box center [461, 141] width 163 height 15
copy p "BIO-2498377"
click at [420, 149] on div "Website Order # BIO-2498377 • Standard Duplicate Order" at bounding box center [715, 126] width 729 height 104
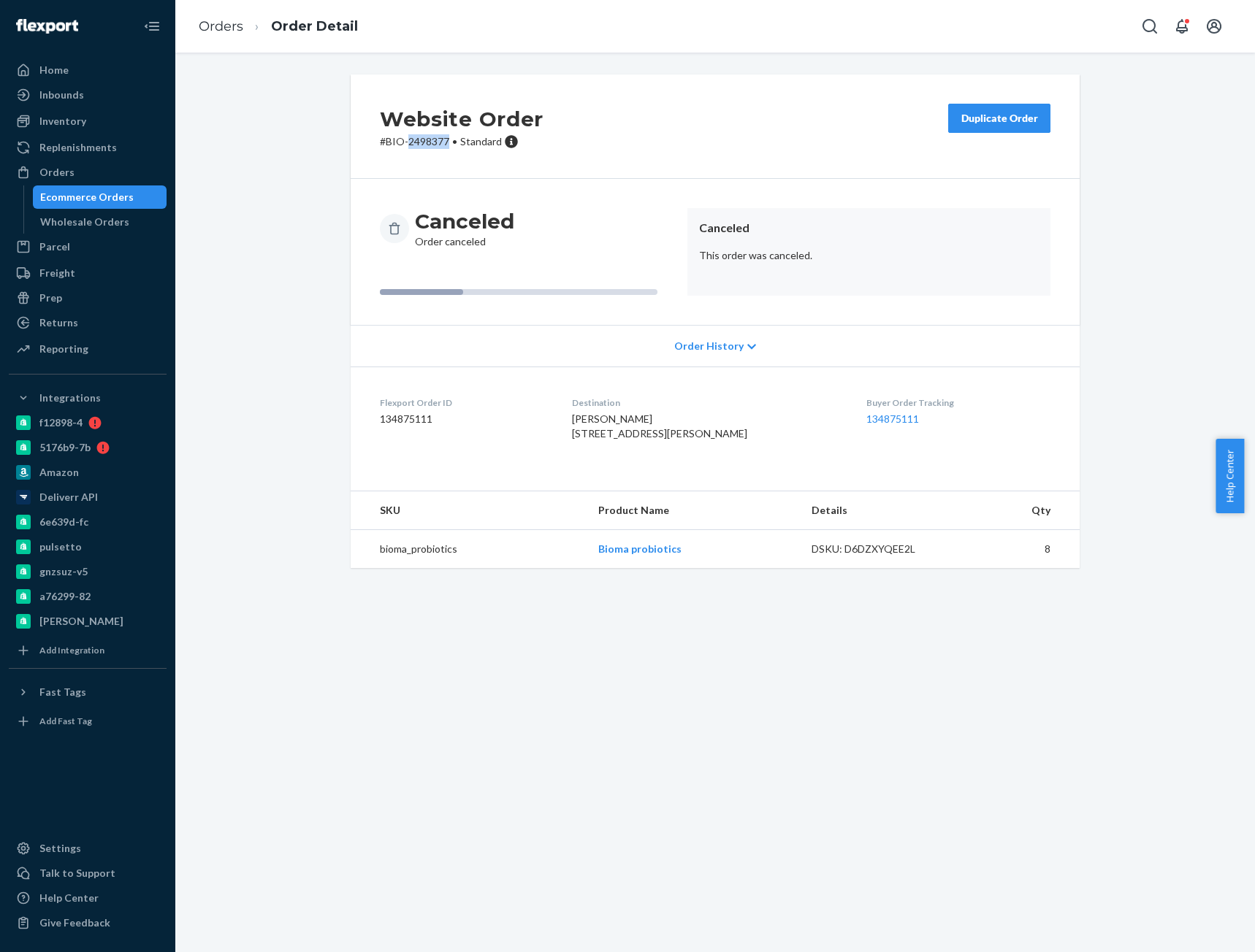
click at [420, 149] on div "Website Order # BIO-2498377 • Standard Duplicate Order" at bounding box center [715, 126] width 729 height 104
click at [420, 148] on p "# BIO-2498377 • Standard" at bounding box center [461, 141] width 163 height 15
click at [429, 143] on p "# BIO-2498377 • Standard" at bounding box center [461, 141] width 163 height 15
click at [429, 142] on p "# BIO-2498377 • Standard" at bounding box center [461, 141] width 163 height 15
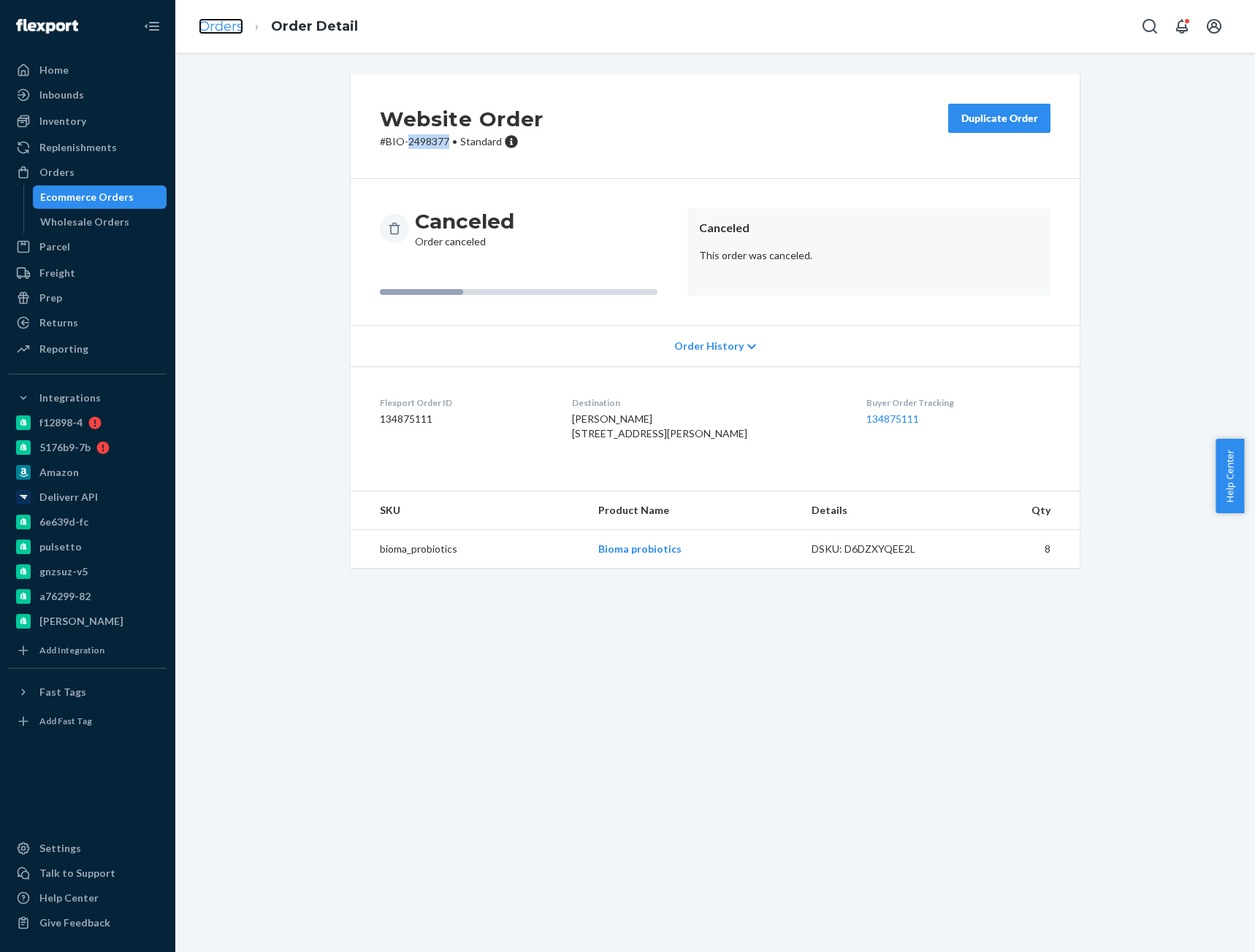
click at [225, 32] on link "Orders" at bounding box center [221, 26] width 45 height 16
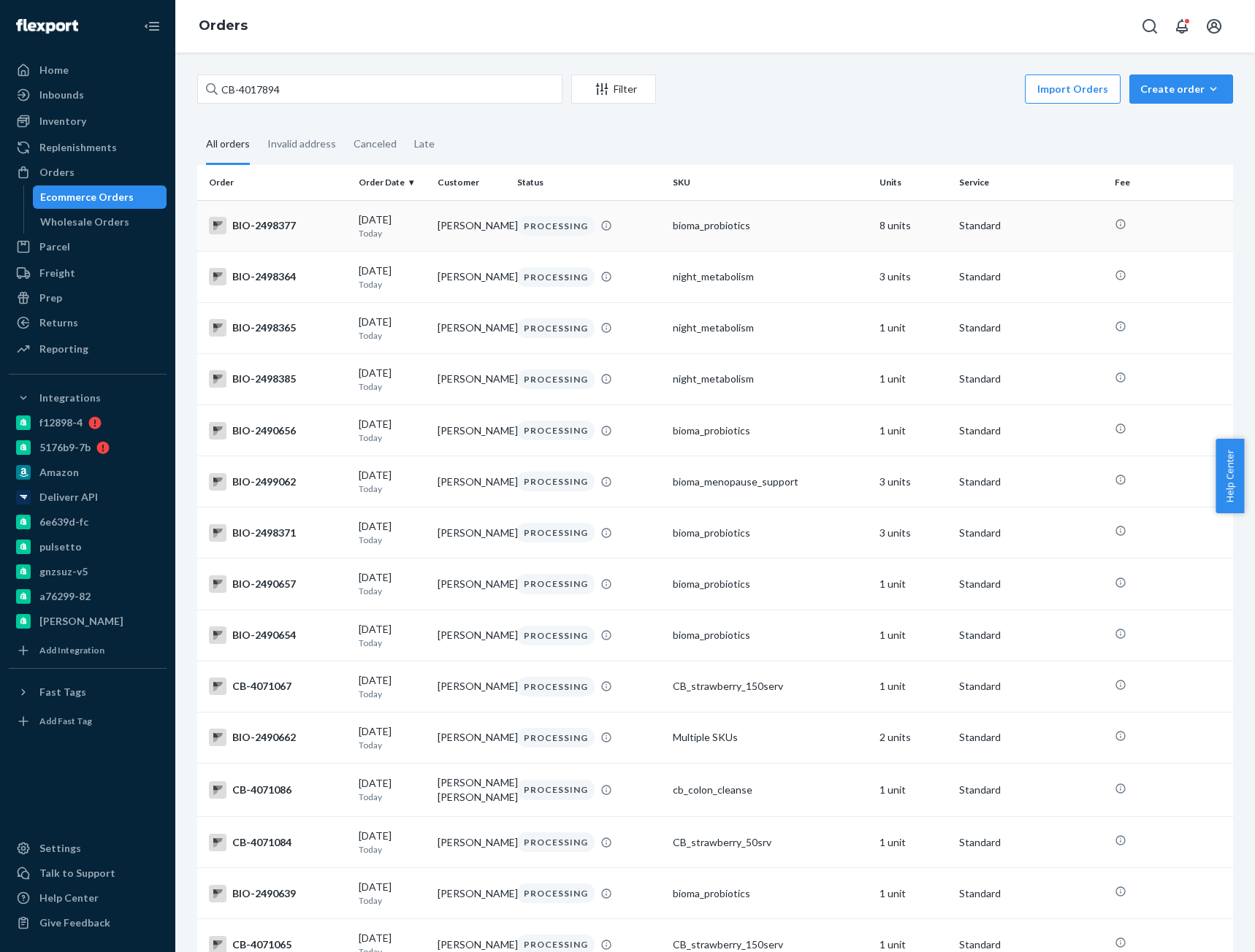
click at [276, 234] on div "BIO-2498377" at bounding box center [278, 225] width 138 height 17
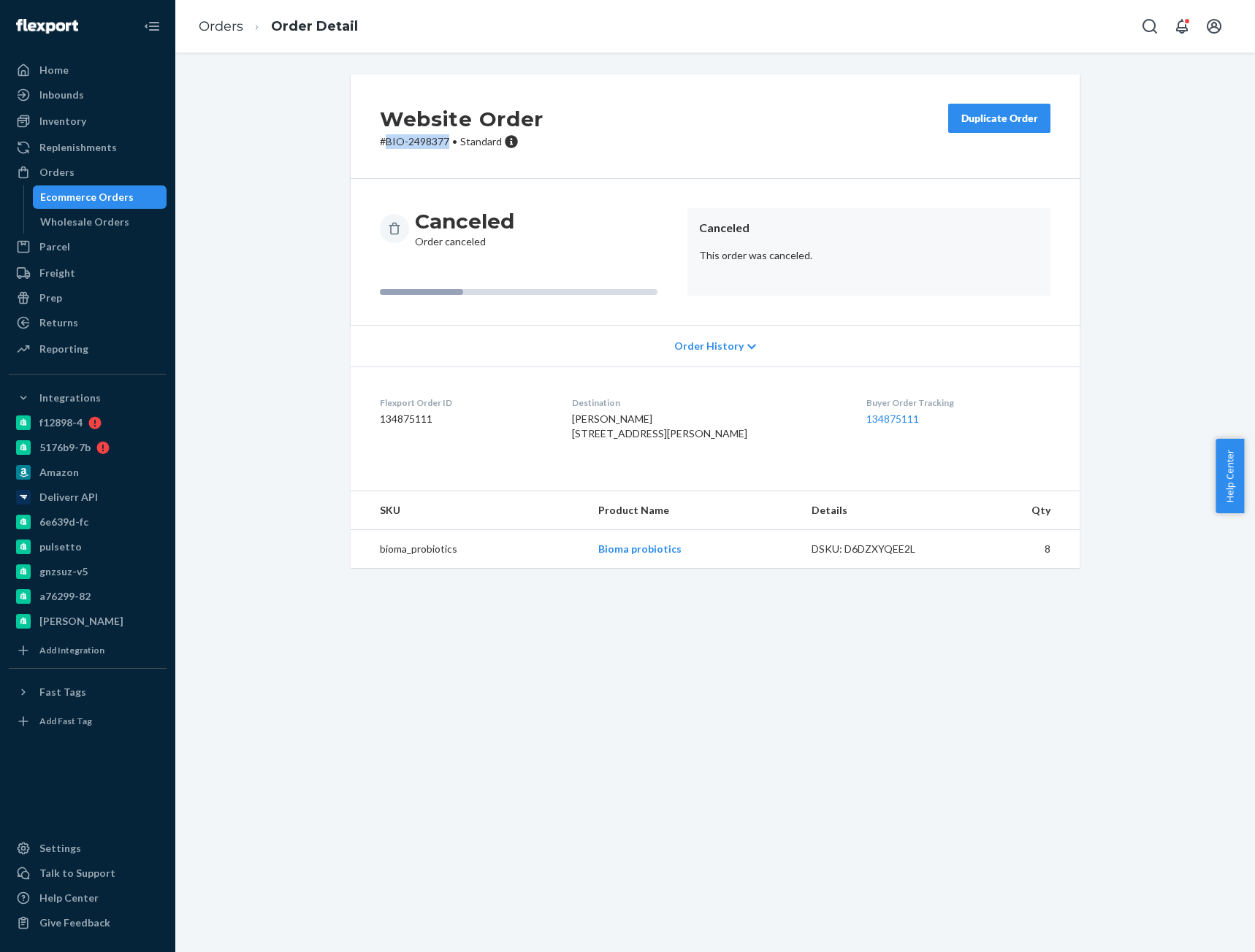
drag, startPoint x: 382, startPoint y: 145, endPoint x: 442, endPoint y: 145, distance: 60.0
click at [442, 145] on p "# BIO-2498377 • Standard" at bounding box center [461, 141] width 163 height 15
copy p "BIO-2498377"
click at [224, 24] on link "Orders" at bounding box center [221, 26] width 45 height 16
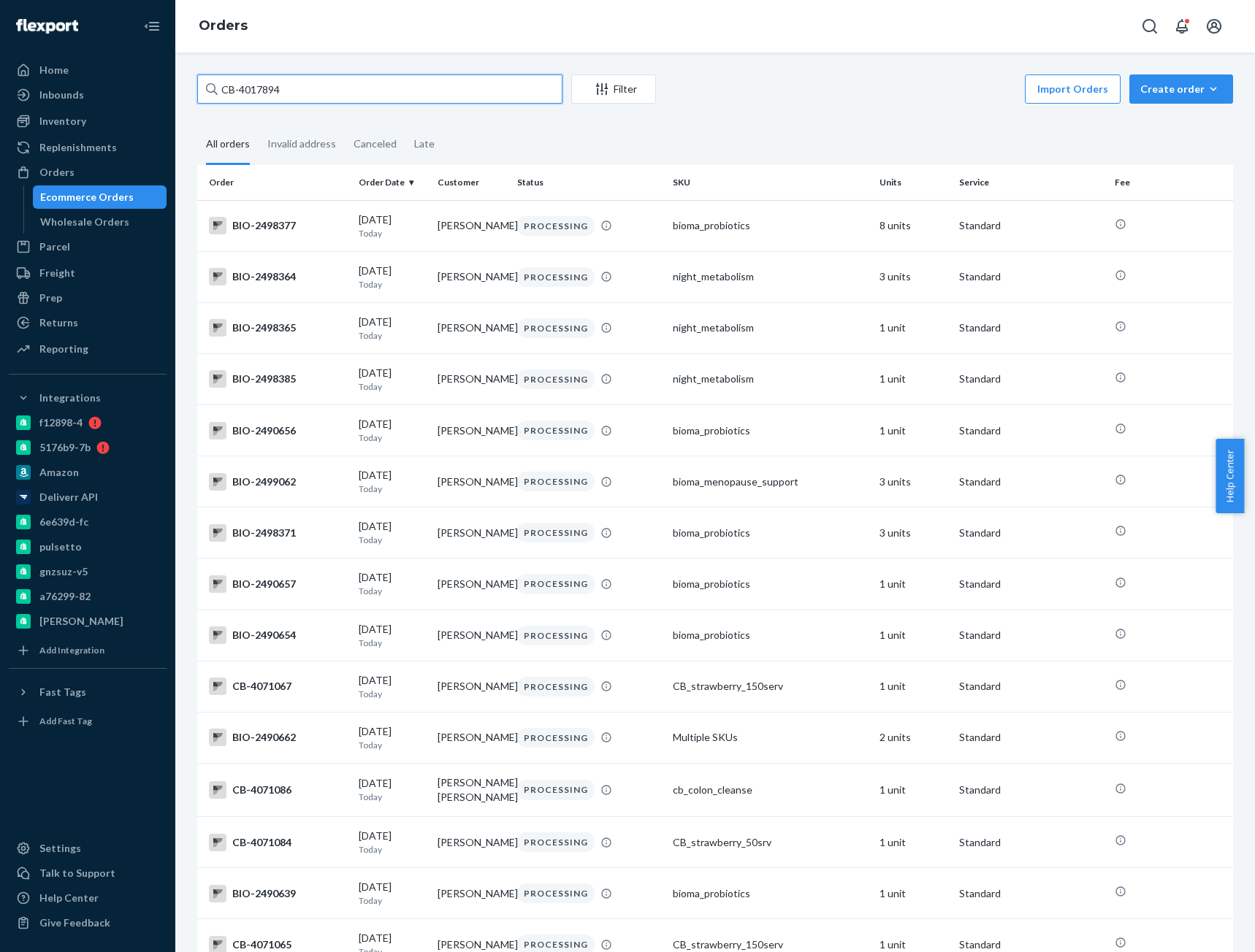
click at [278, 100] on input "CB-4017894" at bounding box center [380, 89] width 365 height 29
click at [278, 101] on input "CB-4017894" at bounding box center [380, 89] width 365 height 29
paste input "BIO-2498377"
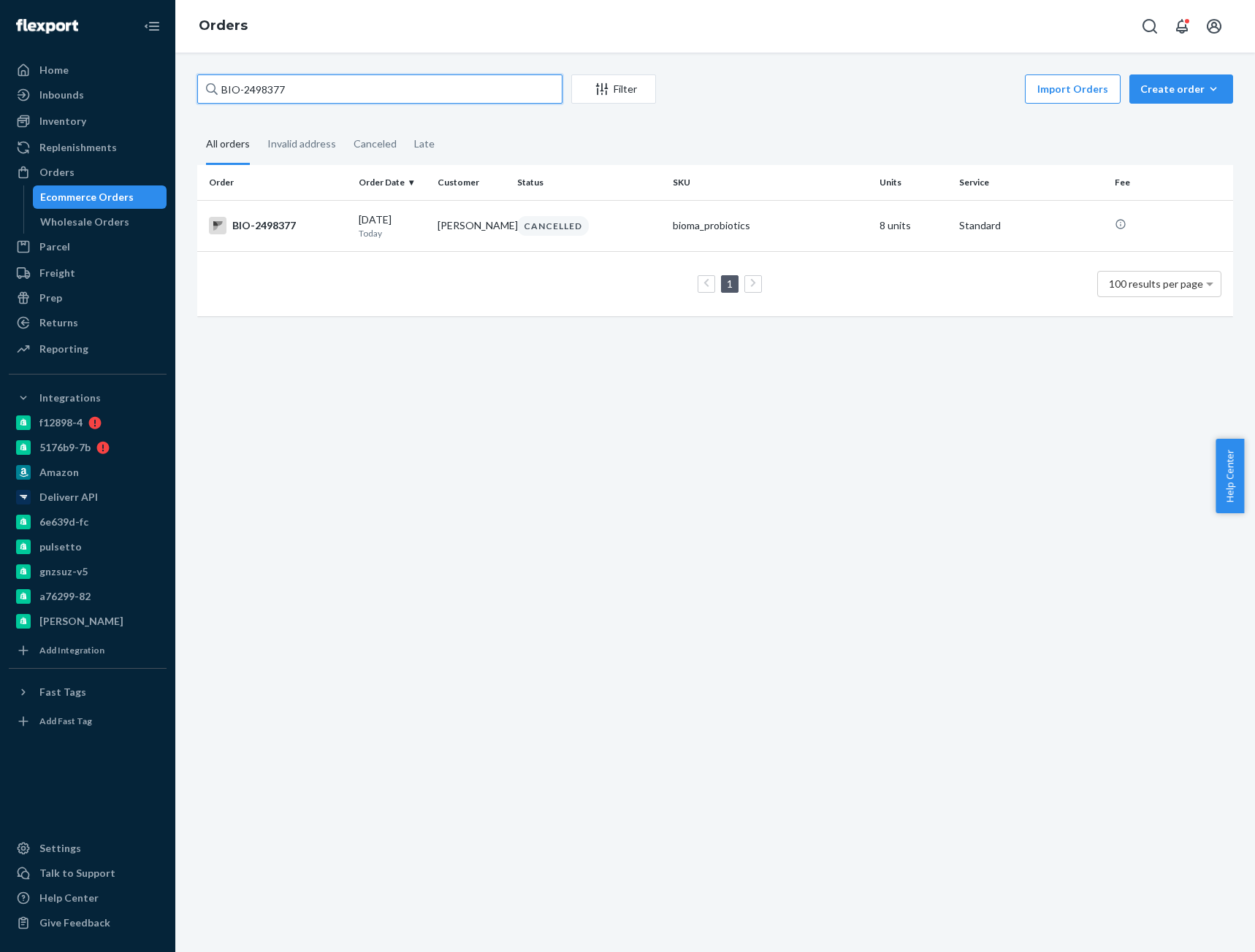
type input "BIO-2498377"
click at [271, 90] on input "BIO-2498377" at bounding box center [380, 89] width 365 height 29
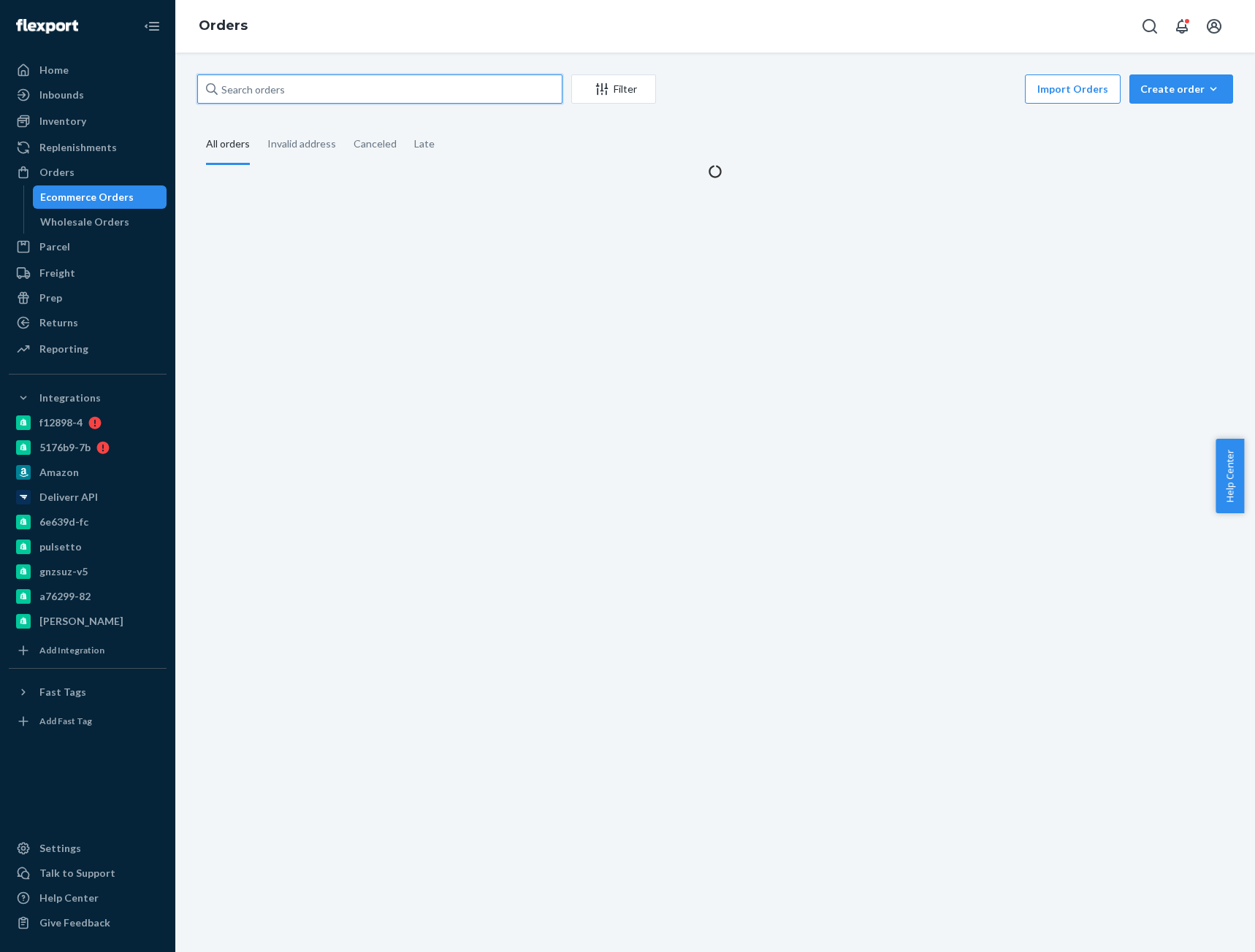
paste input "BIO-2498377"
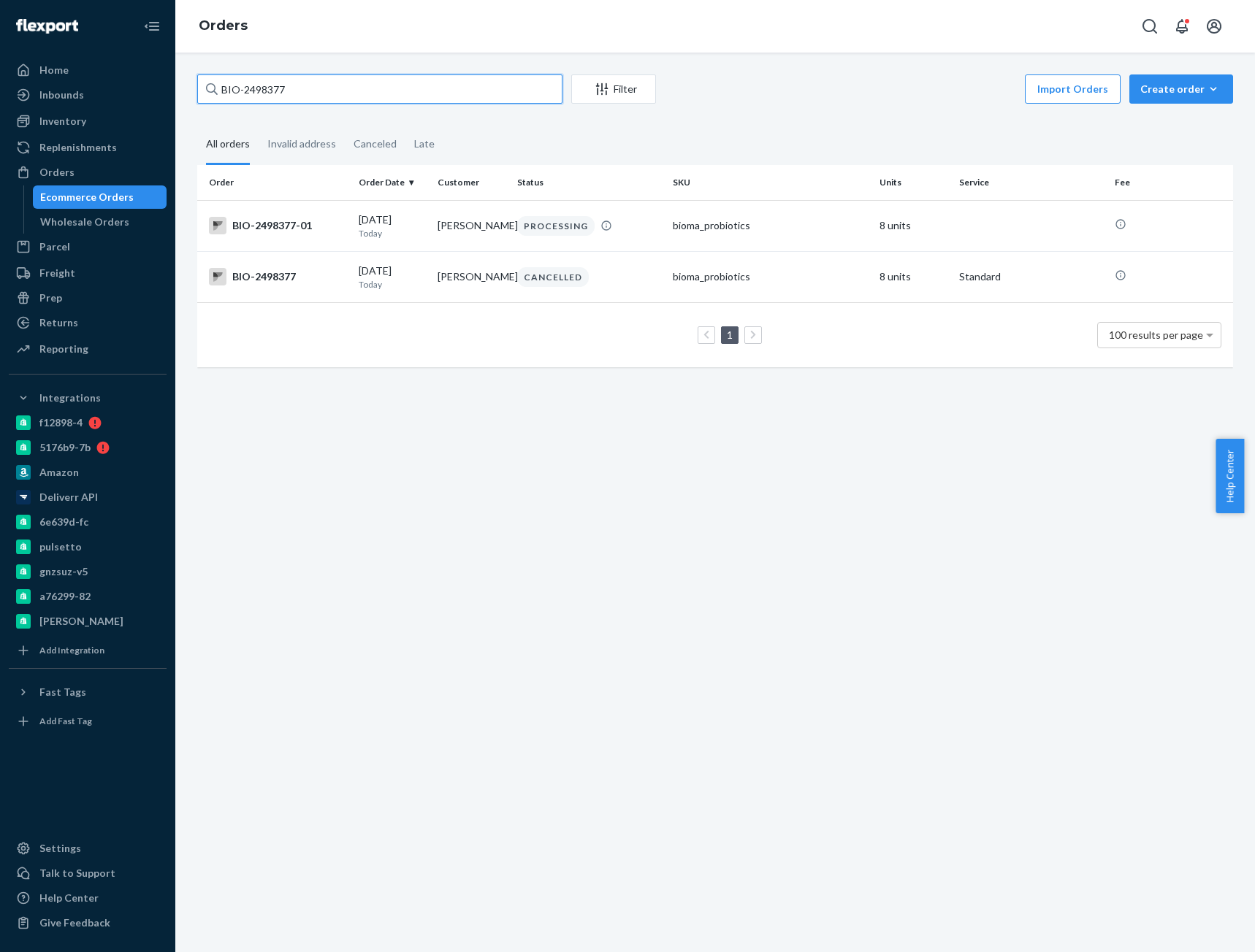
click at [264, 85] on input "BIO-2498377" at bounding box center [380, 89] width 365 height 29
paste input "4017894"
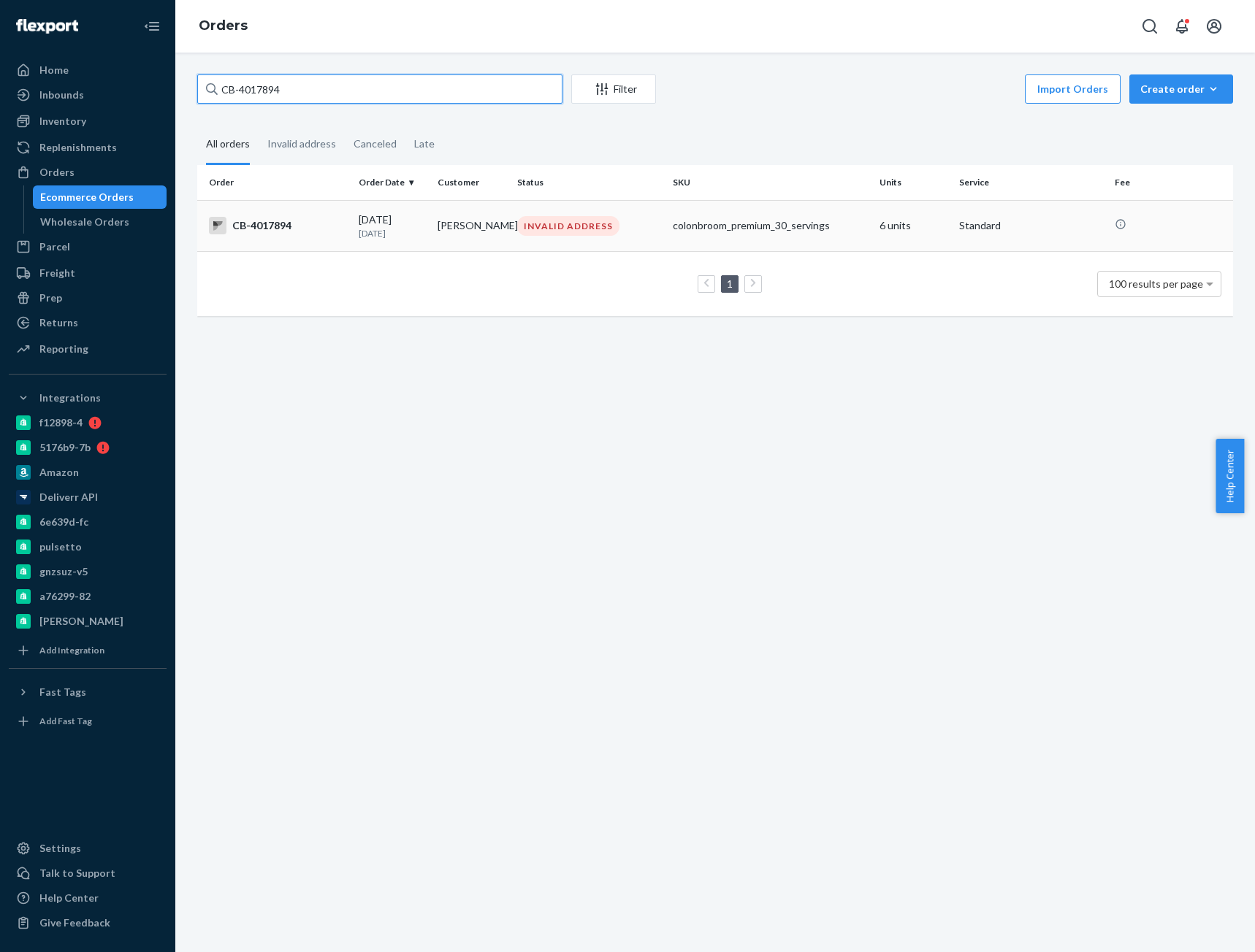
type input "CB-4017894"
click at [296, 233] on div "CB-4017894" at bounding box center [278, 225] width 138 height 17
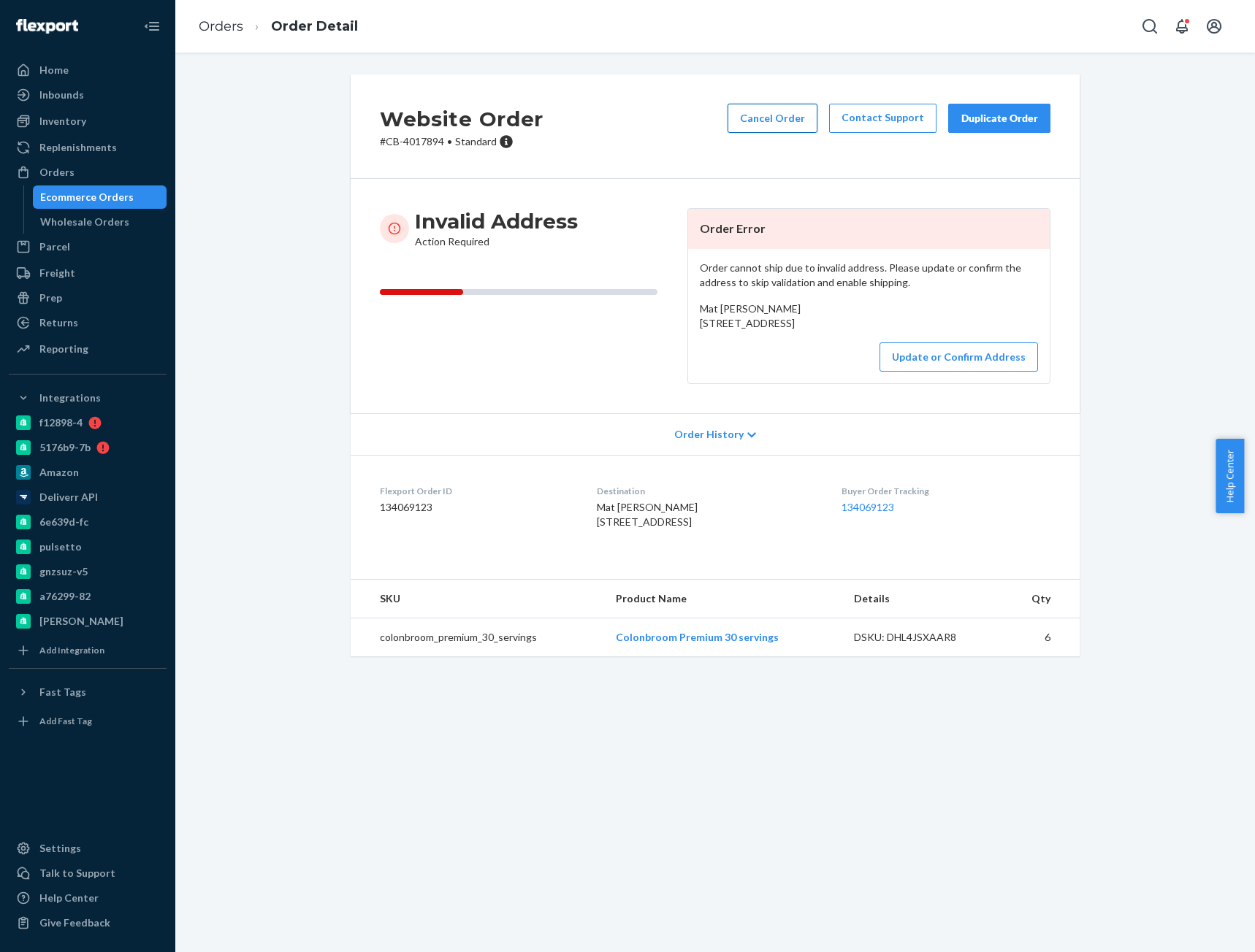
click at [759, 119] on button "Cancel Order" at bounding box center [772, 118] width 90 height 29
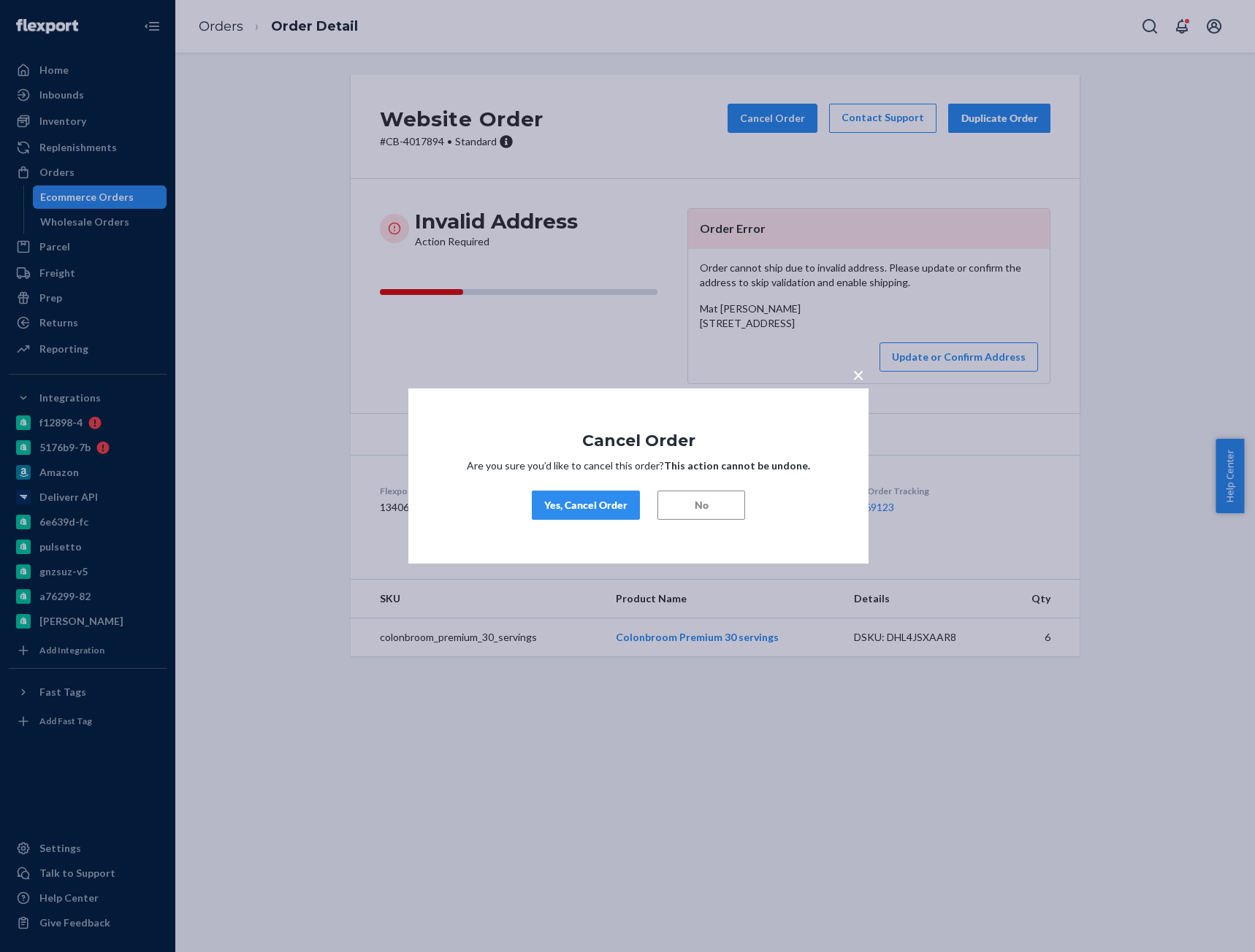
drag, startPoint x: 586, startPoint y: 507, endPoint x: 1071, endPoint y: 592, distance: 492.4
click at [586, 508] on div "Yes, Cancel Order" at bounding box center [585, 505] width 83 height 15
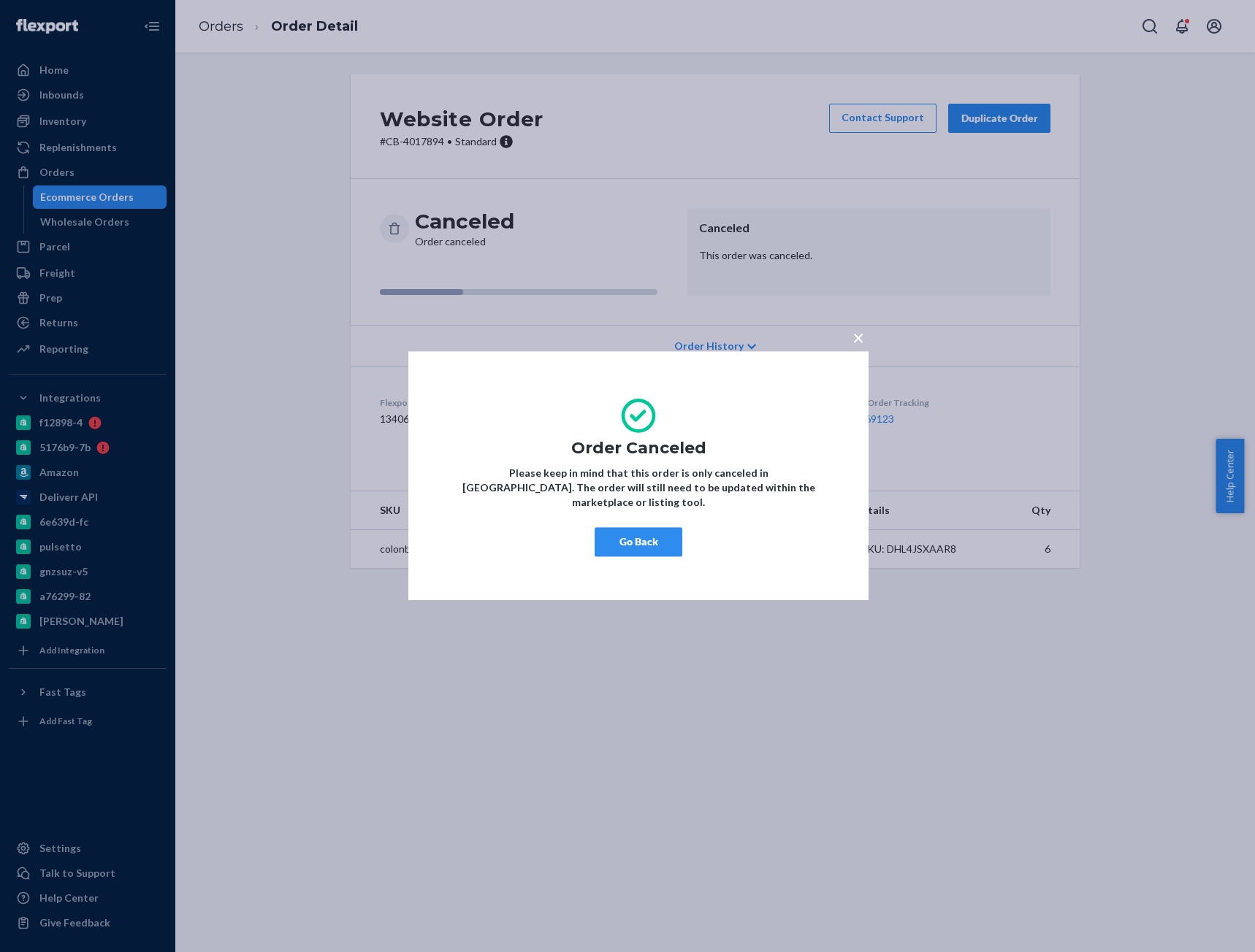
click at [648, 534] on button "Go Back" at bounding box center [639, 542] width 88 height 29
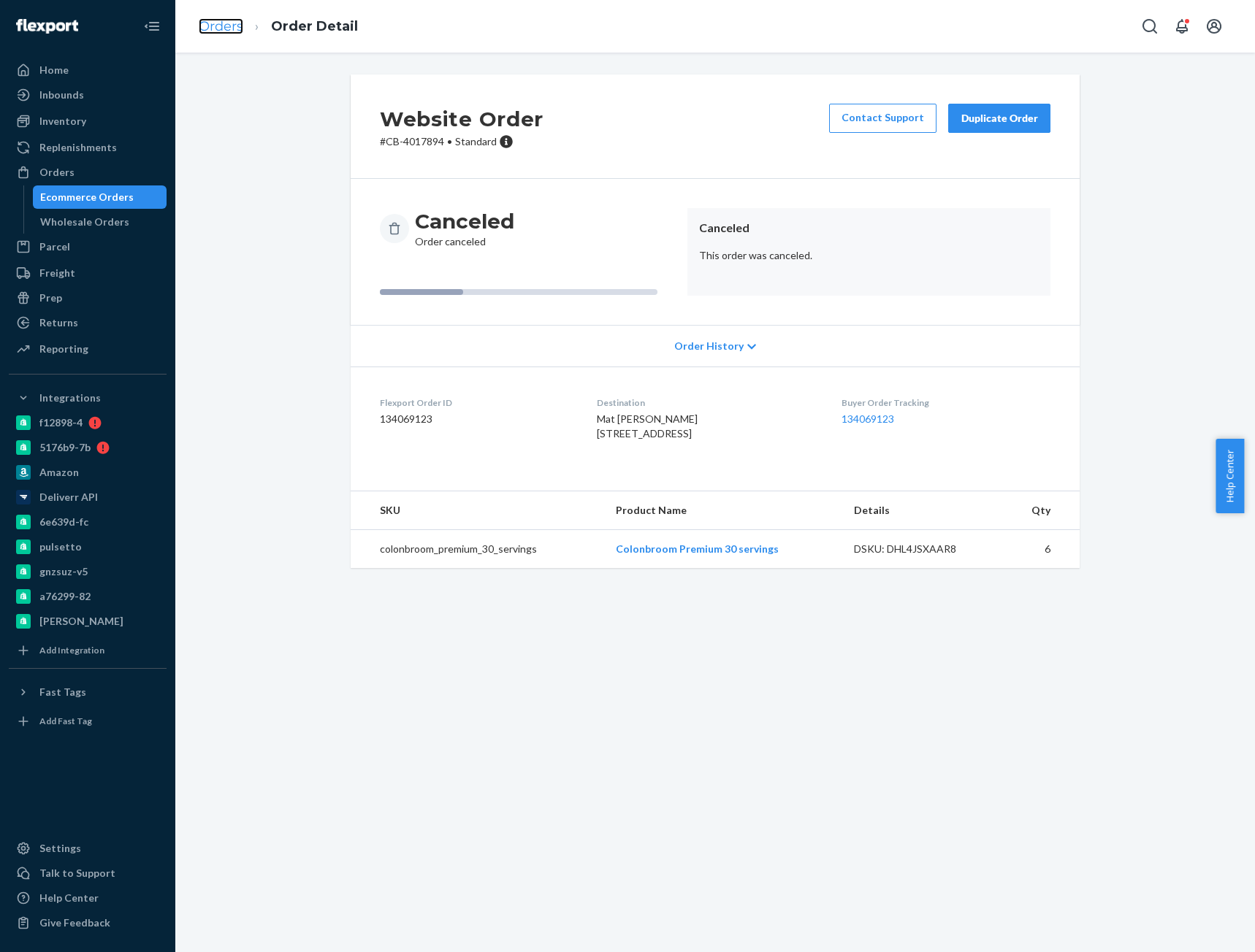
click at [222, 25] on link "Orders" at bounding box center [221, 26] width 45 height 16
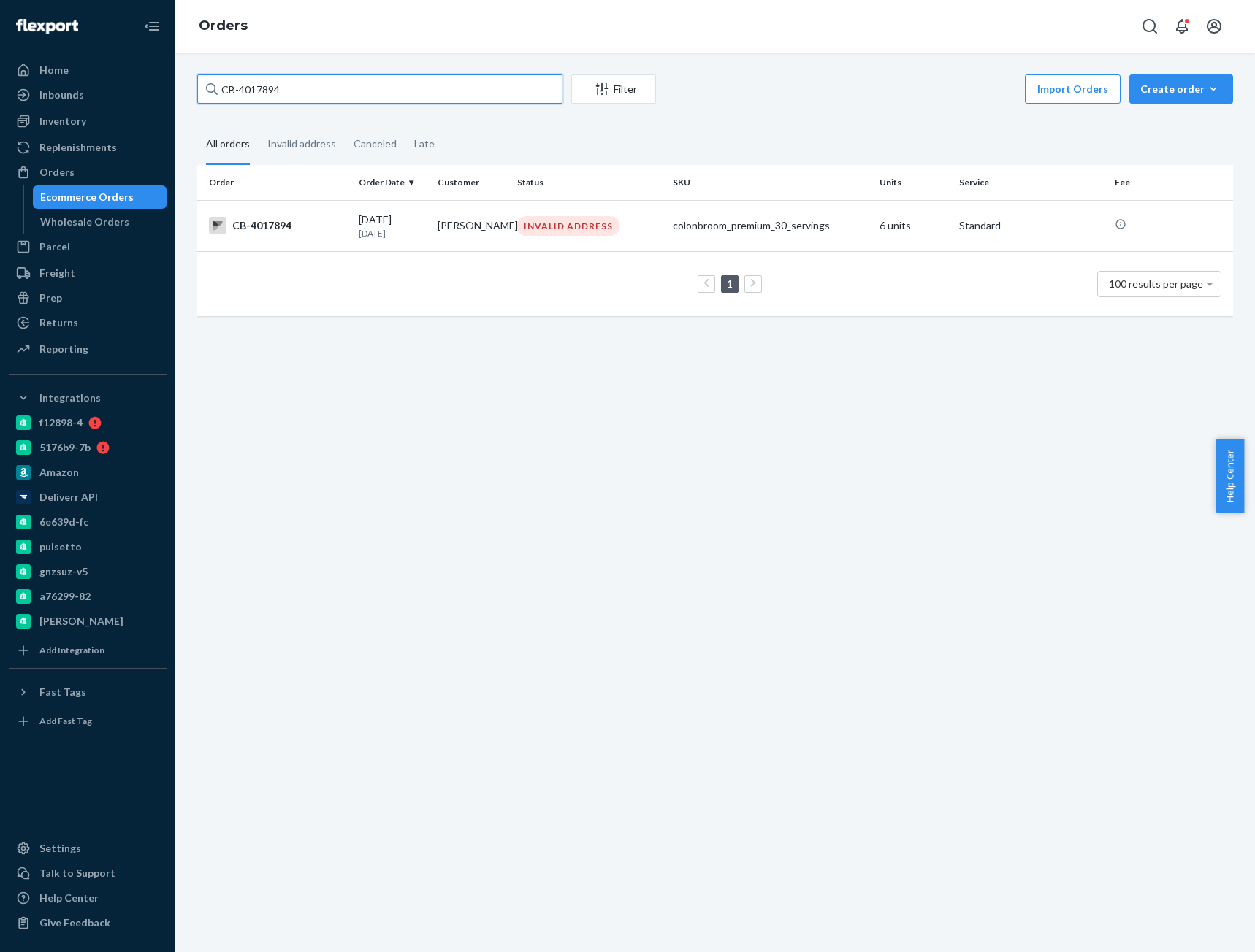
click at [270, 98] on input "CB-4017894" at bounding box center [380, 89] width 365 height 29
paste input "23188"
type input "CB-4023188"
click at [295, 233] on div "CB-4023188" at bounding box center [278, 225] width 138 height 17
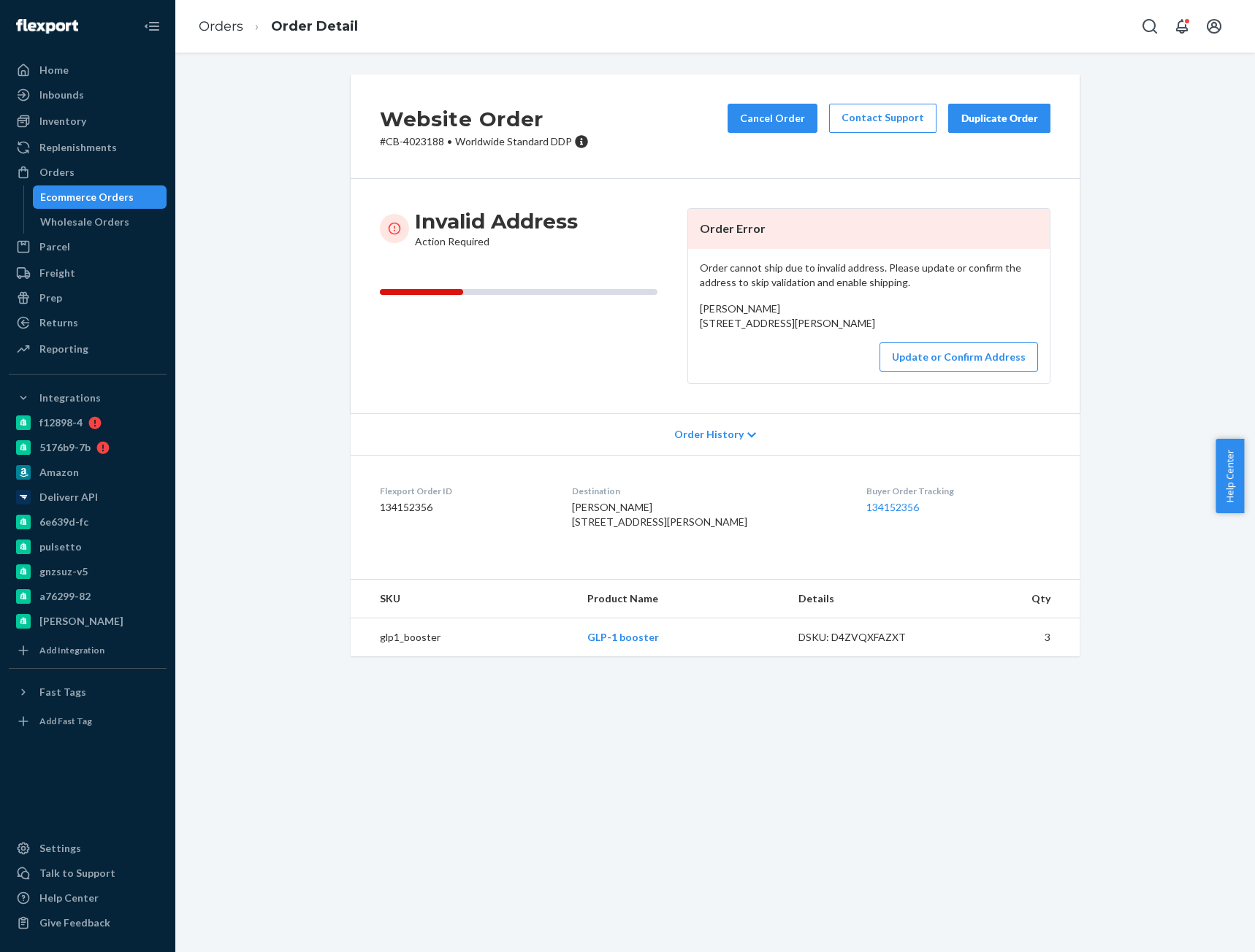
drag, startPoint x: 574, startPoint y: 557, endPoint x: 604, endPoint y: 573, distance: 34.0
click at [604, 564] on dl "Flexport Order ID 134152356 Destination Gary Trotter 5209 Frankford Drive South…" at bounding box center [715, 509] width 729 height 109
click at [230, 35] on li "Orders" at bounding box center [221, 27] width 45 height 19
drag, startPoint x: 235, startPoint y: 29, endPoint x: 249, endPoint y: 71, distance: 44.3
click at [235, 29] on link "Orders" at bounding box center [221, 26] width 45 height 16
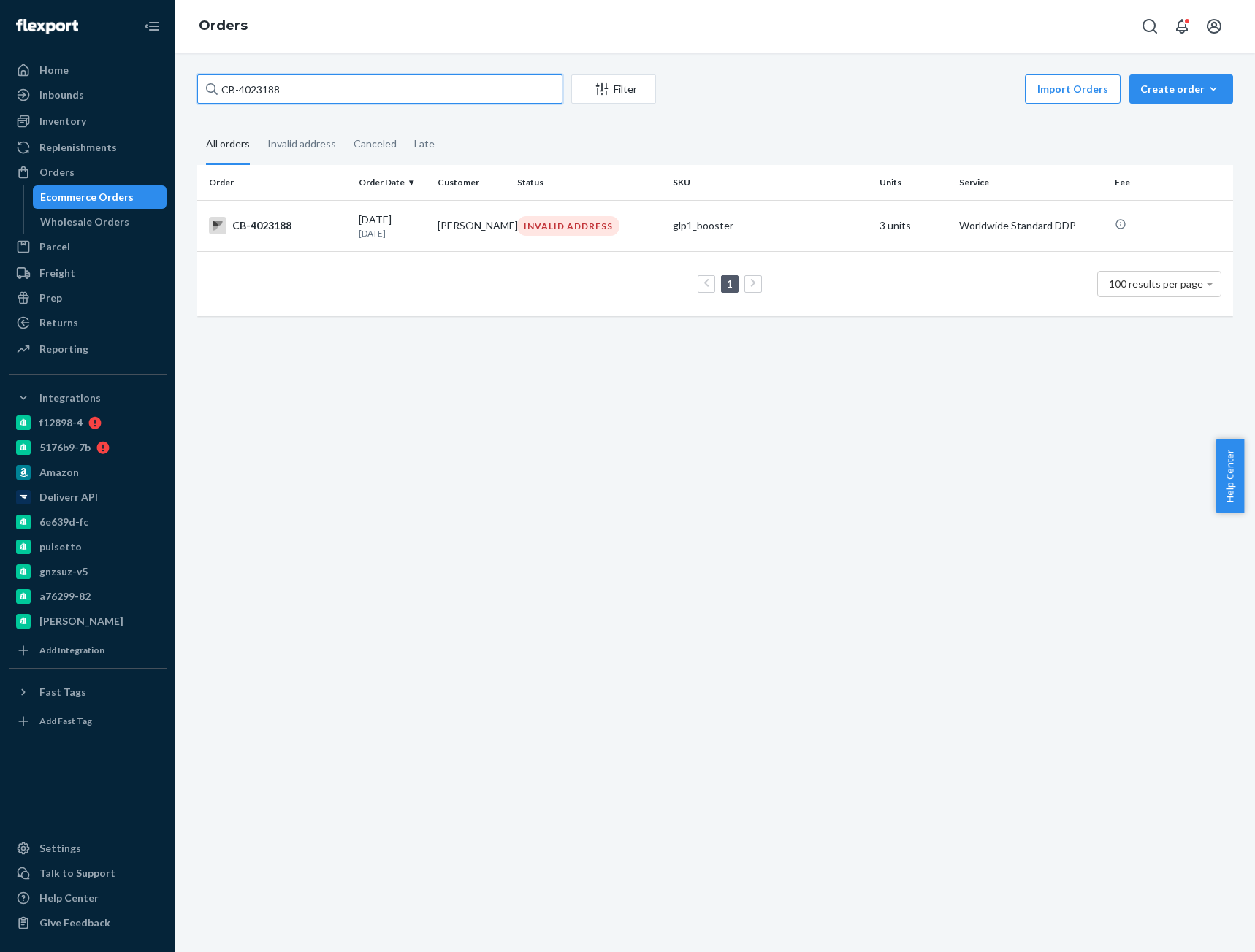
click at [251, 91] on input "CB-4023188" at bounding box center [380, 89] width 365 height 29
paste input "33983"
type input "CB-4033983"
click at [314, 231] on div "CB-4033983" at bounding box center [278, 225] width 138 height 17
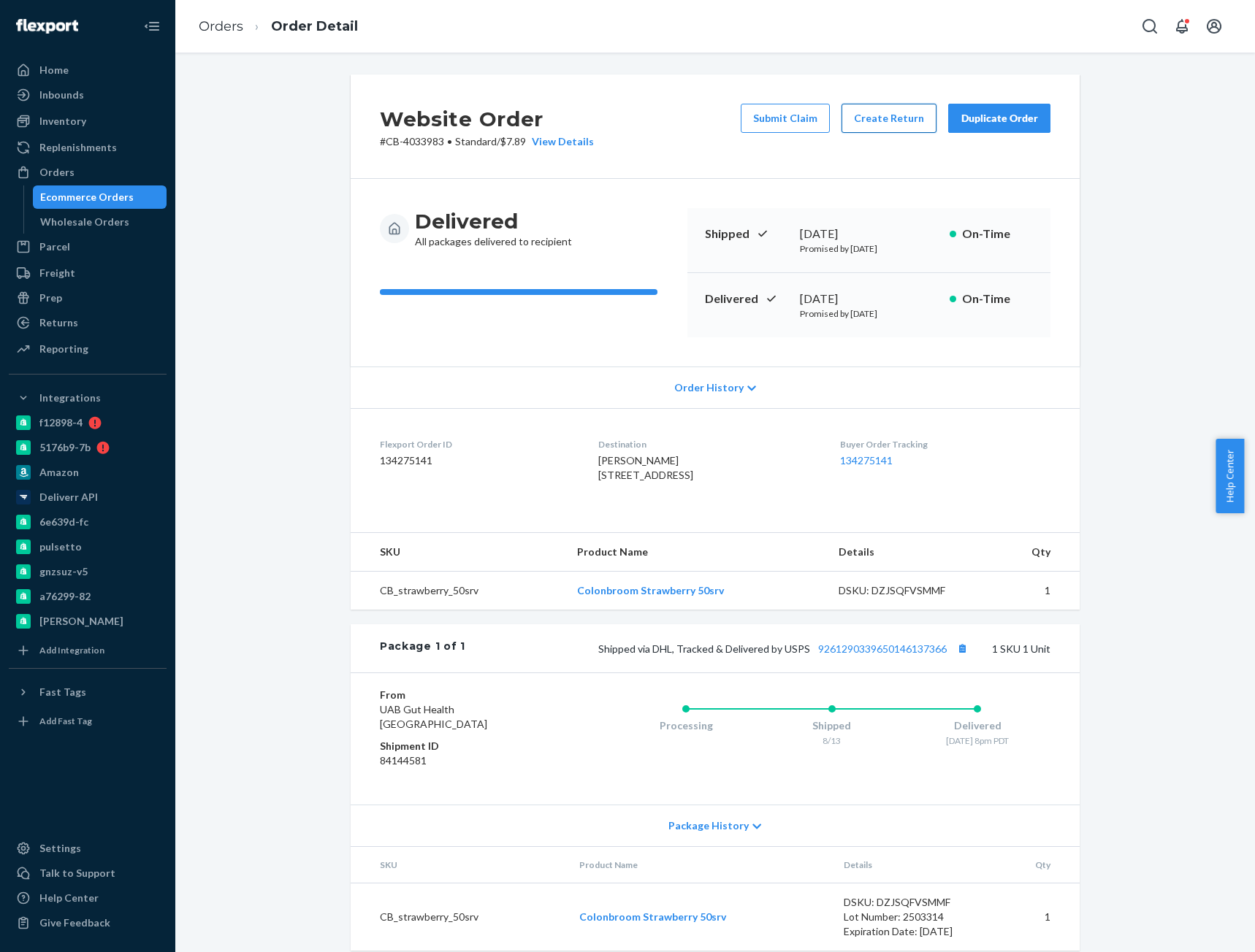
click at [886, 124] on button "Create Return" at bounding box center [889, 118] width 95 height 29
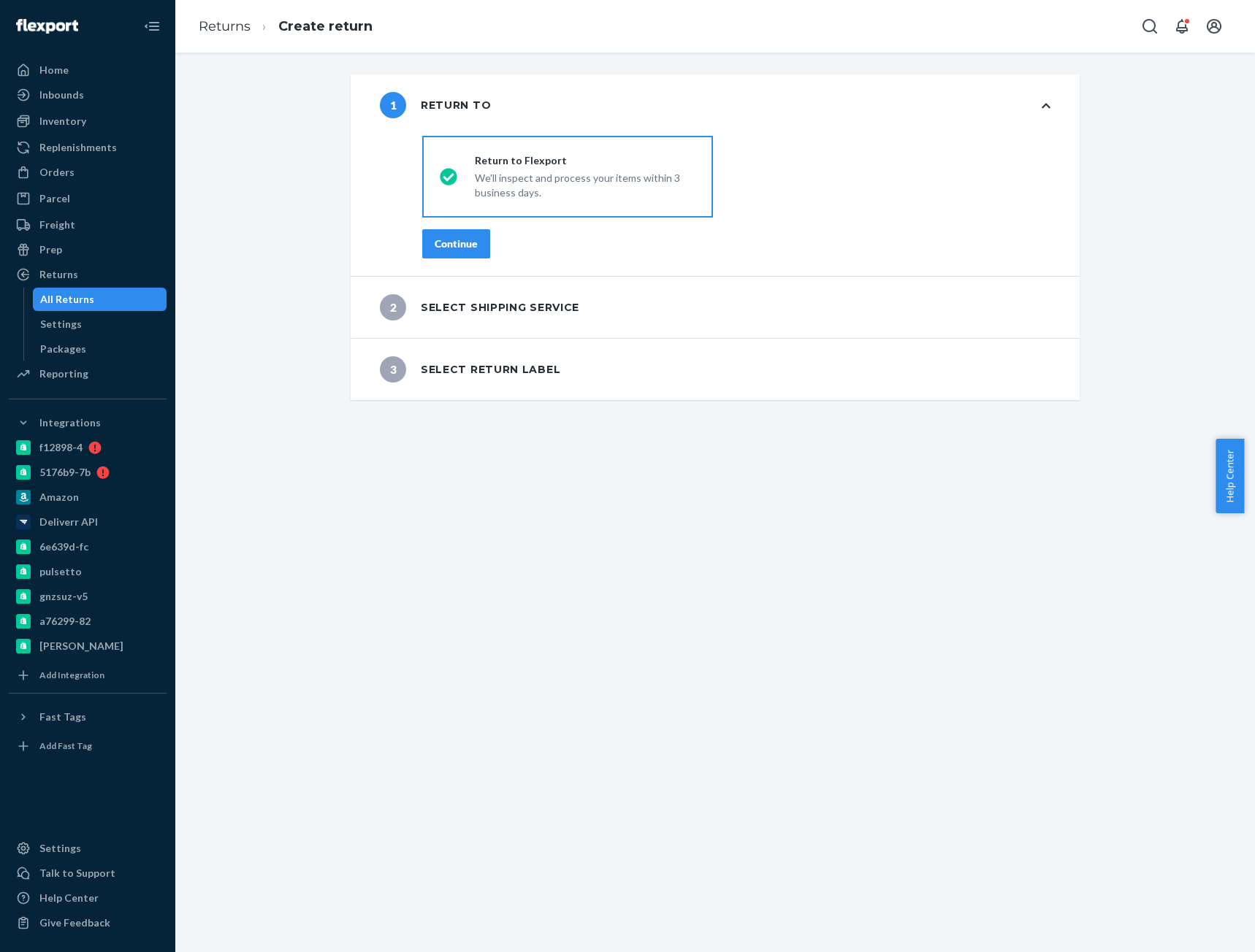
click at [448, 249] on div "Continue" at bounding box center [456, 243] width 43 height 15
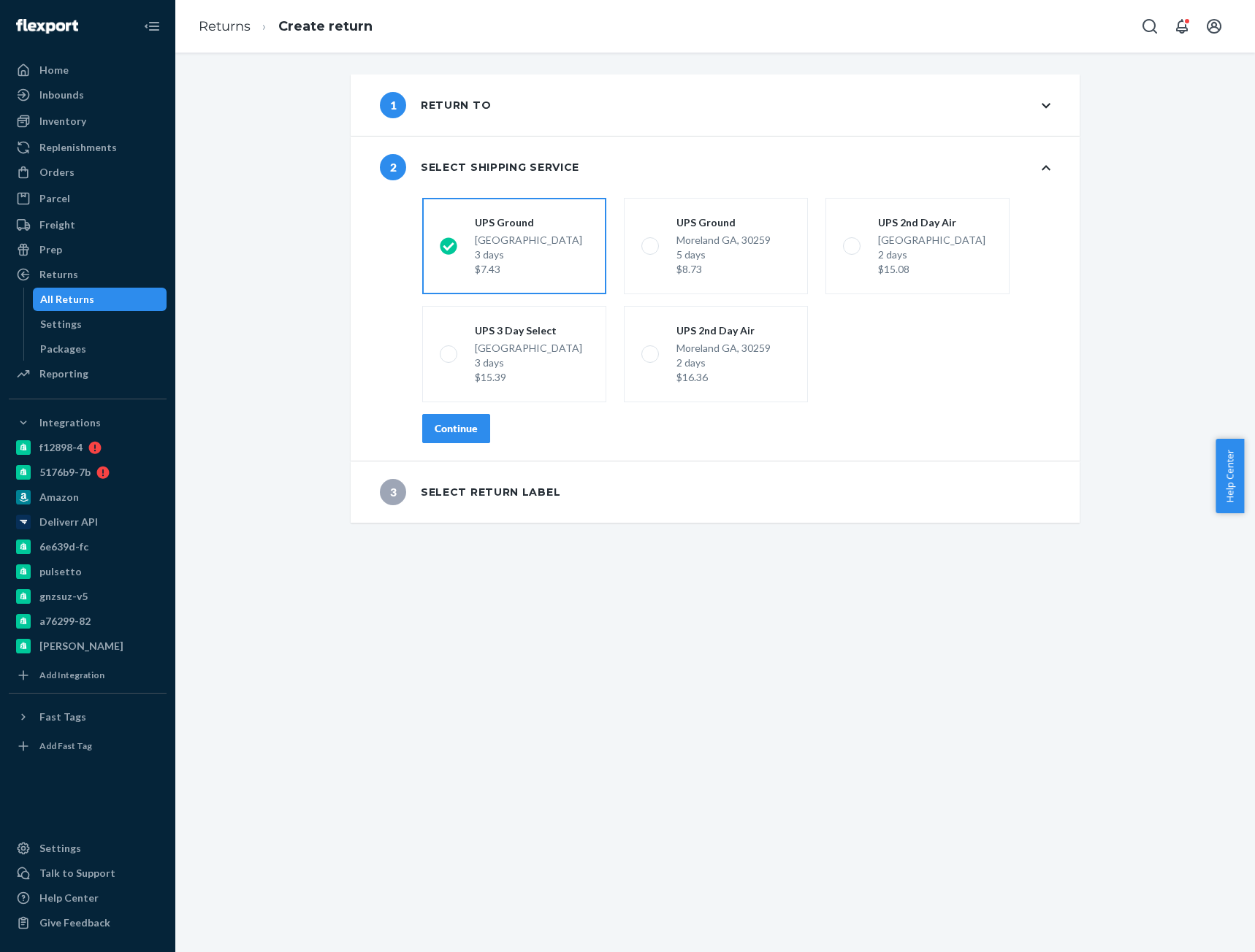
click at [456, 419] on button "Continue" at bounding box center [456, 428] width 68 height 29
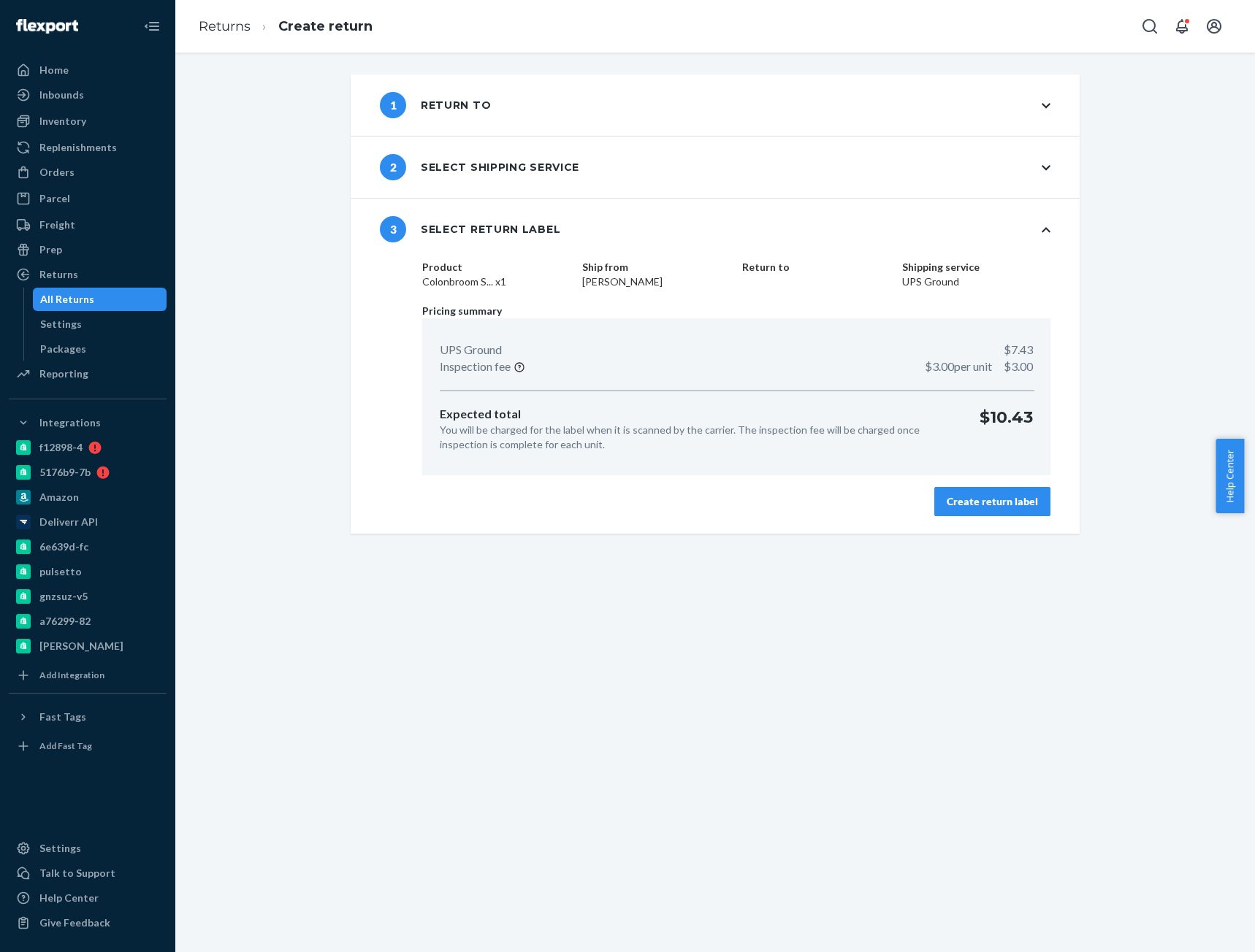
click at [985, 501] on div "Create return label" at bounding box center [993, 501] width 91 height 15
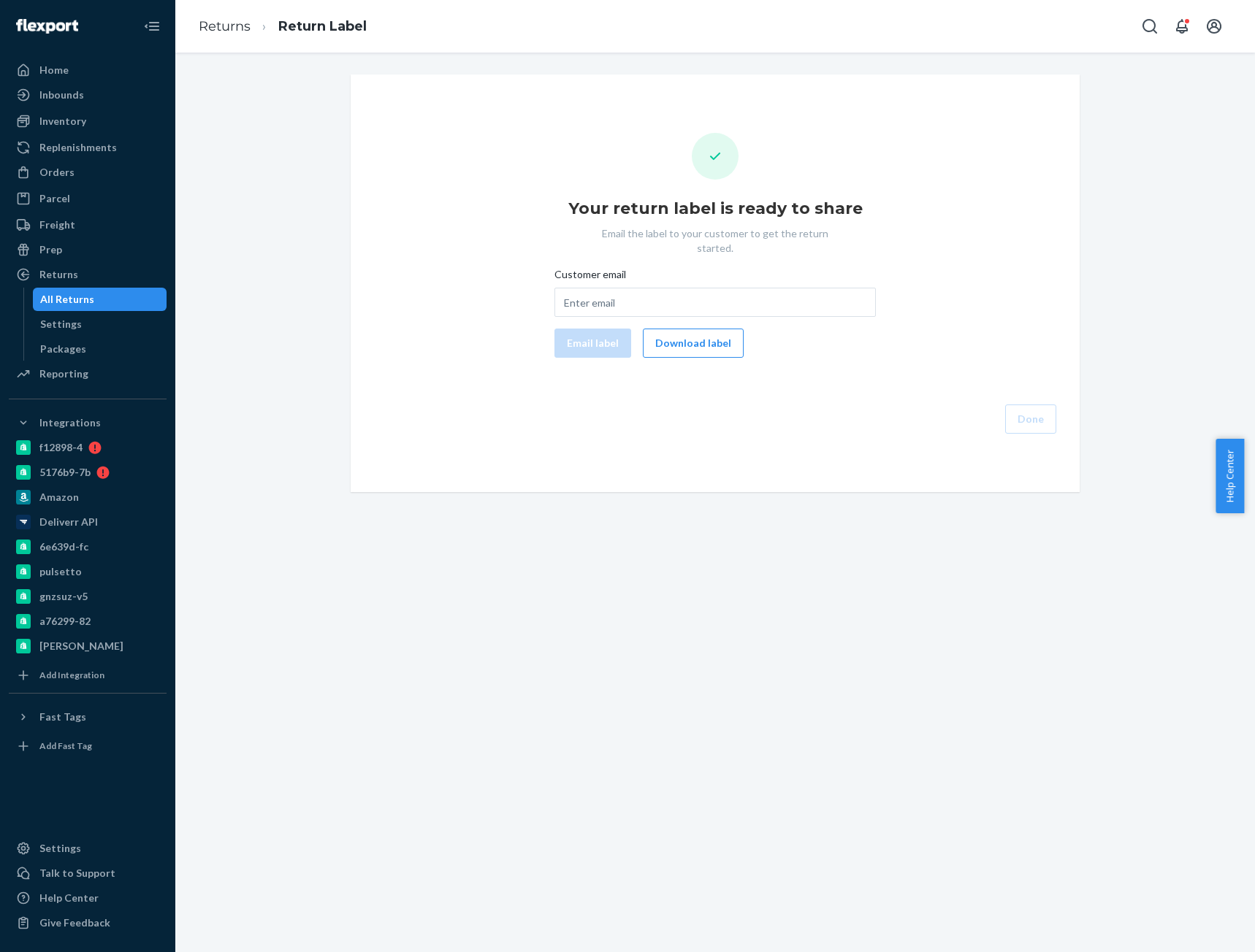
click at [695, 334] on button "Download label" at bounding box center [693, 342] width 101 height 29
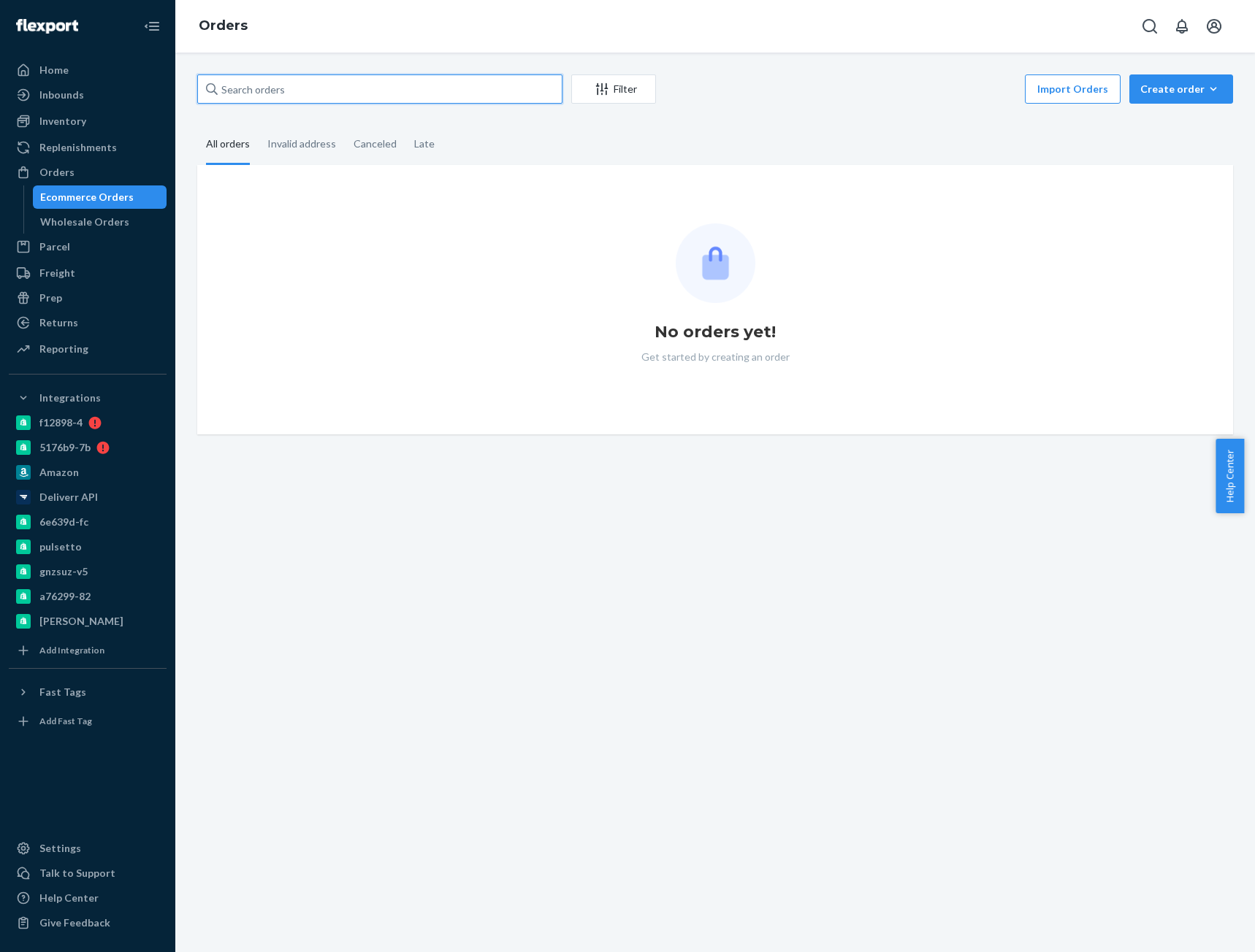
click at [266, 83] on input "text" at bounding box center [380, 89] width 365 height 29
paste input "CB-4024218"
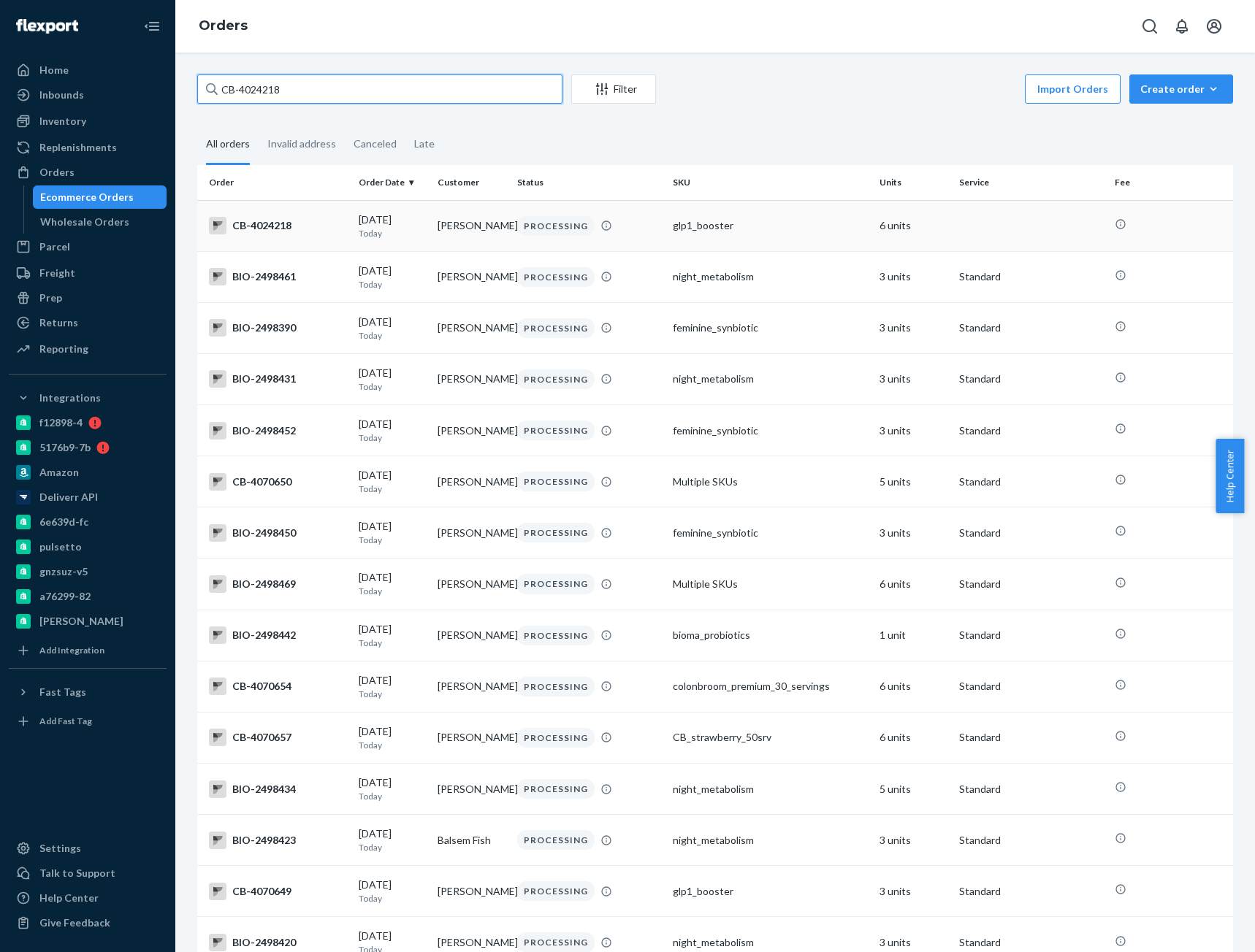
type input "CB-4024218"
click at [280, 229] on div "CB-4024218" at bounding box center [278, 225] width 138 height 17
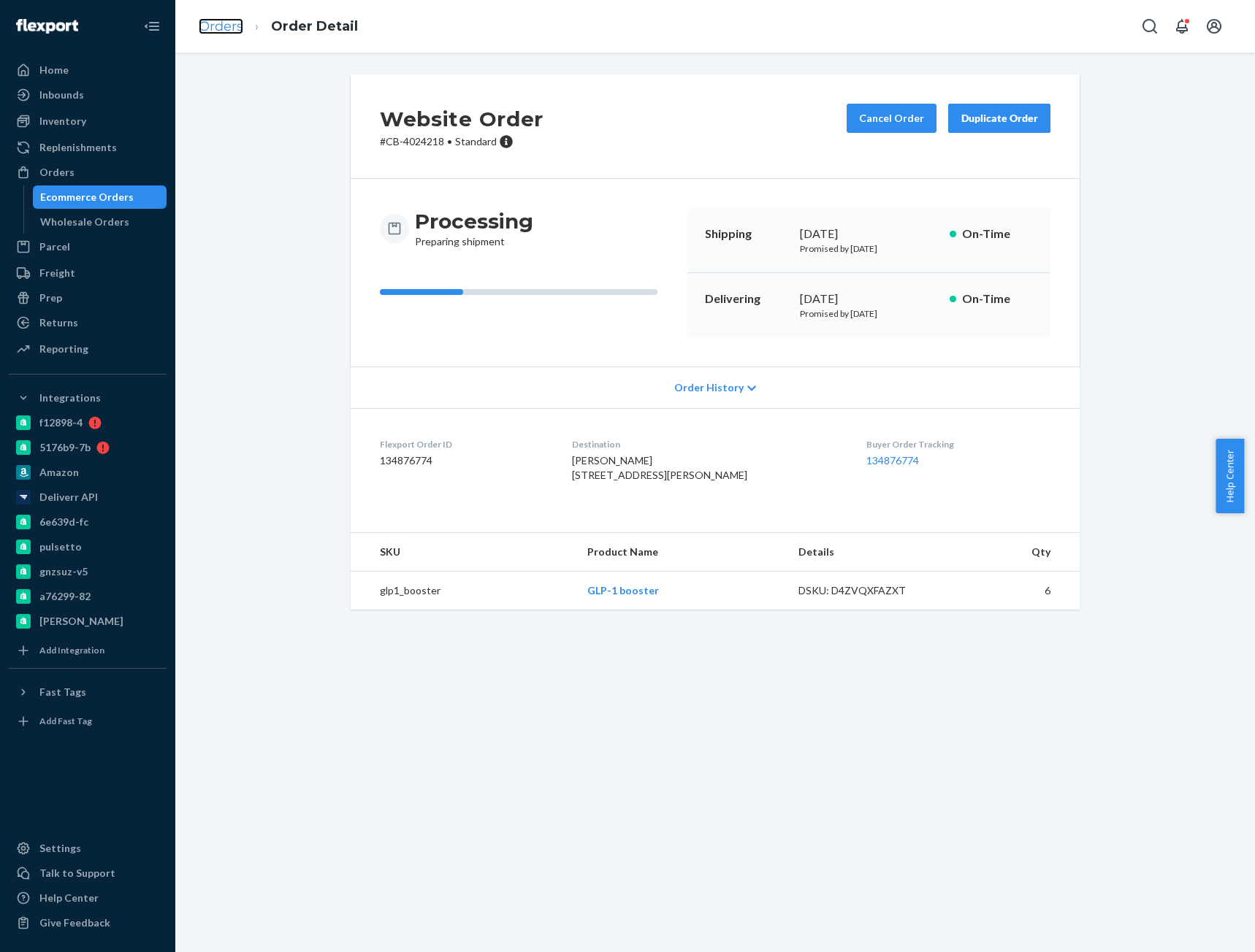
click at [216, 24] on link "Orders" at bounding box center [221, 26] width 45 height 16
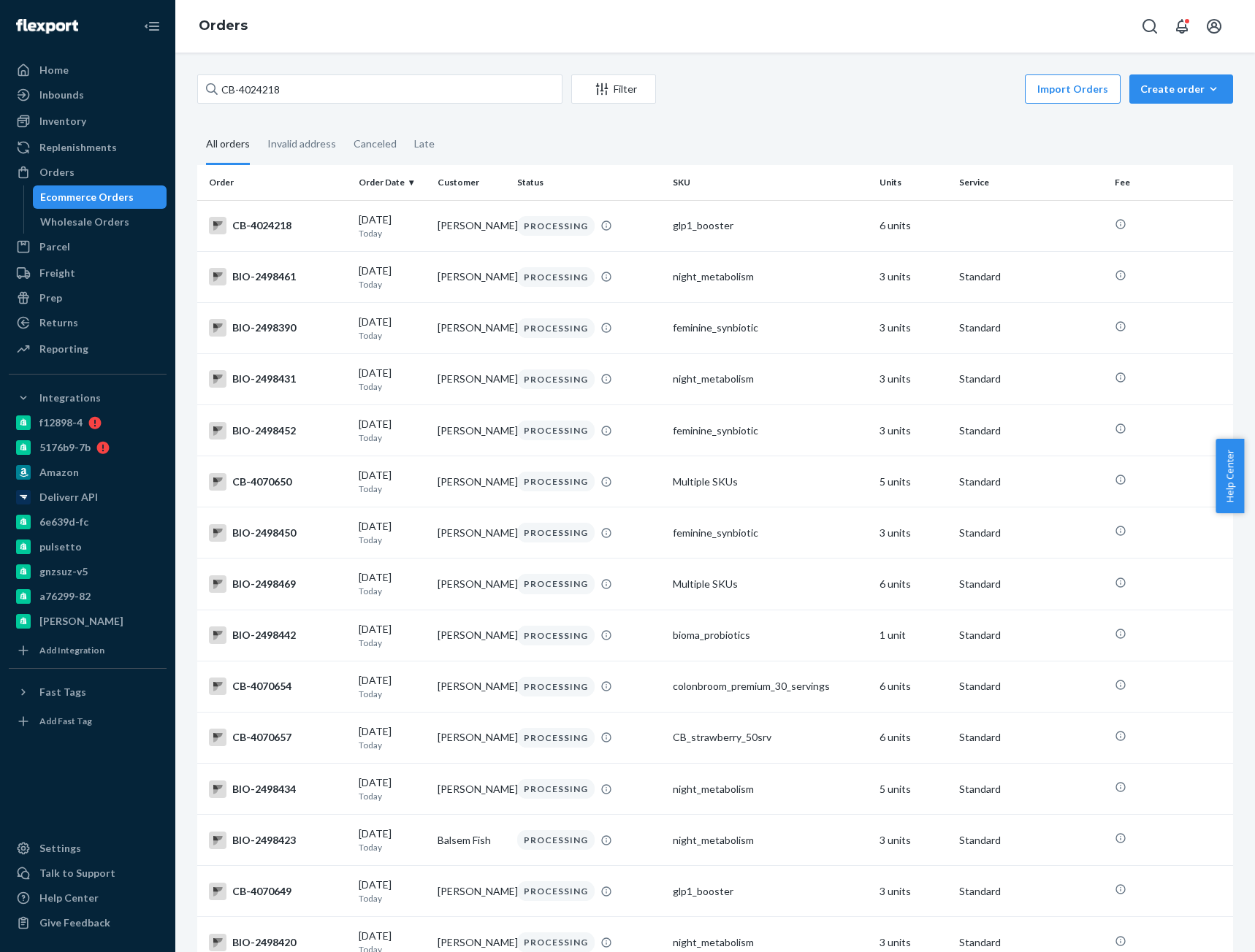
click at [259, 78] on input "CB-4024218" at bounding box center [380, 89] width 365 height 29
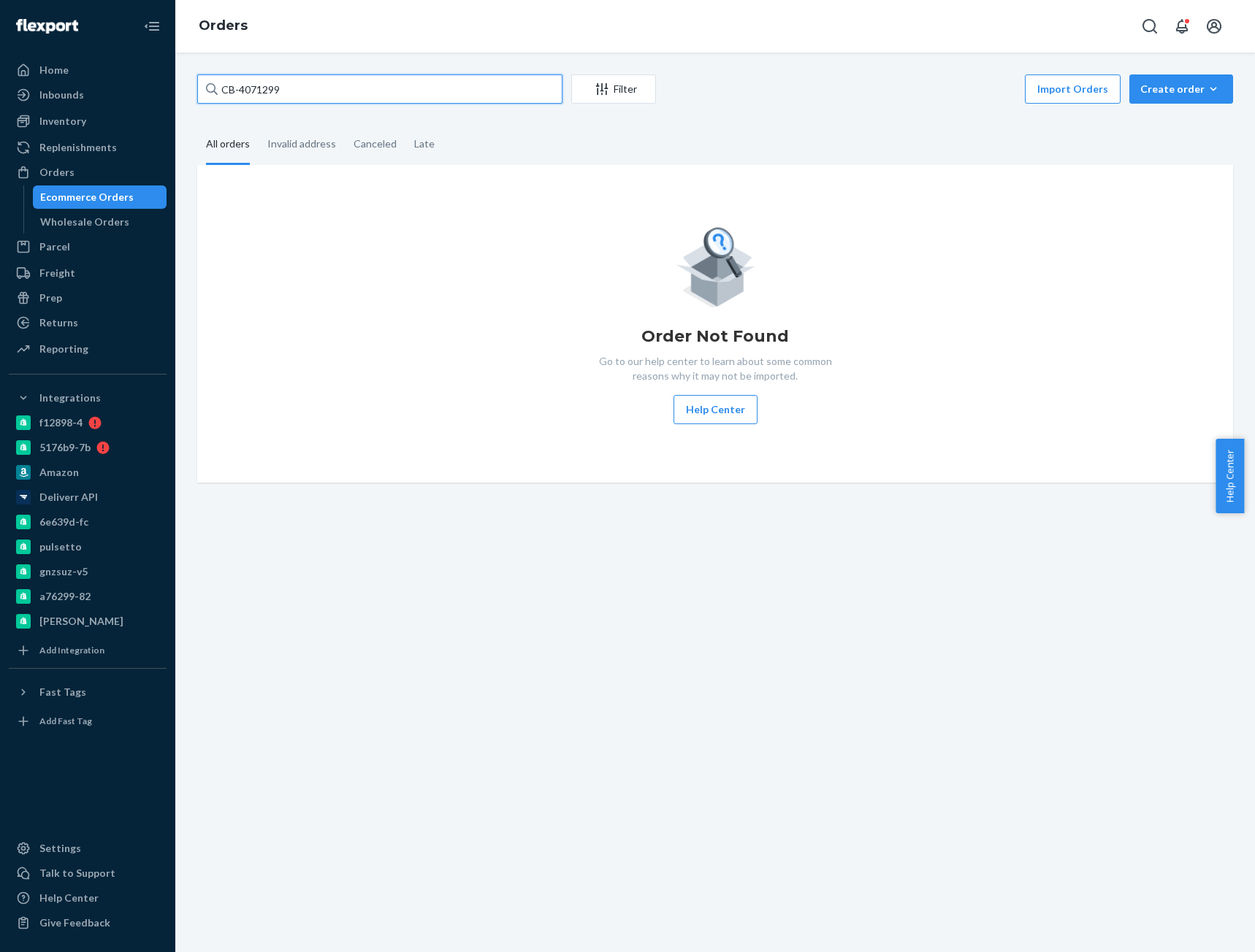
click at [259, 86] on input "CB-4071299" at bounding box center [380, 89] width 365 height 29
paste input "4049280"
click at [254, 88] on input "CB- 4049280" at bounding box center [380, 89] width 365 height 29
type input "CB-4049280"
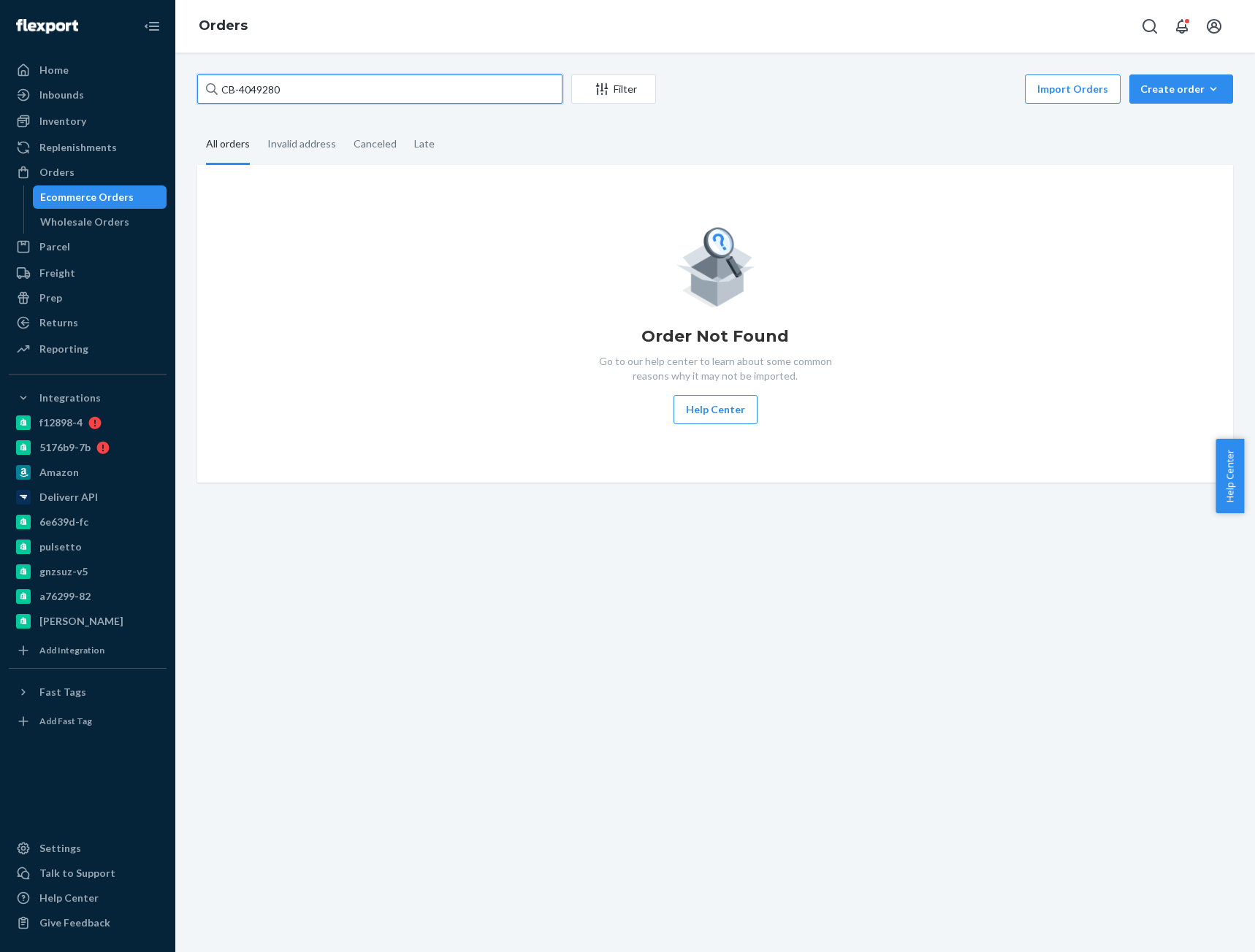
click at [250, 90] on input "CB-4049280" at bounding box center [380, 89] width 365 height 29
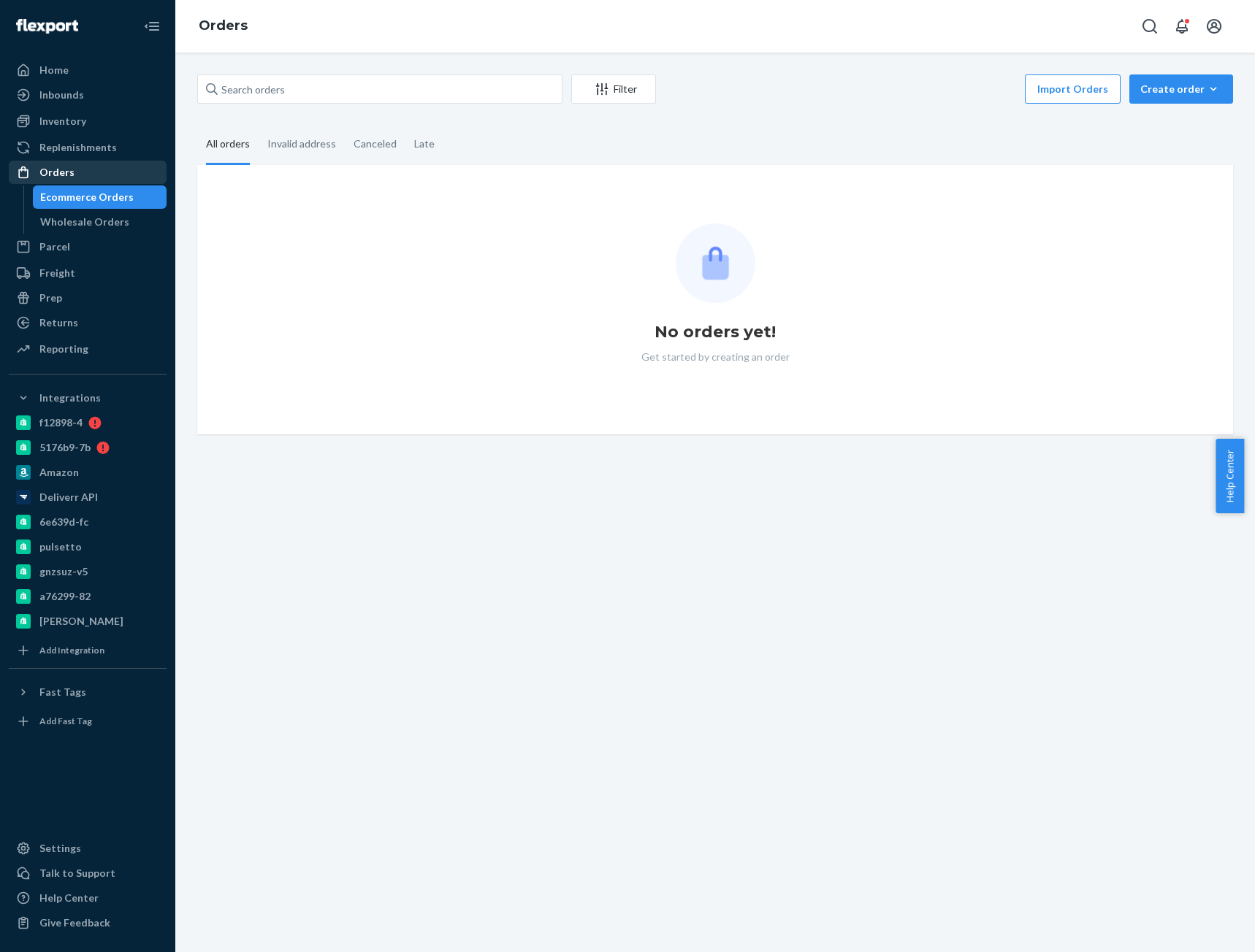
click at [98, 178] on div "Orders" at bounding box center [87, 172] width 155 height 20
click at [255, 80] on input "text" at bounding box center [380, 89] width 365 height 29
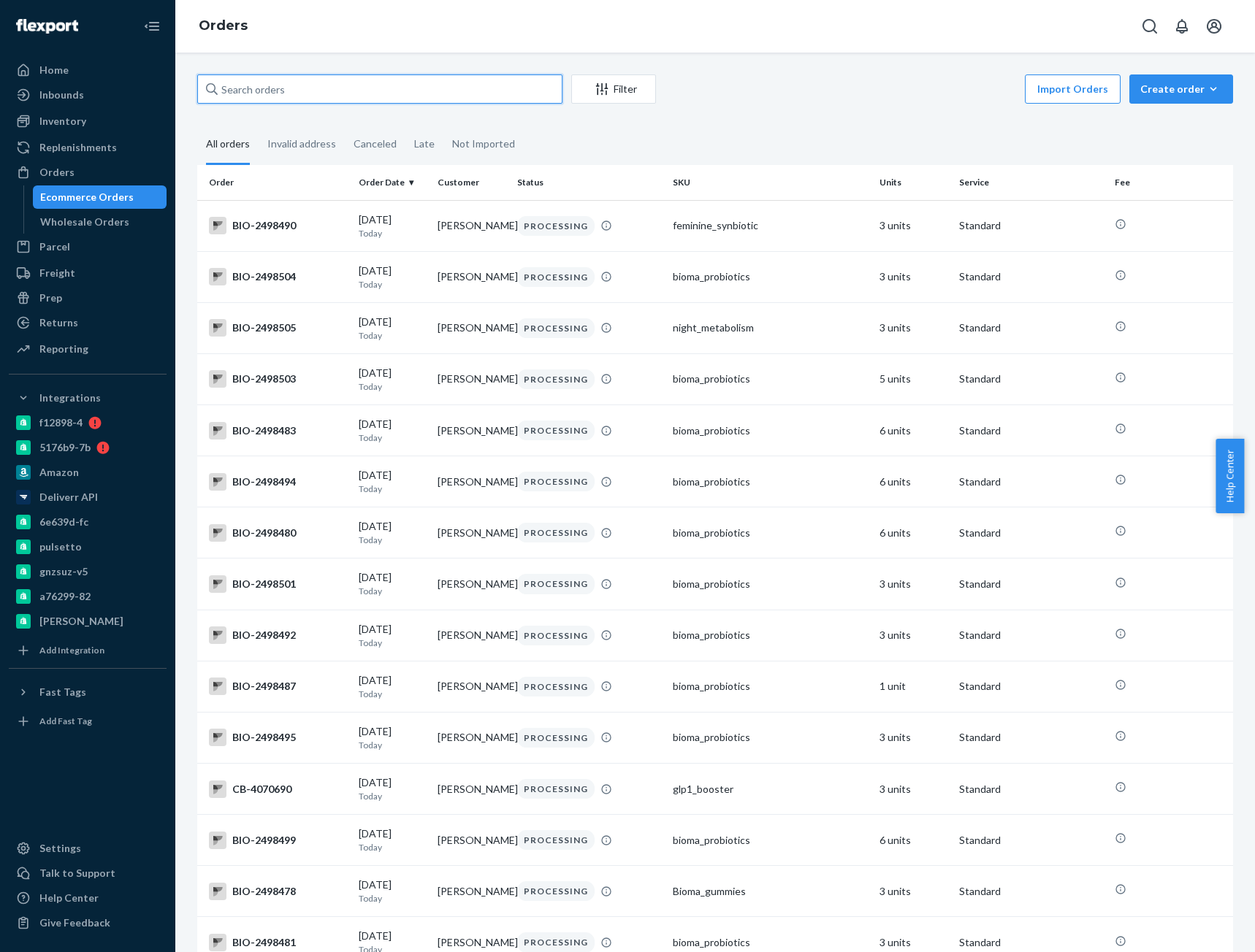
click at [430, 100] on input "text" at bounding box center [380, 89] width 365 height 29
paste input "CB-4049280"
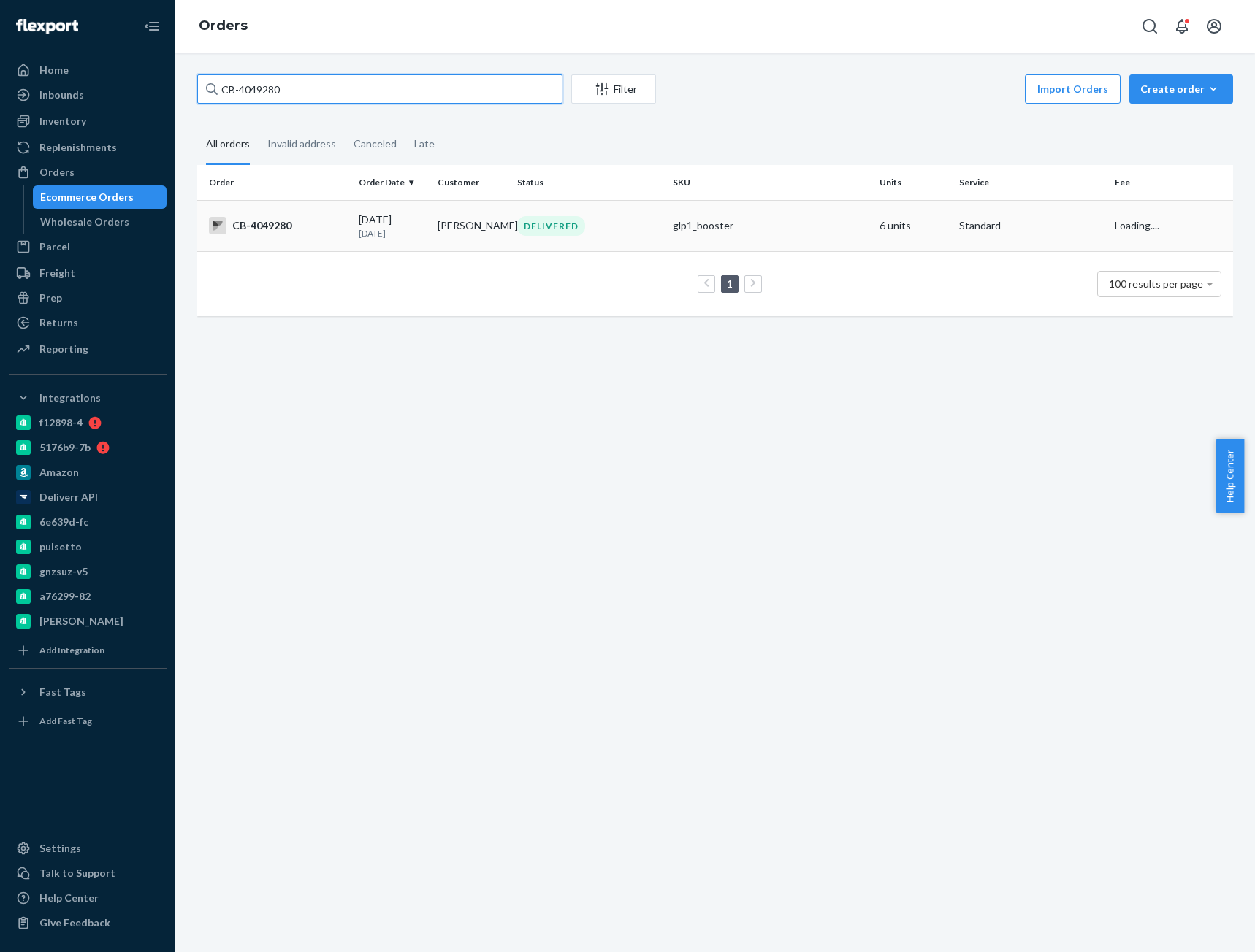
type input "CB-4049280"
click at [297, 227] on div "CB-4049280" at bounding box center [278, 225] width 138 height 17
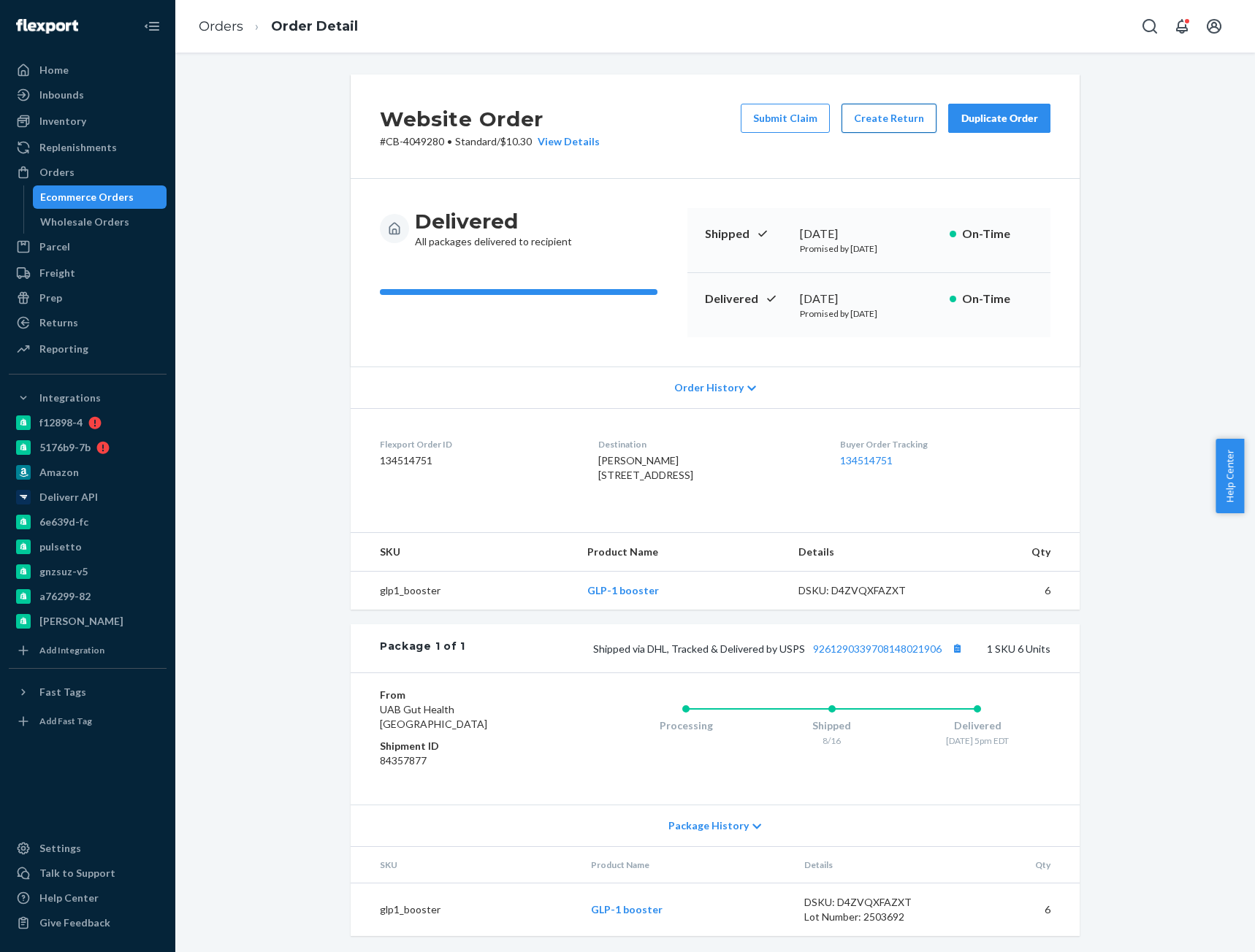
click at [889, 125] on button "Create Return" at bounding box center [889, 118] width 95 height 29
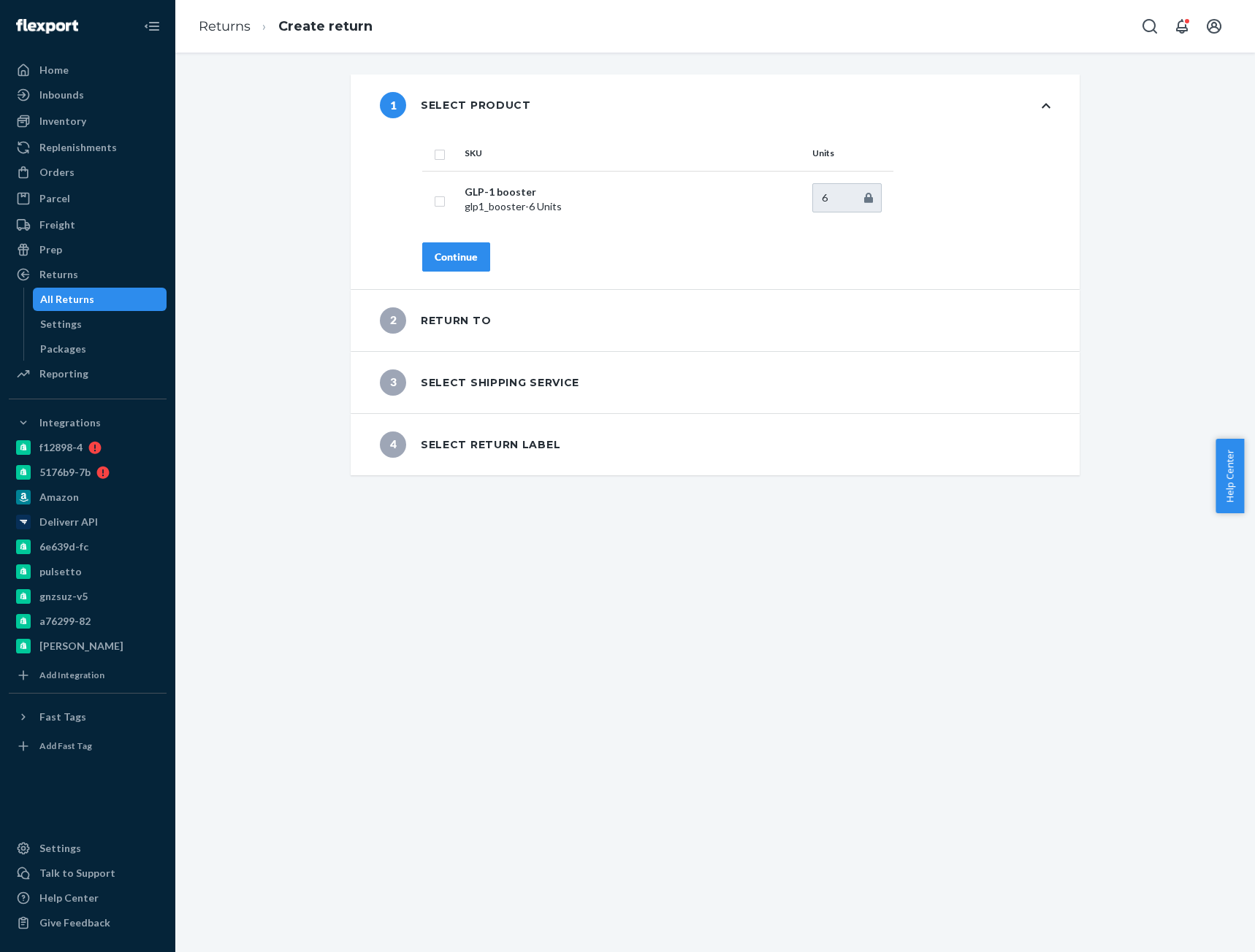
click at [436, 152] on input "checkbox" at bounding box center [439, 153] width 12 height 16
checkbox input "true"
click at [446, 263] on div "Continue" at bounding box center [456, 257] width 43 height 15
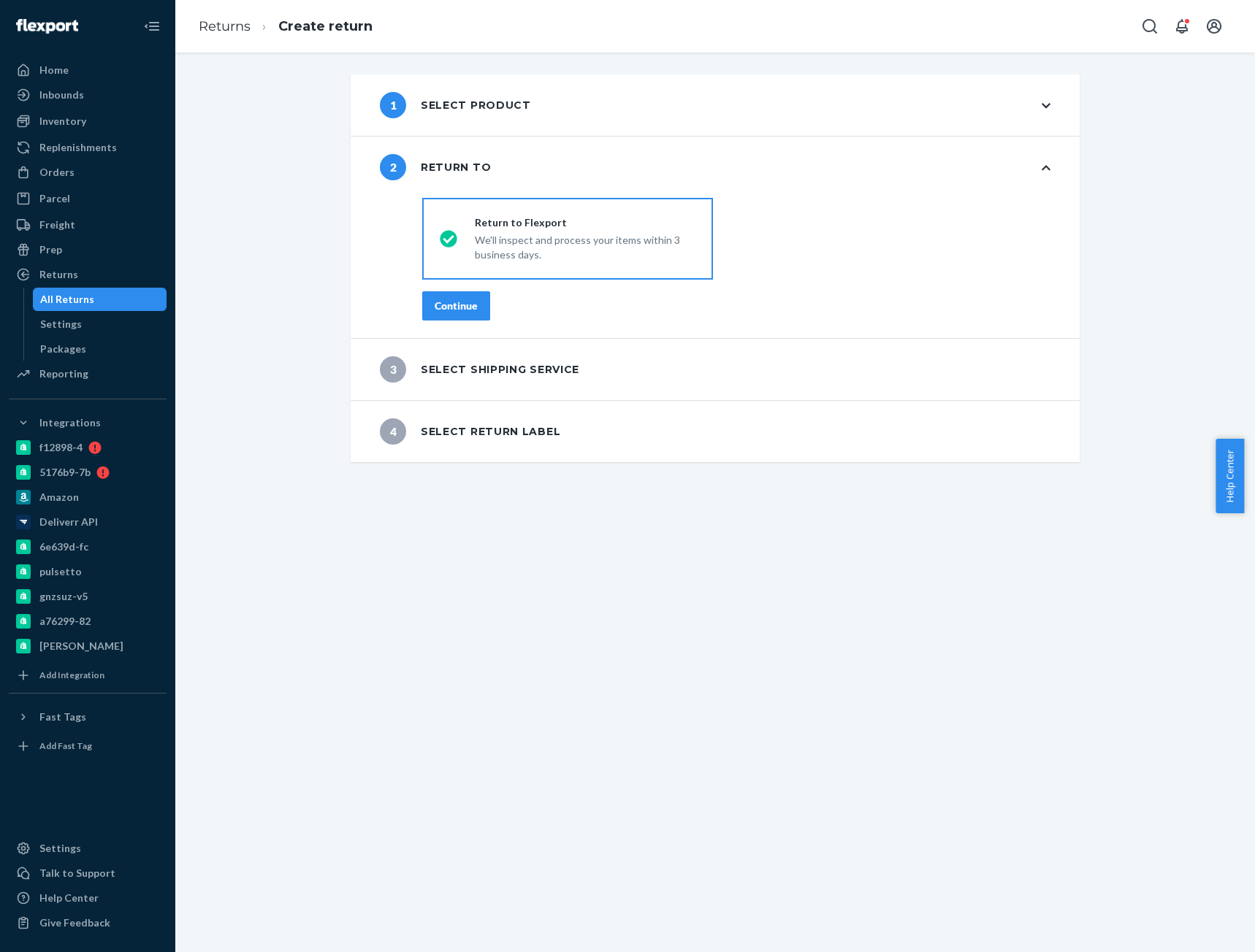
click at [457, 306] on div "Continue" at bounding box center [456, 306] width 43 height 15
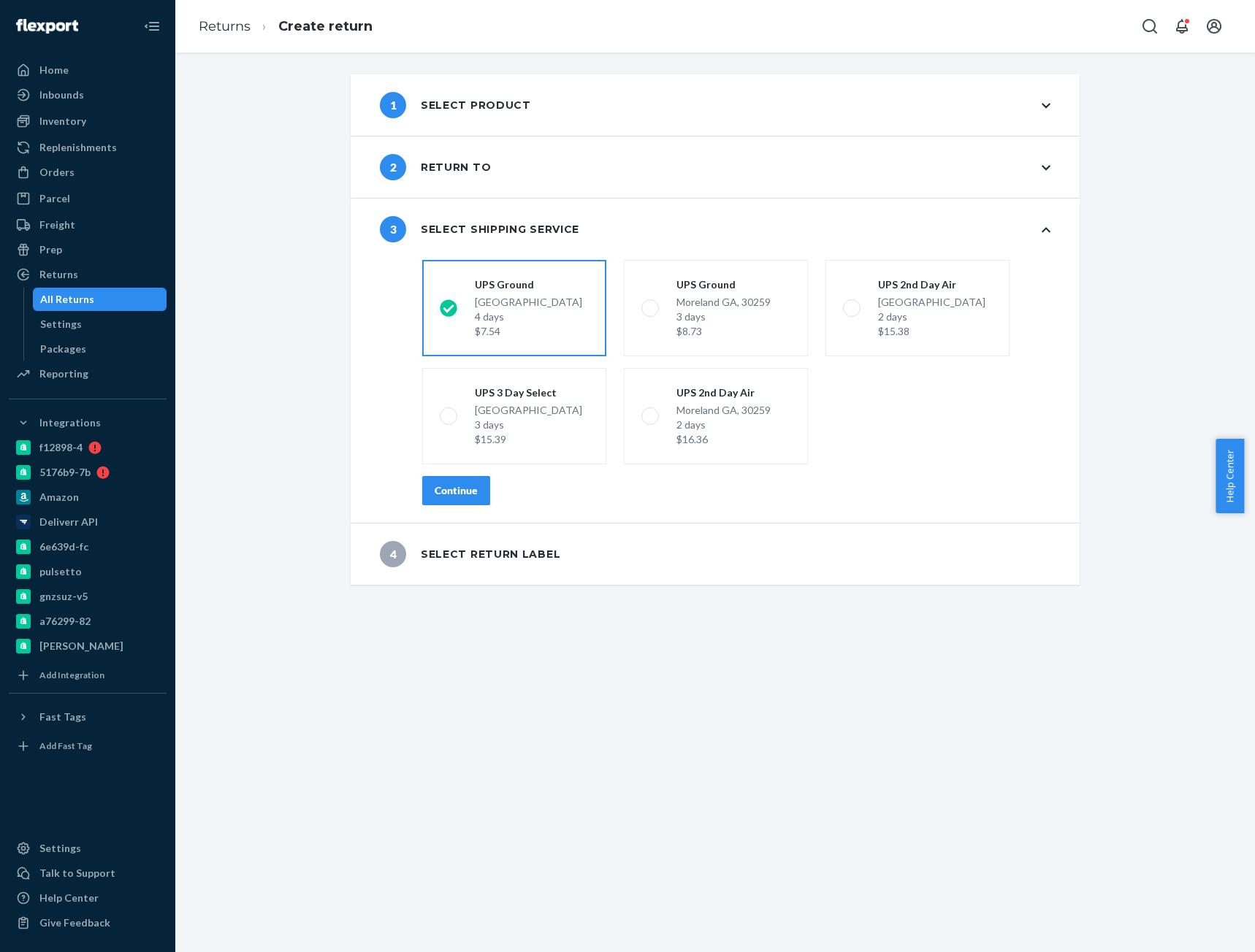
click at [446, 495] on div "Continue" at bounding box center [456, 490] width 43 height 15
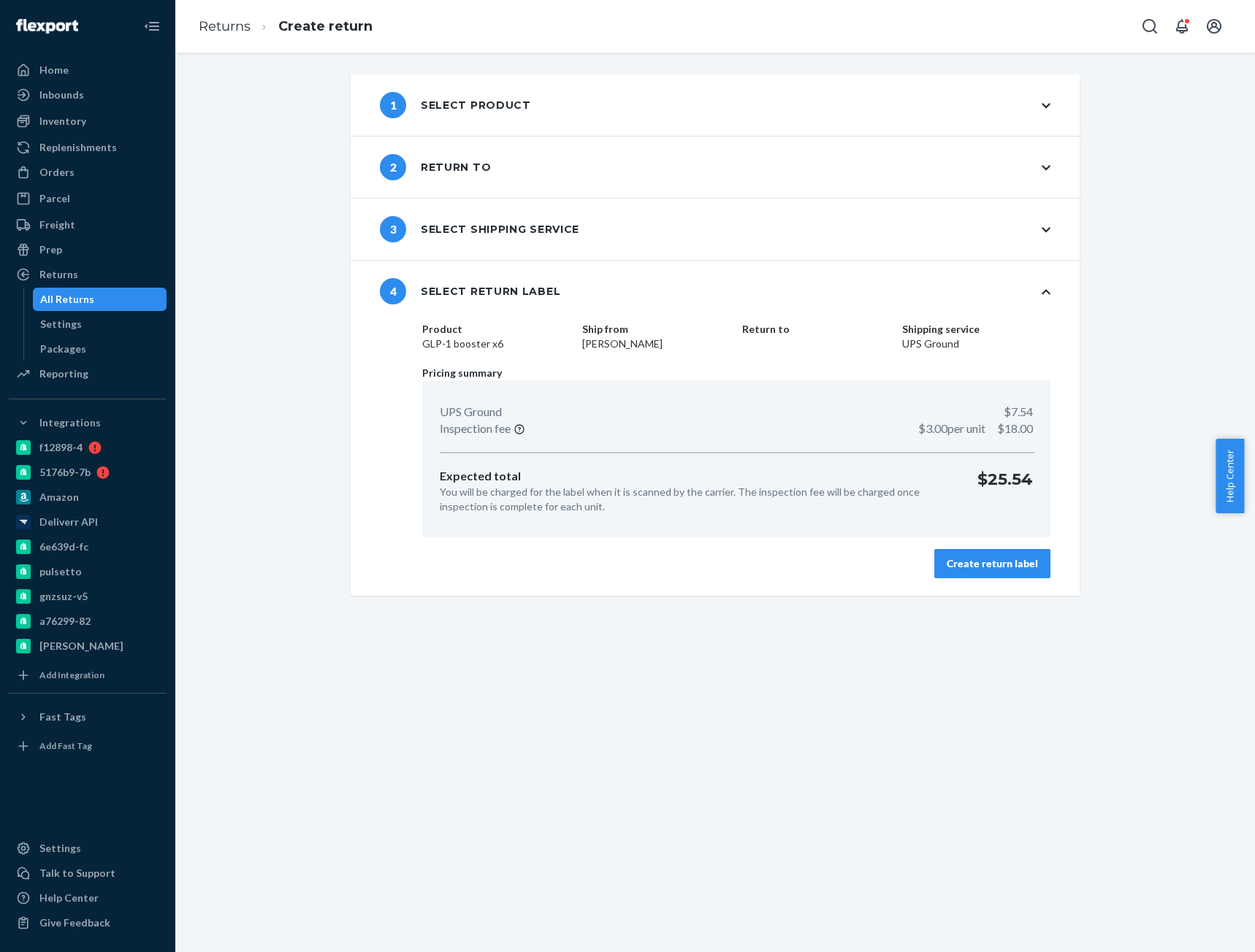
click at [960, 569] on div "Create return label" at bounding box center [993, 563] width 91 height 15
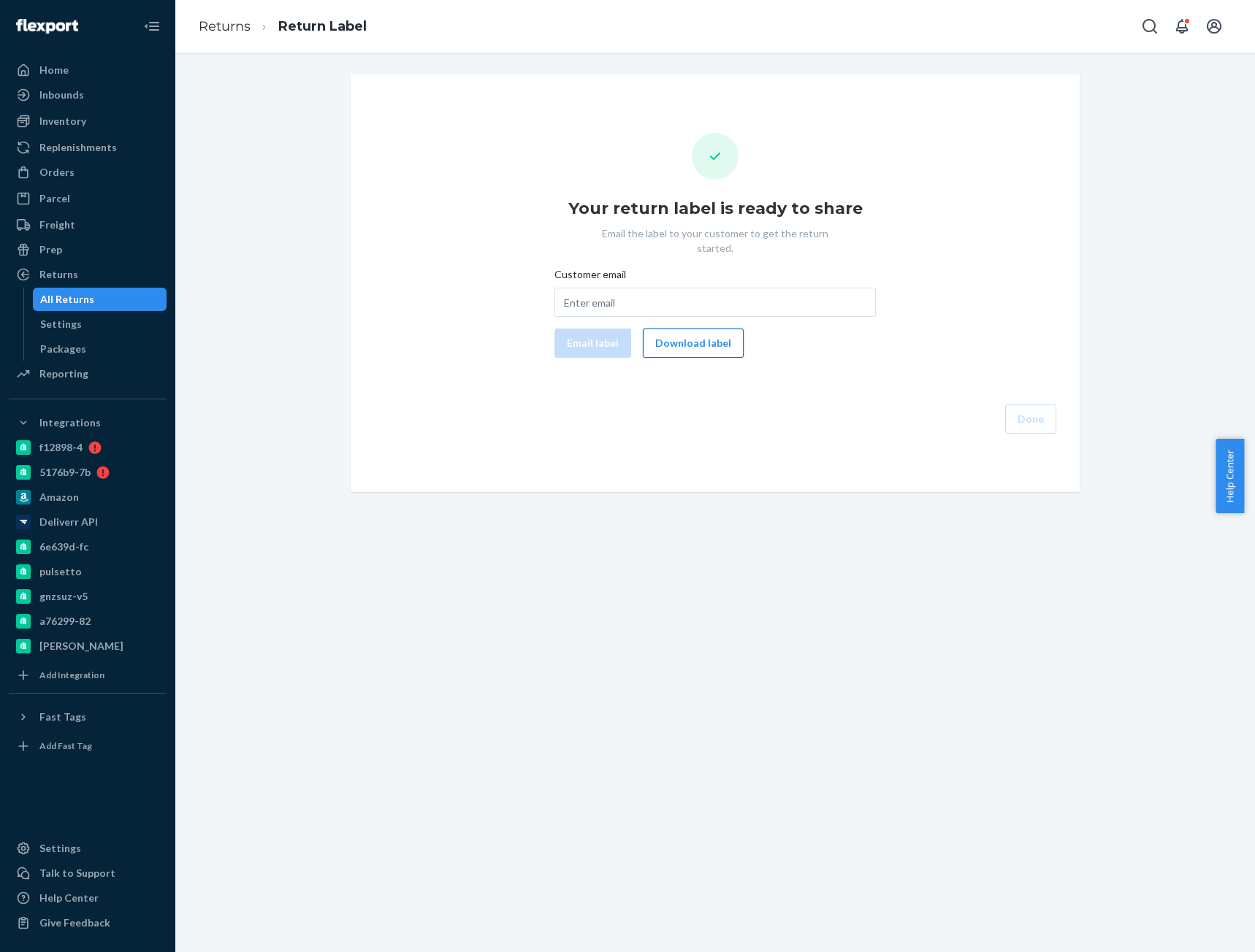
click at [699, 328] on button "Download label" at bounding box center [693, 342] width 101 height 29
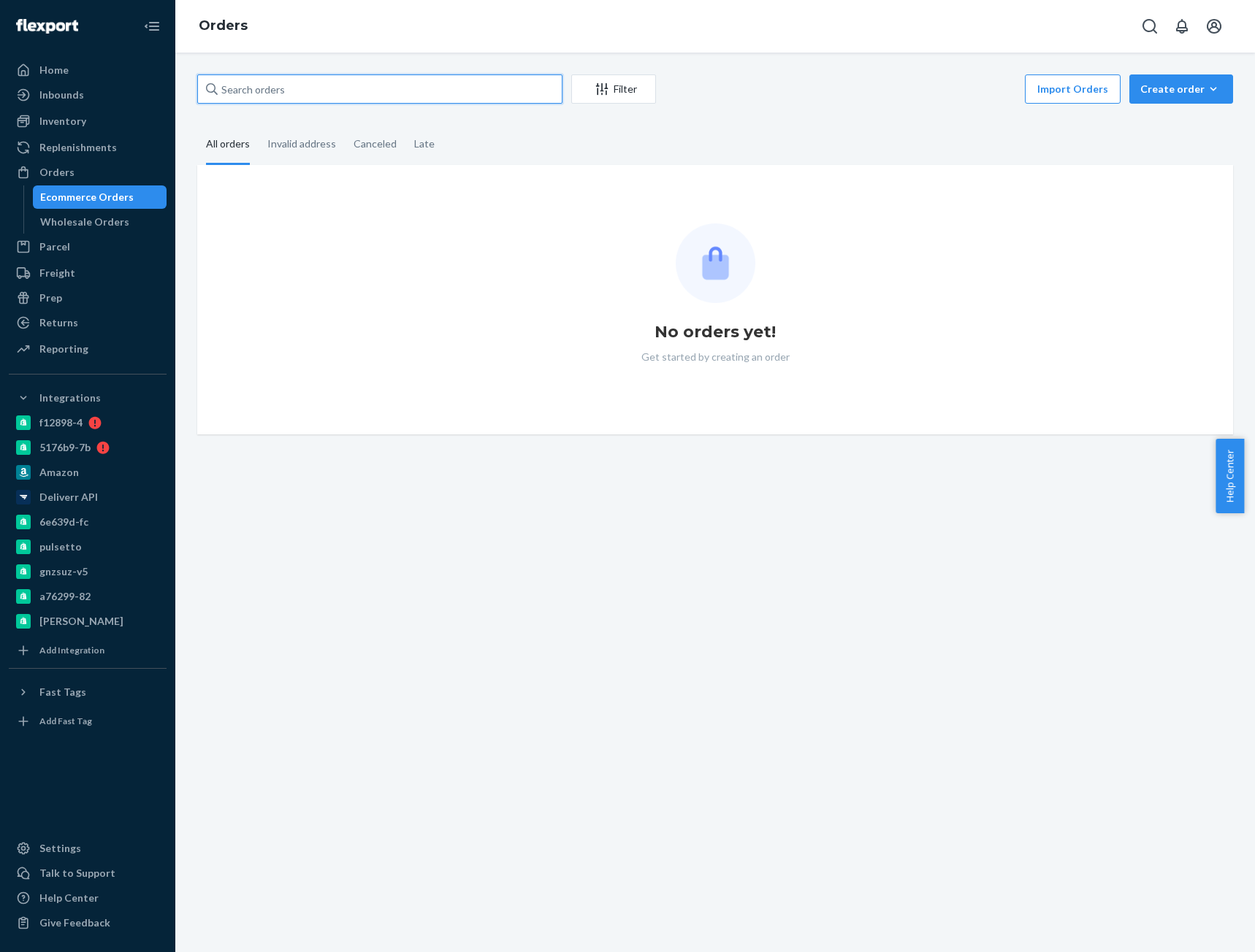
click at [225, 88] on input "text" at bounding box center [380, 89] width 365 height 29
paste input "[PERSON_NAME]"
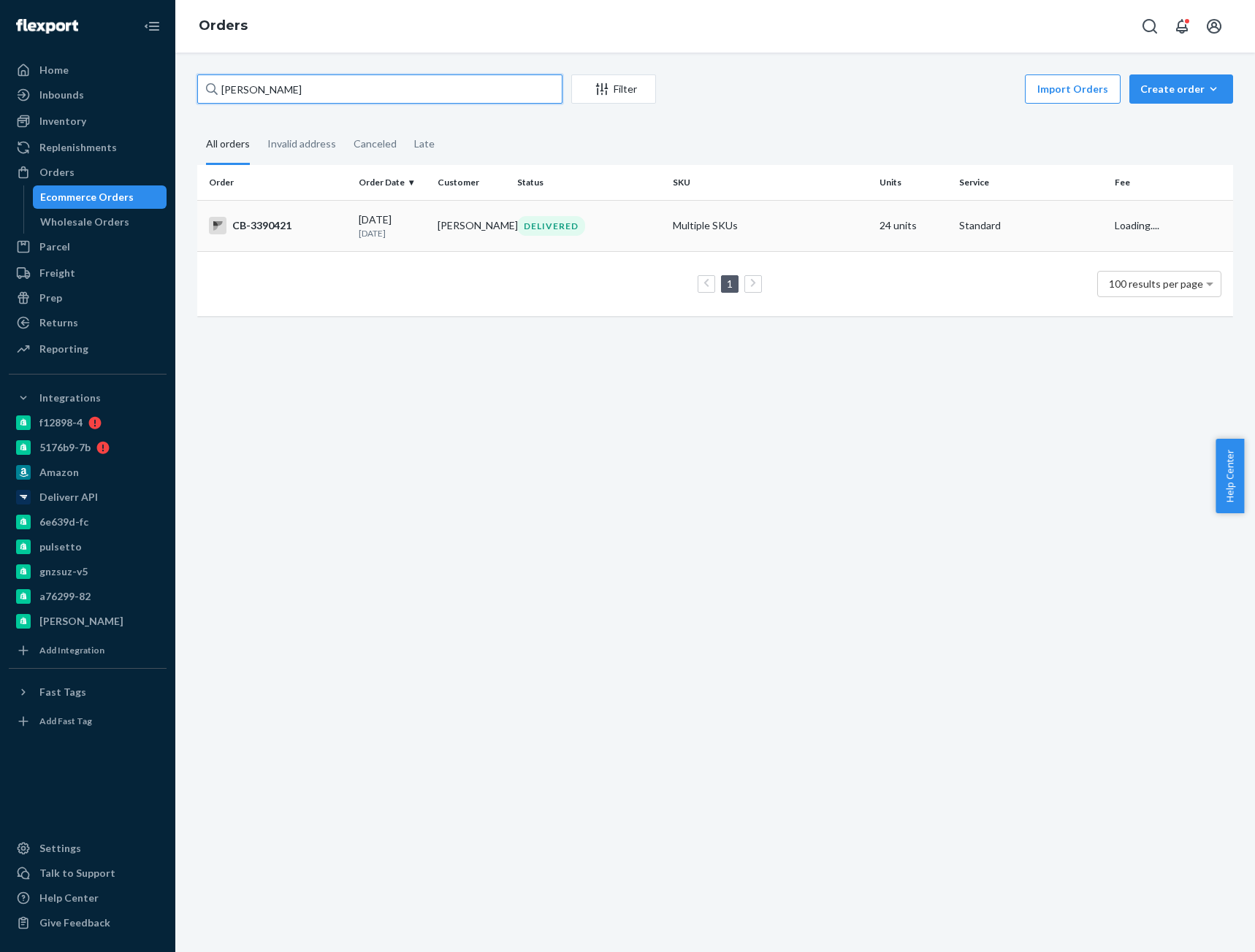
type input "[PERSON_NAME]"
click at [321, 236] on td "CB-3390421" at bounding box center [275, 225] width 156 height 51
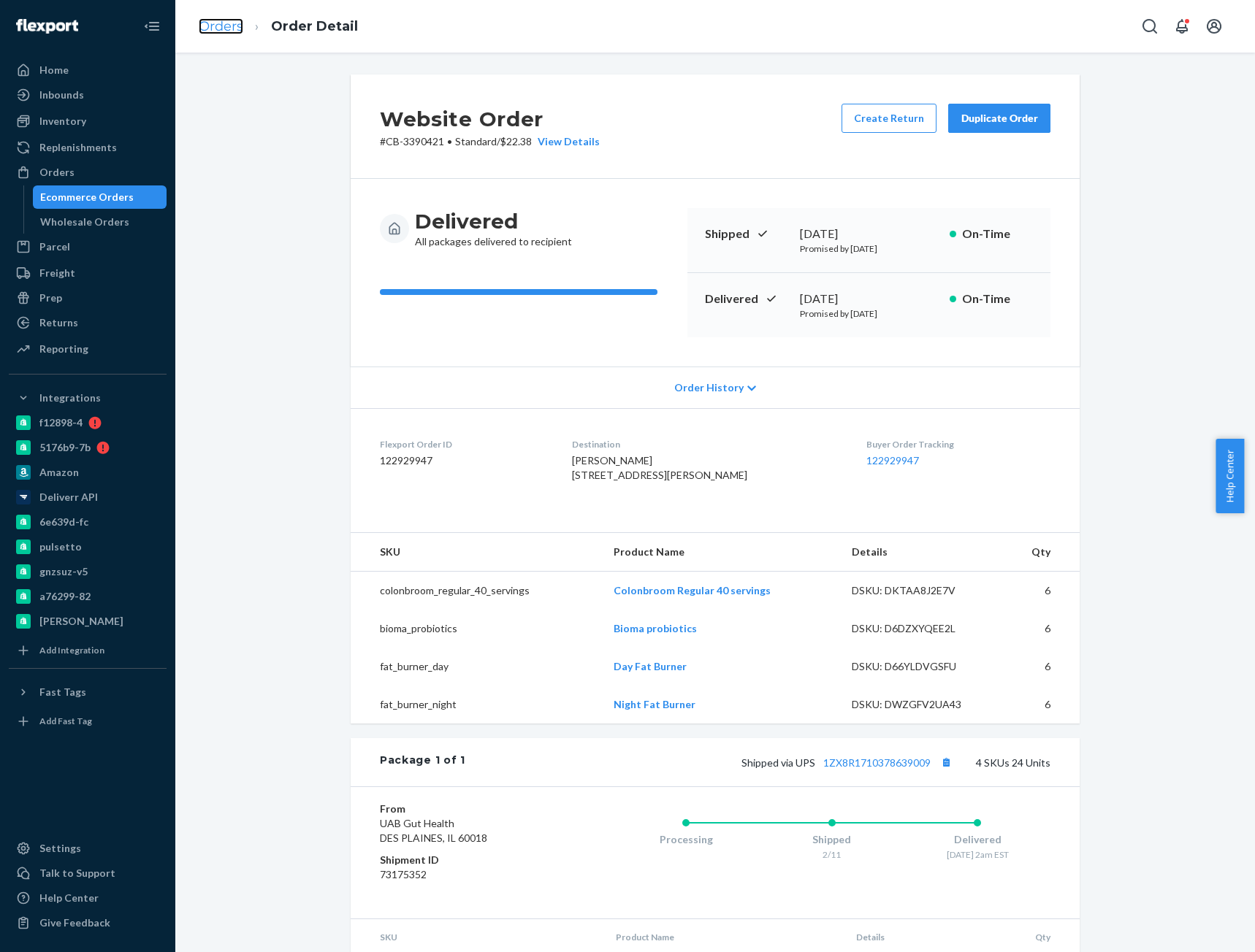
click at [221, 25] on link "Orders" at bounding box center [221, 26] width 45 height 16
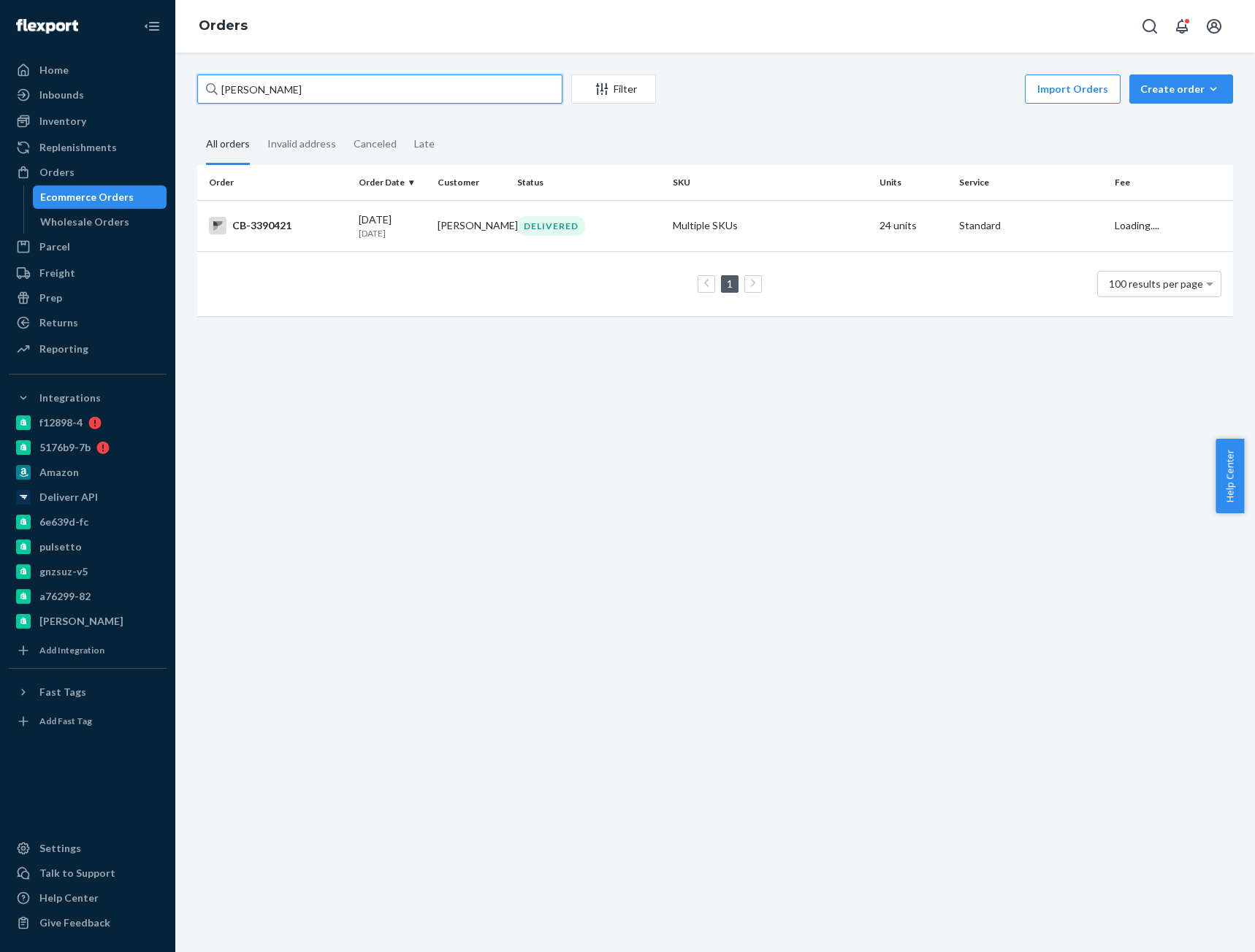
click at [266, 85] on input "[PERSON_NAME]" at bounding box center [380, 89] width 365 height 29
drag, startPoint x: 221, startPoint y: 25, endPoint x: 266, endPoint y: 85, distance: 75.0
click at [266, 85] on input "[PERSON_NAME]" at bounding box center [380, 89] width 365 height 29
paste input "CB-4024535"
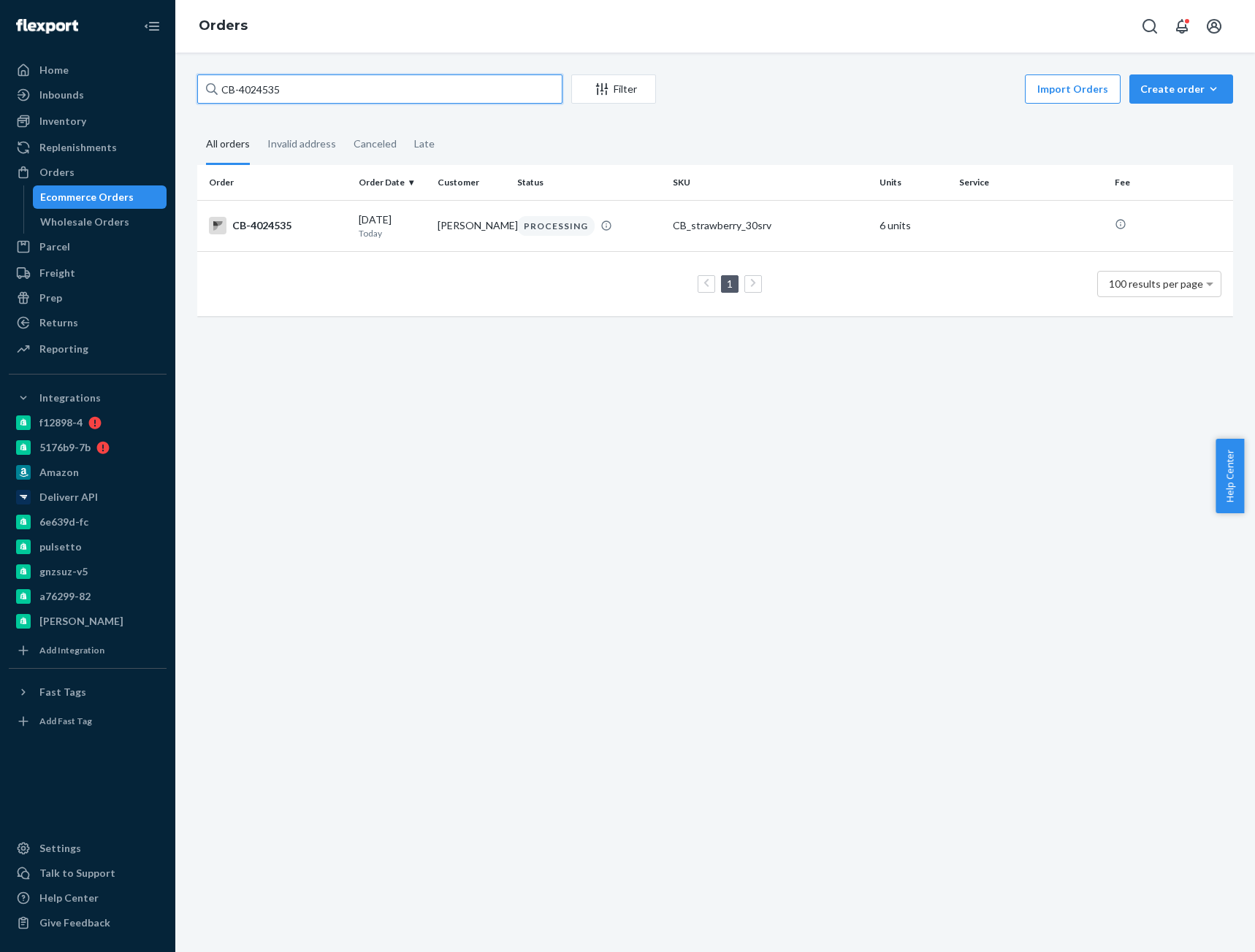
type input "CB-4024535"
click at [336, 222] on div "CB-4024535" at bounding box center [278, 225] width 138 height 17
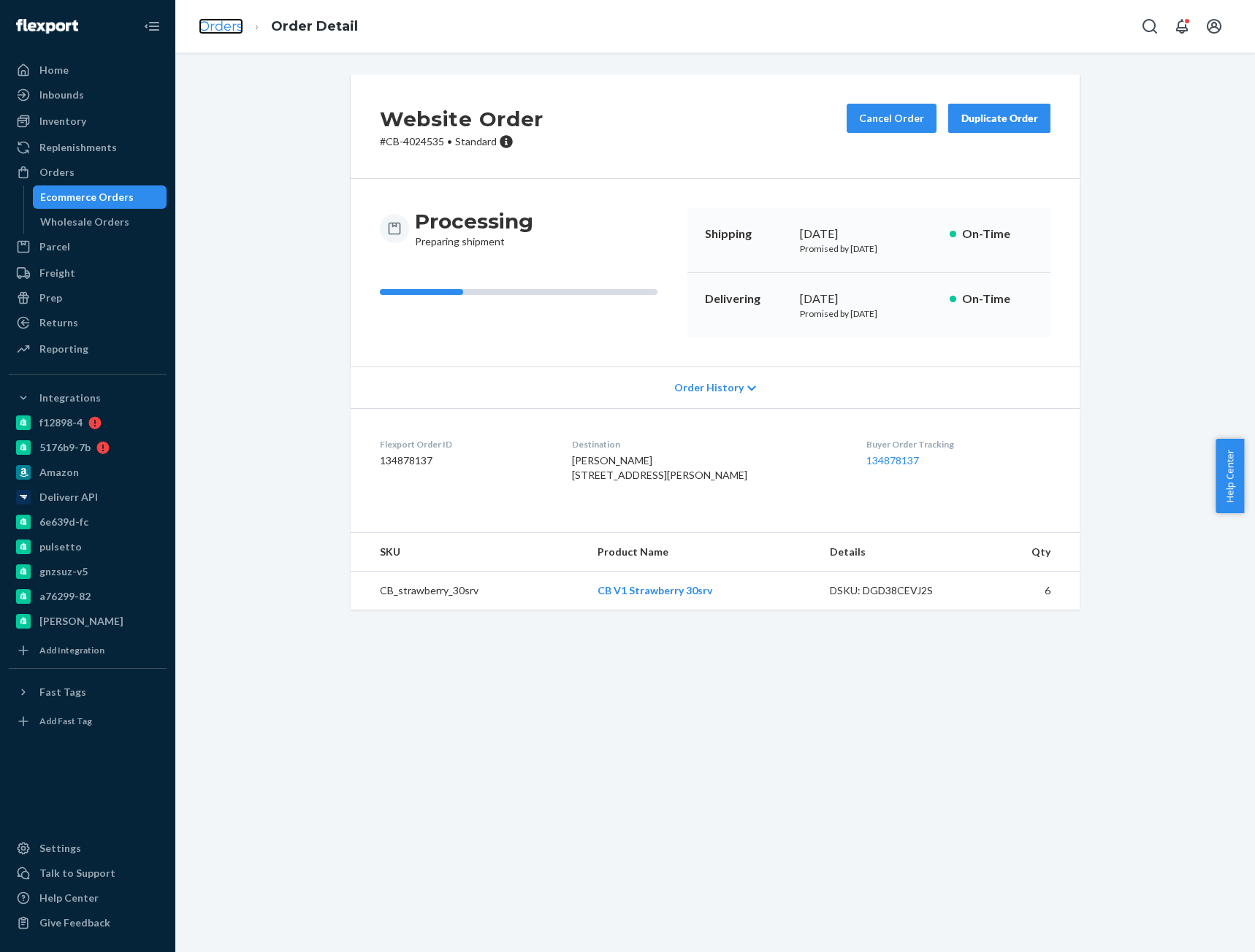
click at [218, 23] on link "Orders" at bounding box center [221, 26] width 45 height 16
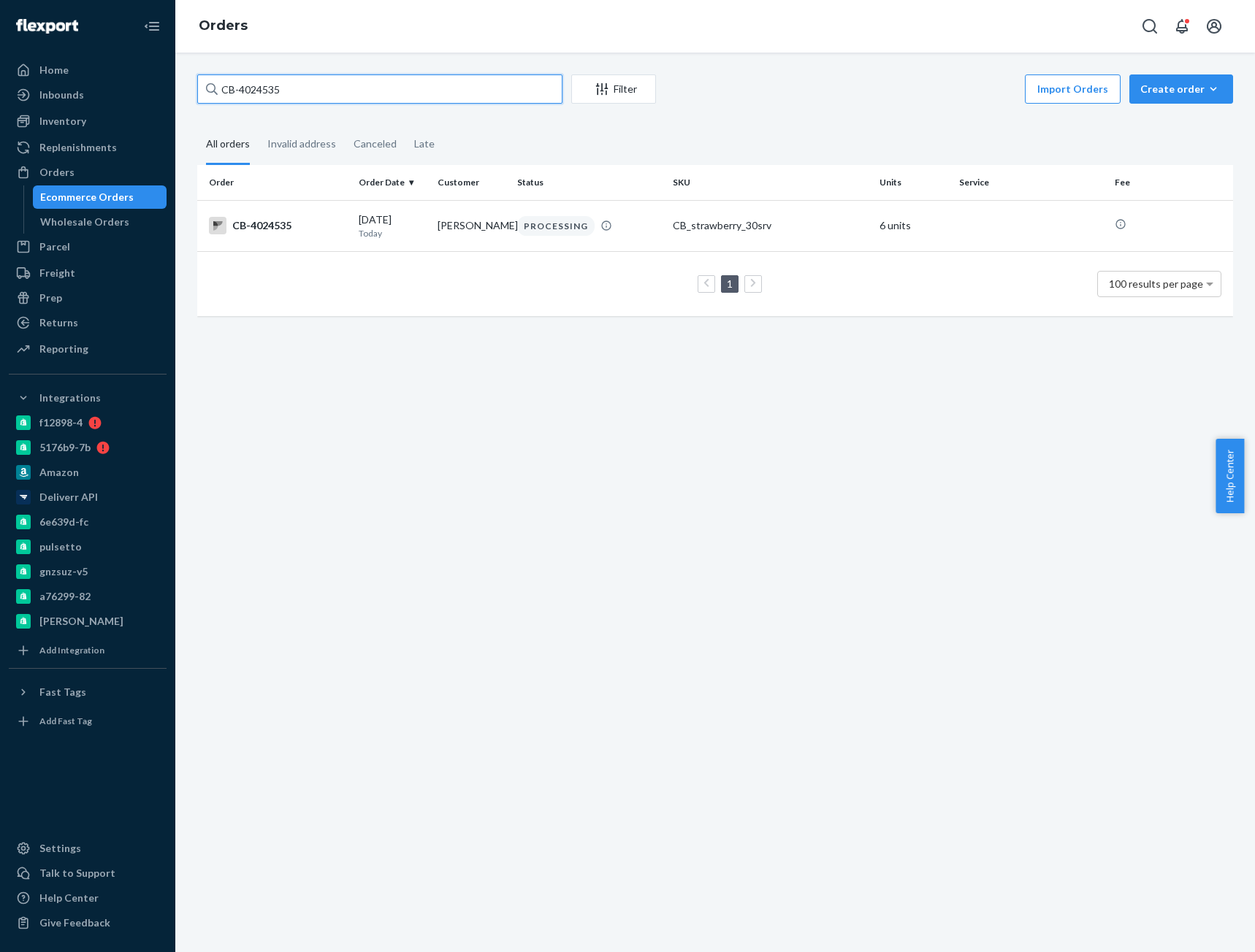
click at [257, 90] on input "CB-4024535" at bounding box center [380, 89] width 365 height 29
click at [258, 91] on input "CB-4024535" at bounding box center [380, 89] width 365 height 29
paste input "55426"
type input "CB-4055426"
click at [298, 243] on td "CB-4055426" at bounding box center [275, 225] width 156 height 51
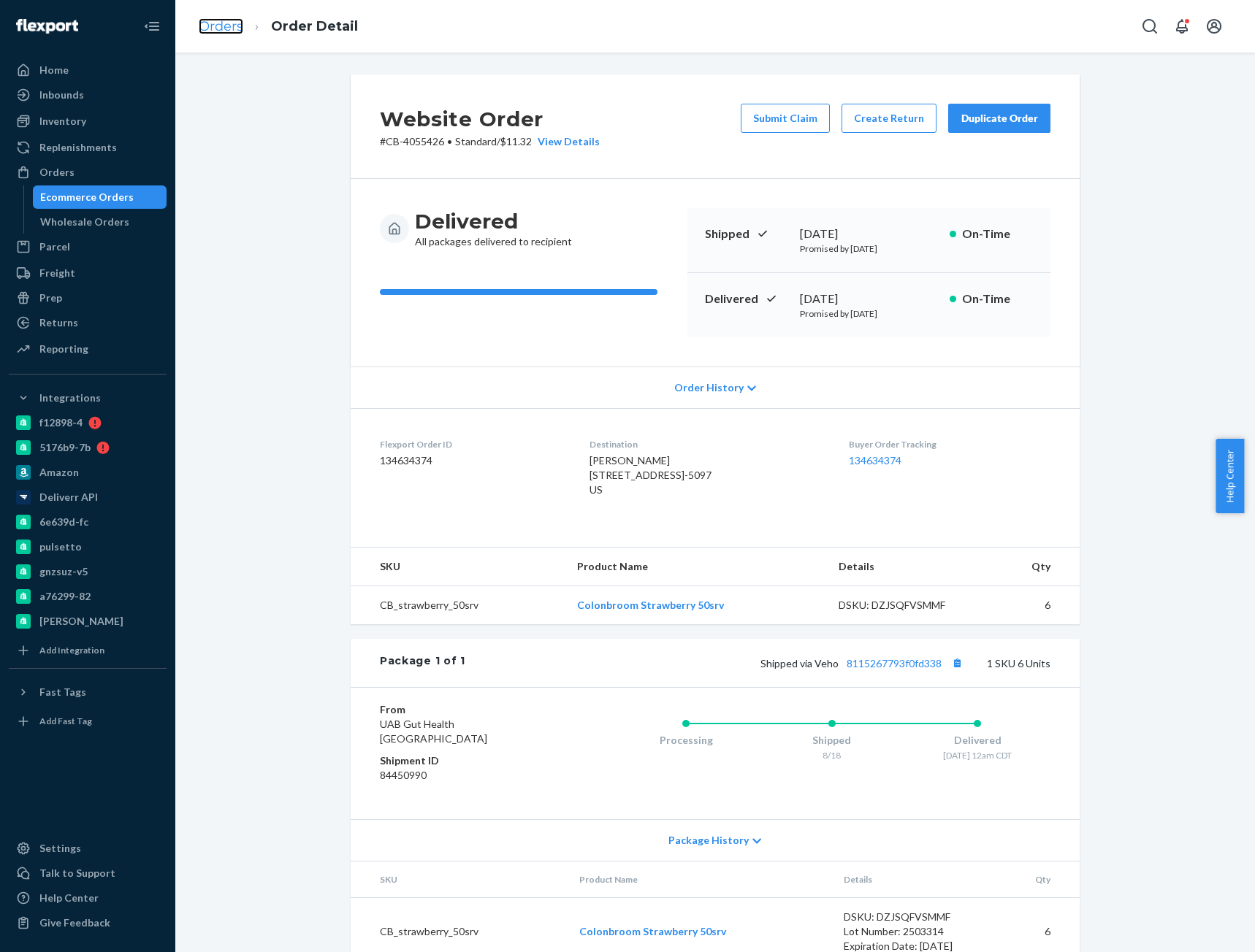
click at [235, 31] on link "Orders" at bounding box center [221, 26] width 45 height 16
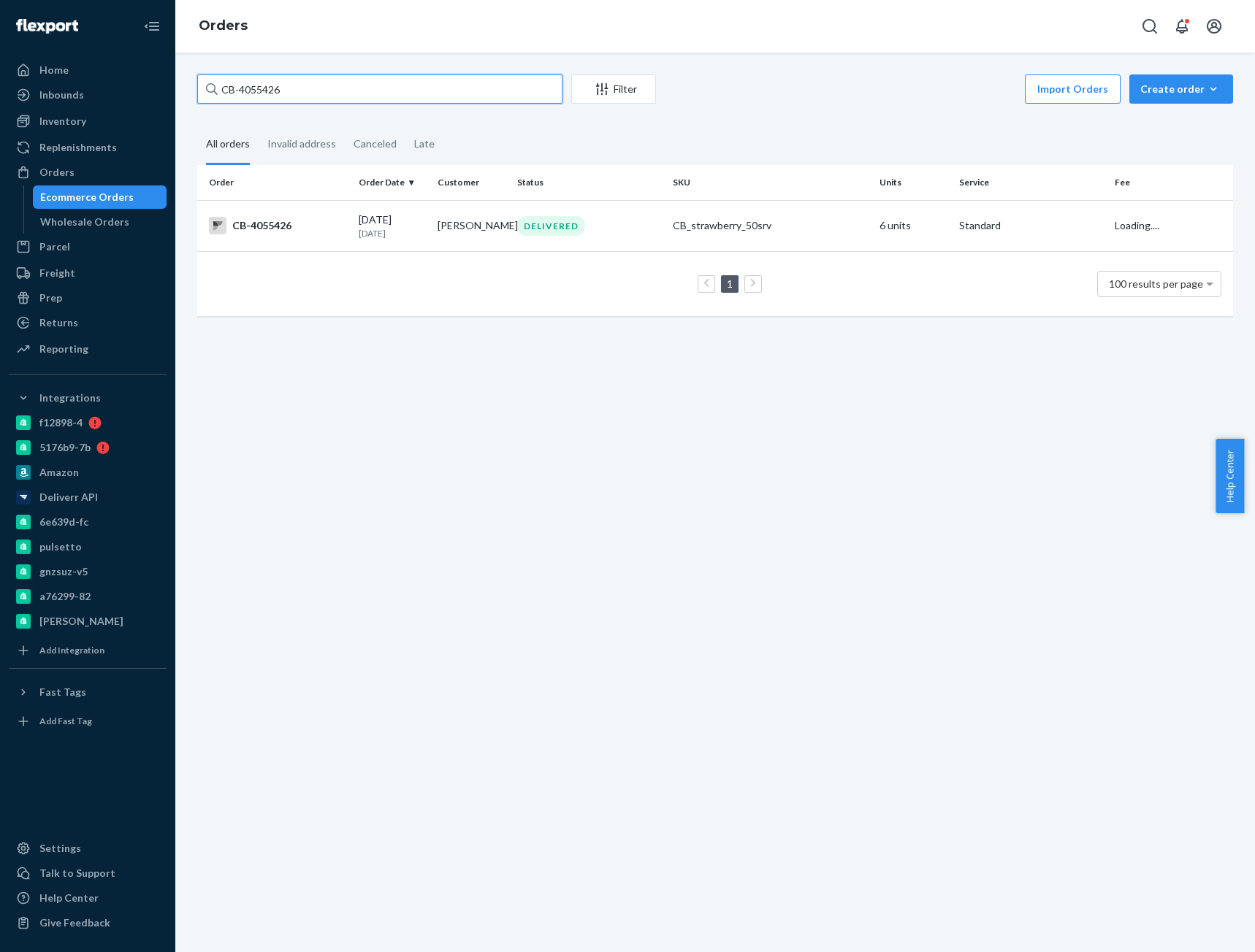
click at [272, 92] on input "CB-4055426" at bounding box center [380, 89] width 365 height 29
click at [306, 243] on td "CB-4055426" at bounding box center [275, 225] width 156 height 51
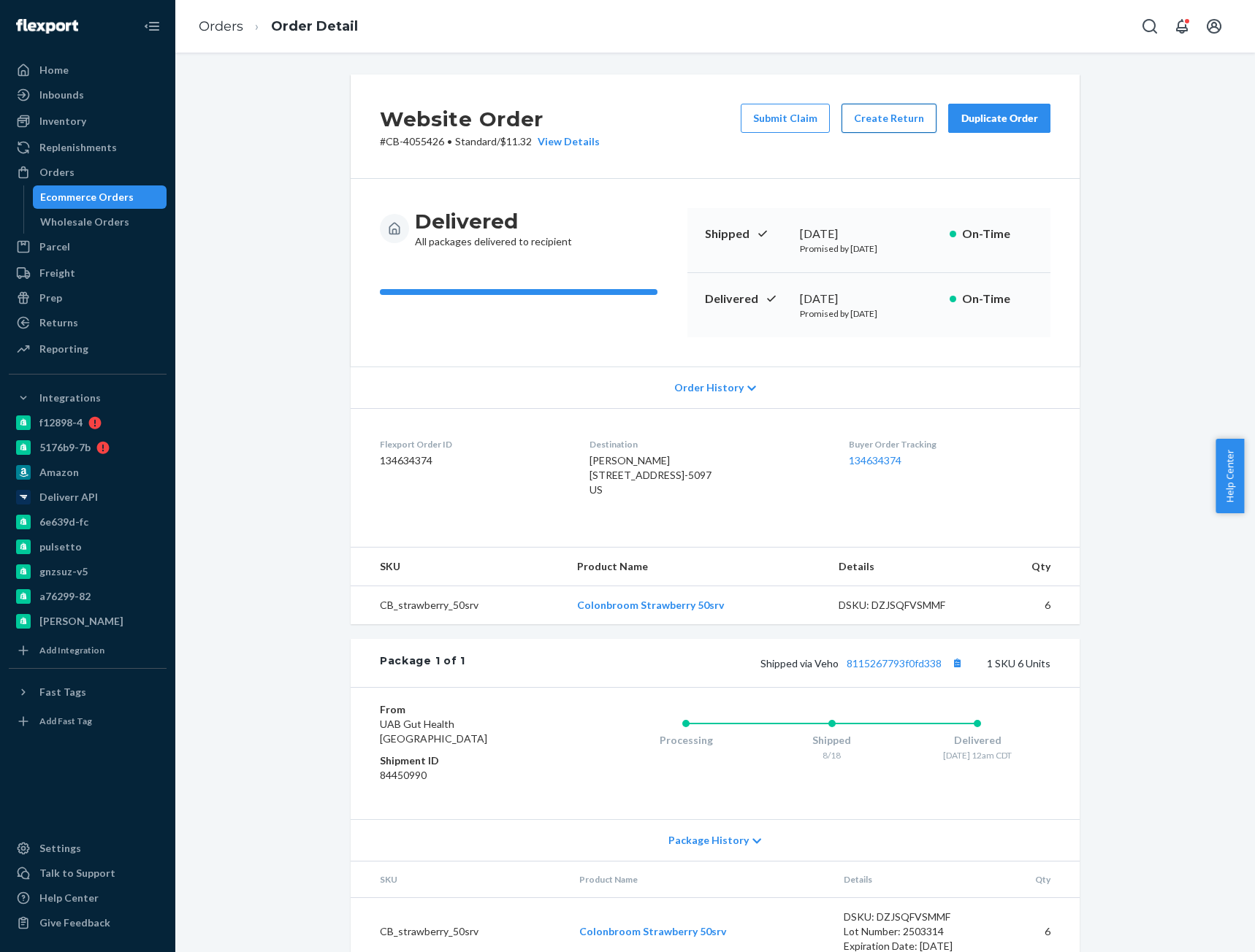
click at [853, 123] on button "Create Return" at bounding box center [889, 118] width 95 height 29
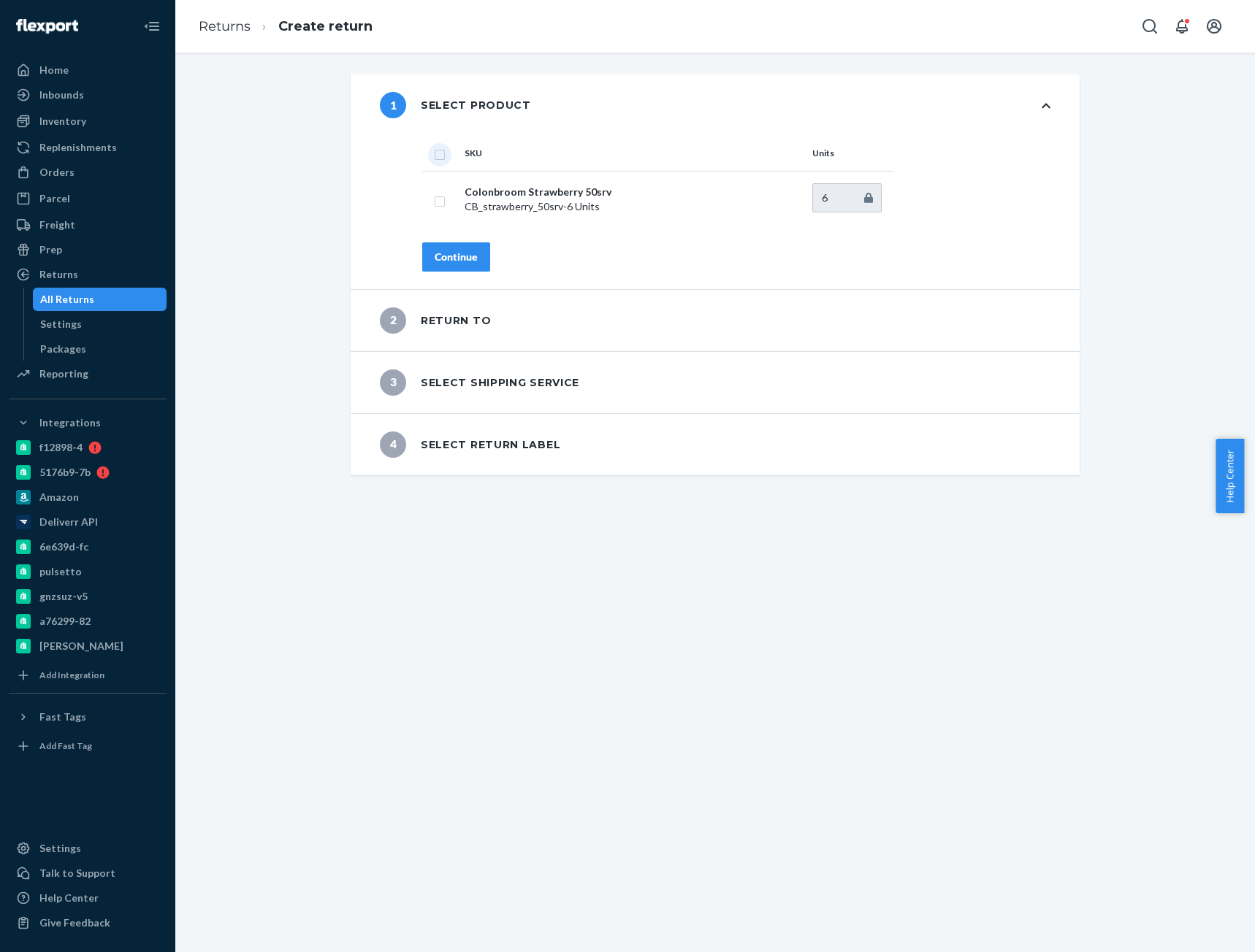
click at [434, 150] on input "checkbox" at bounding box center [439, 153] width 12 height 16
checkbox input "true"
click at [442, 251] on div "Continue" at bounding box center [456, 257] width 43 height 15
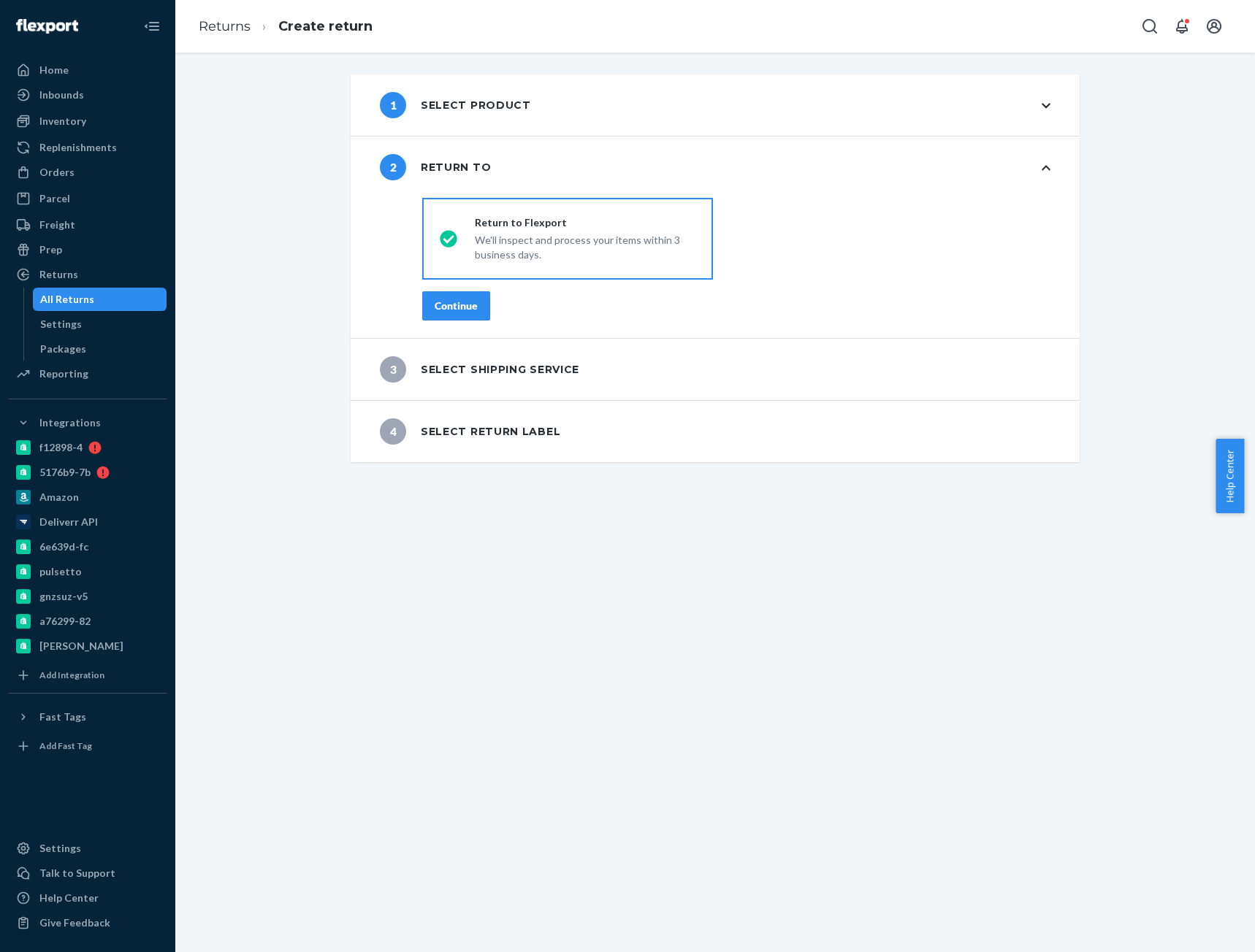
click at [466, 301] on div "Continue" at bounding box center [456, 306] width 43 height 15
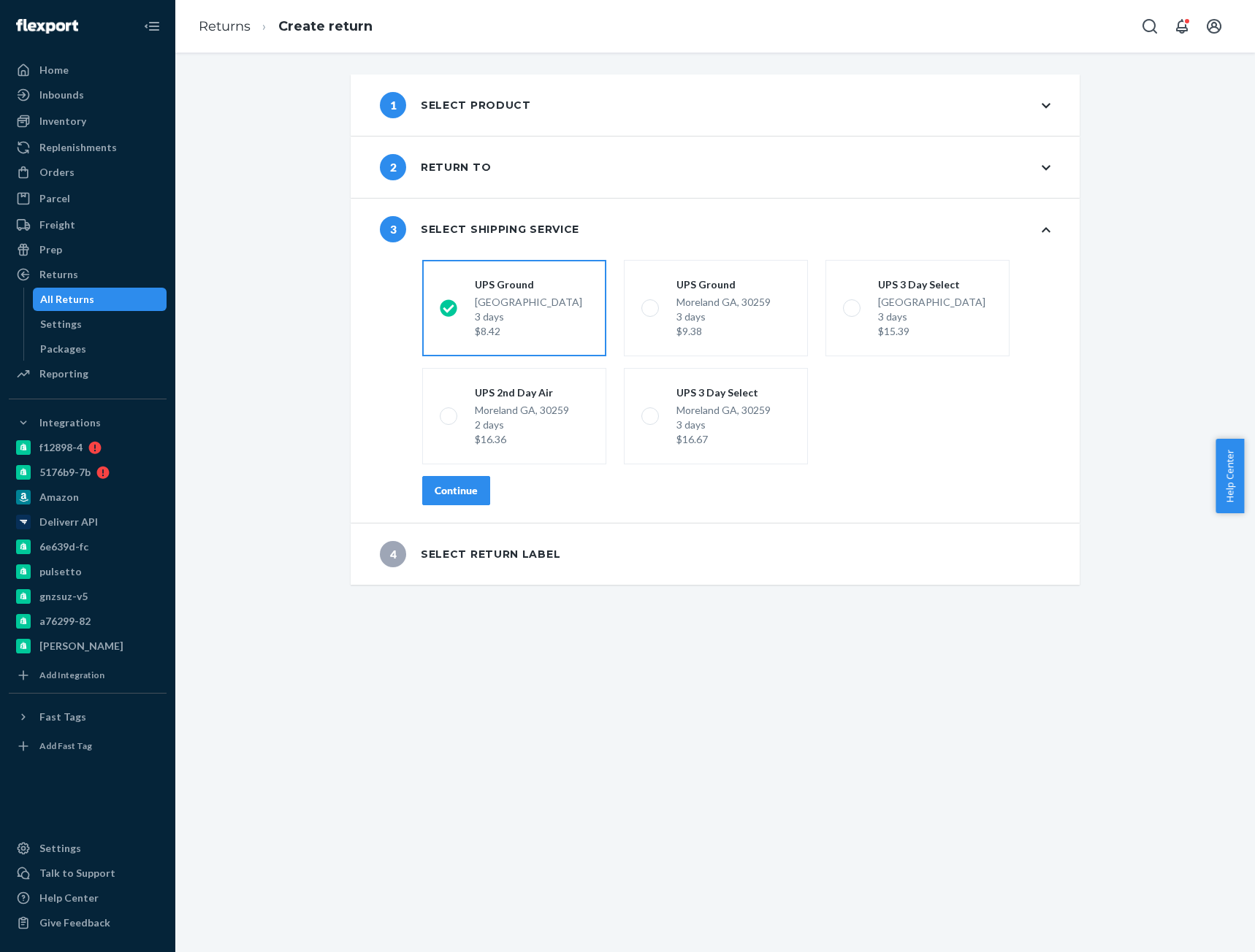
click at [464, 491] on div "Continue" at bounding box center [456, 490] width 43 height 15
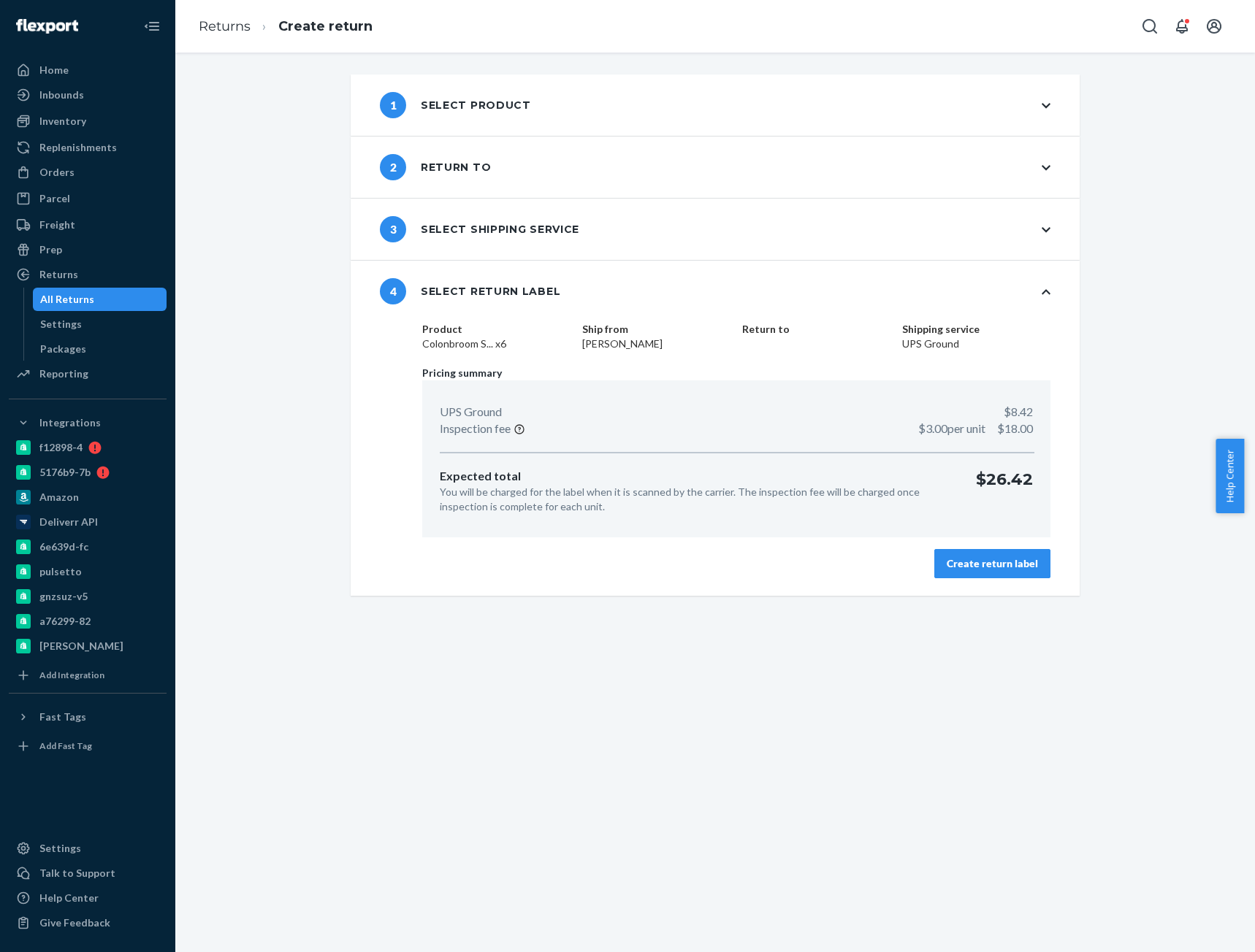
drag, startPoint x: 958, startPoint y: 571, endPoint x: 956, endPoint y: 557, distance: 14.1
click at [959, 571] on button "Create return label" at bounding box center [993, 563] width 116 height 29
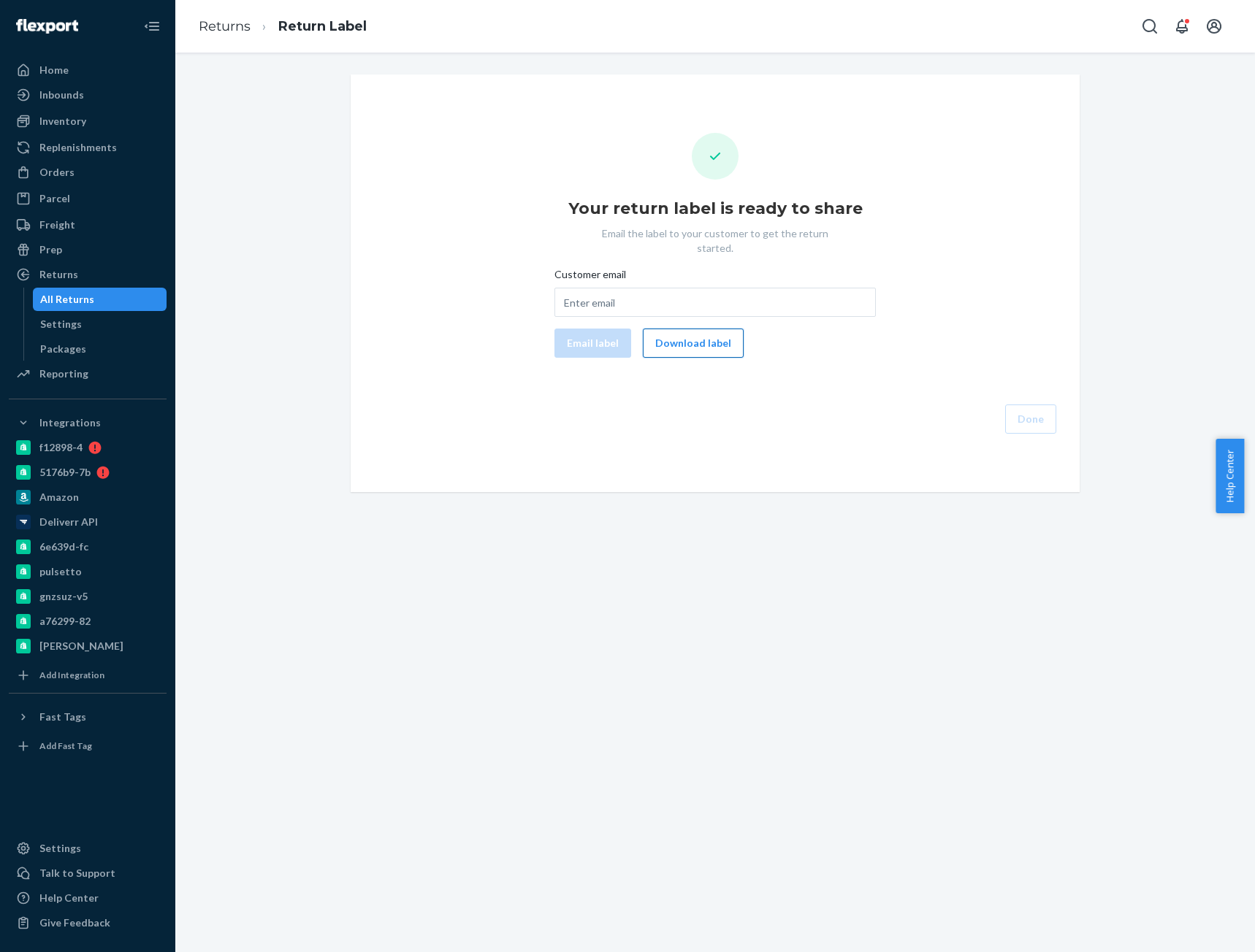
click at [667, 331] on button "Download label" at bounding box center [693, 342] width 101 height 29
